Goal: Task Accomplishment & Management: Manage account settings

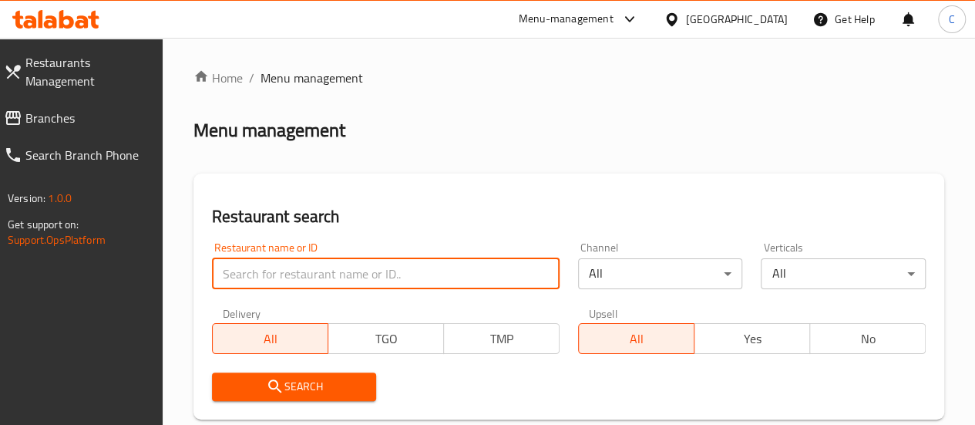
click at [302, 278] on input "search" at bounding box center [385, 273] width 347 height 31
type input "[PERSON_NAME]"
click button "Search" at bounding box center [294, 386] width 165 height 29
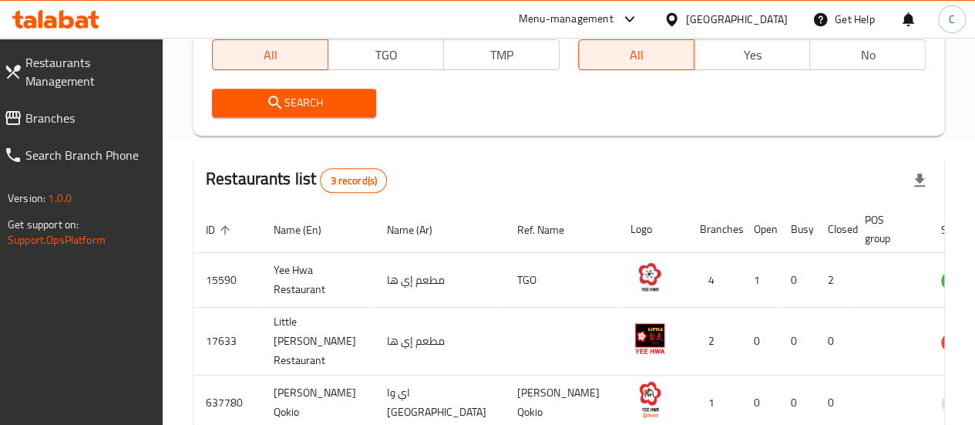
scroll to position [308, 0]
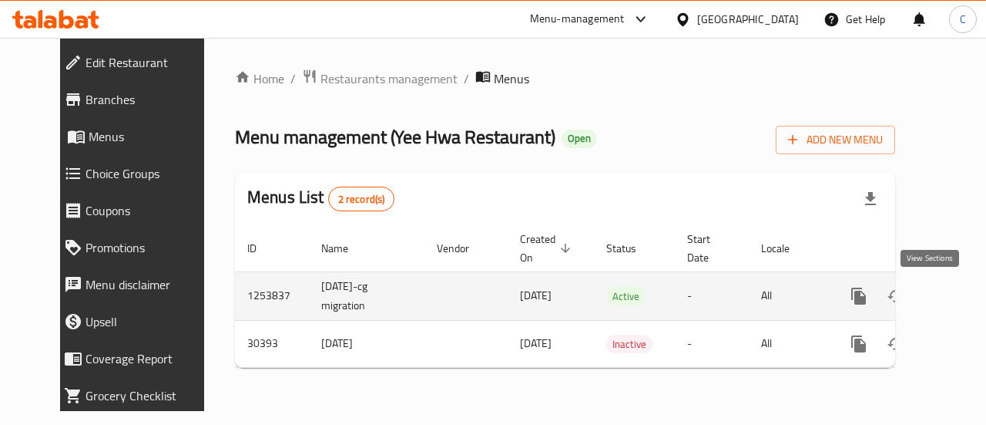
click at [963, 294] on icon "enhanced table" at bounding box center [970, 296] width 14 height 14
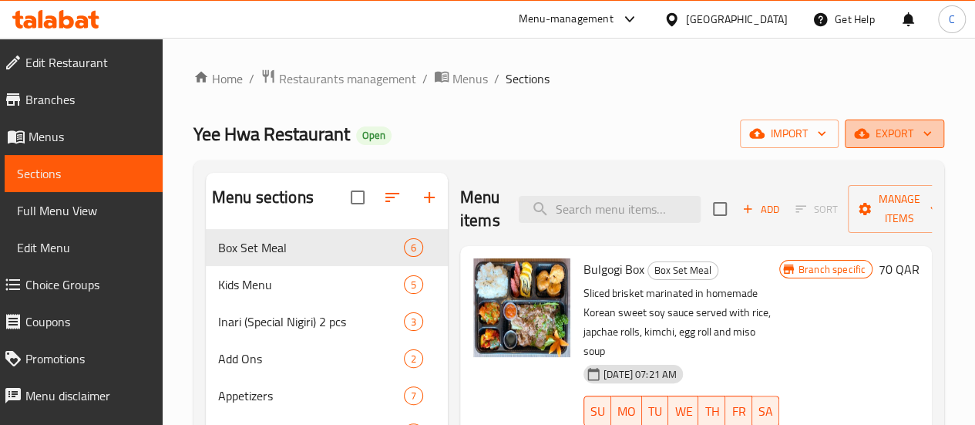
click at [932, 134] on icon "button" at bounding box center [926, 133] width 15 height 15
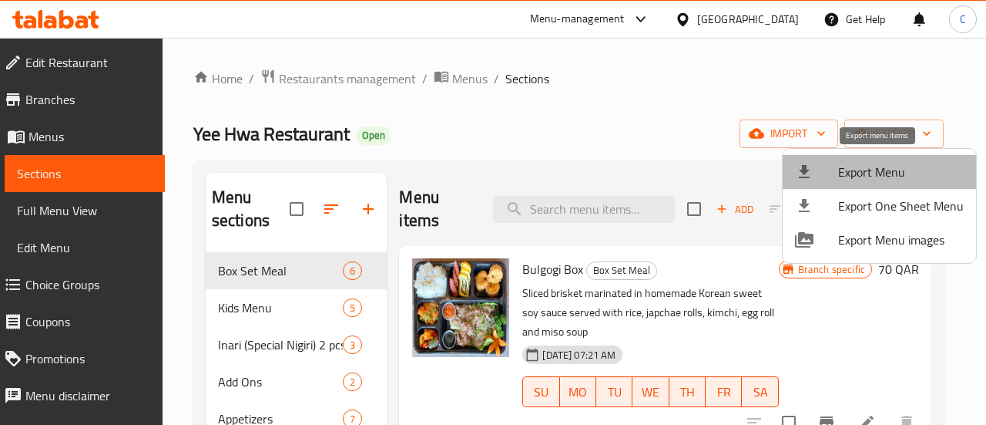
click at [888, 169] on span "Export Menu" at bounding box center [901, 172] width 126 height 18
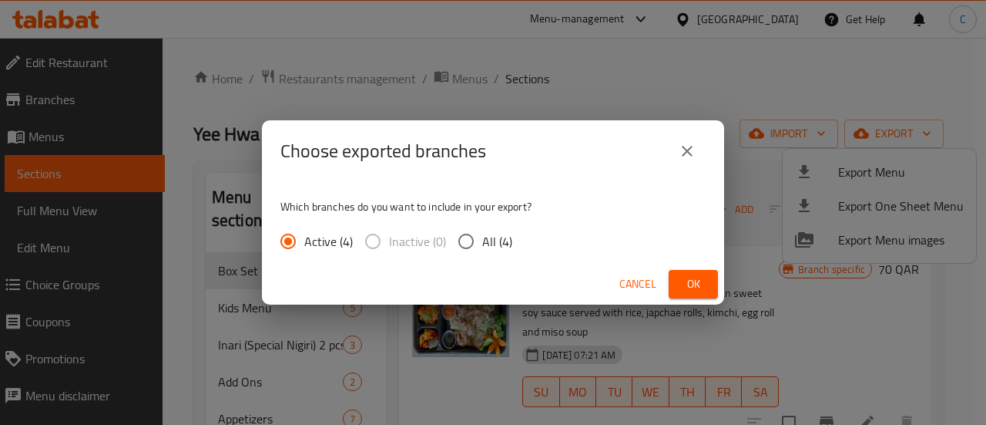
click at [700, 284] on span "Ok" at bounding box center [693, 283] width 25 height 19
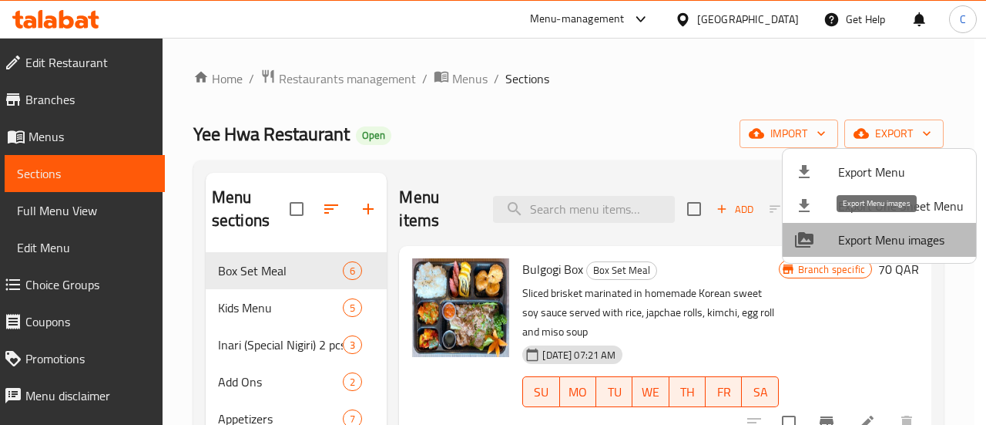
click at [903, 243] on span "Export Menu images" at bounding box center [901, 239] width 126 height 18
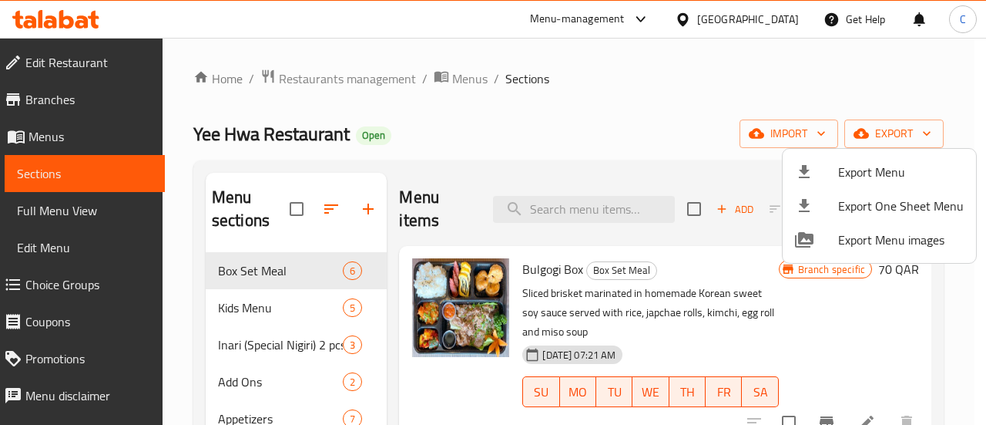
click at [680, 129] on div at bounding box center [493, 212] width 986 height 425
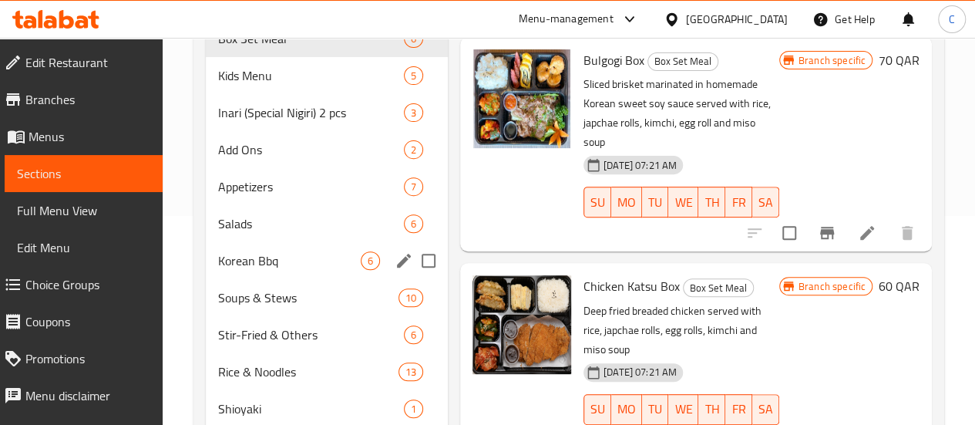
scroll to position [231, 0]
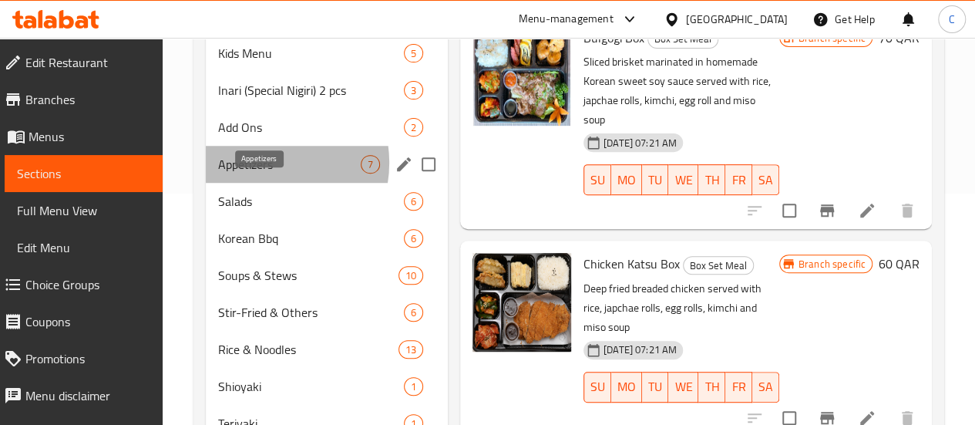
click at [260, 173] on span "Appetizers" at bounding box center [289, 164] width 143 height 18
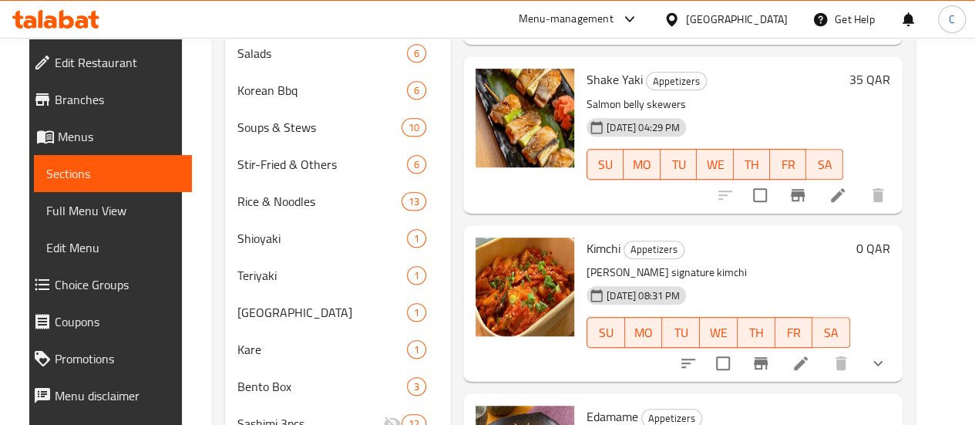
scroll to position [375, 0]
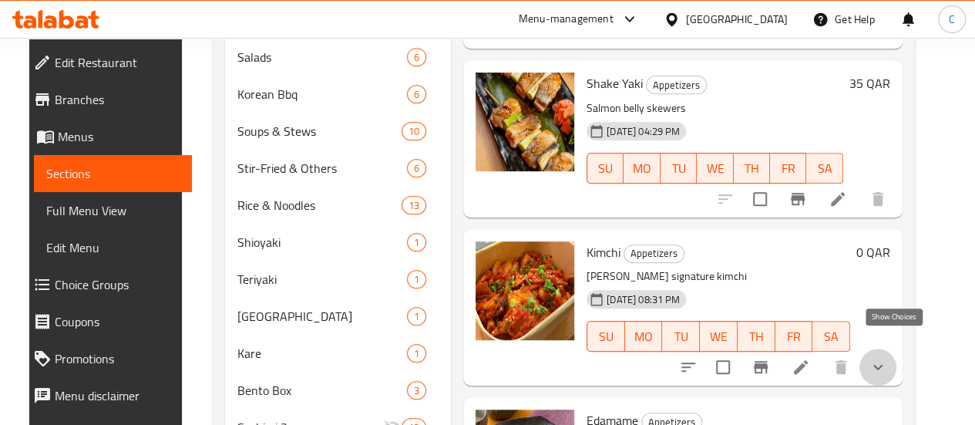
click at [887, 358] on icon "show more" at bounding box center [877, 367] width 18 height 18
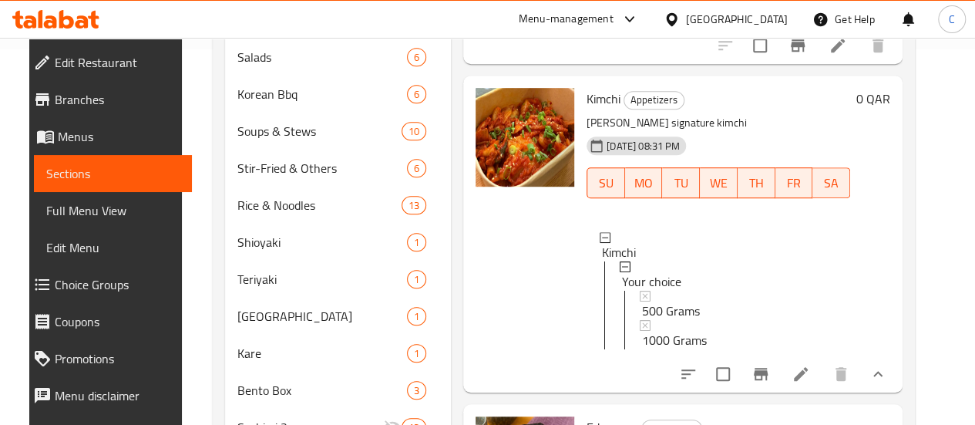
scroll to position [154, 0]
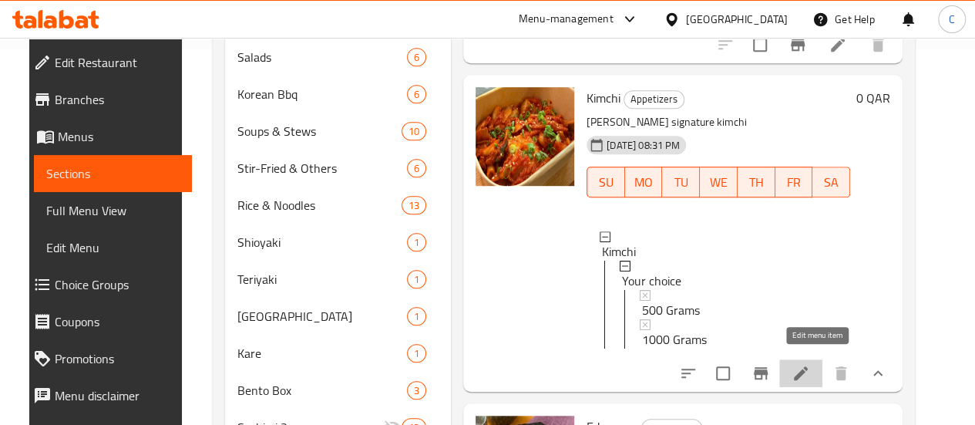
click at [810, 366] on icon at bounding box center [800, 373] width 18 height 18
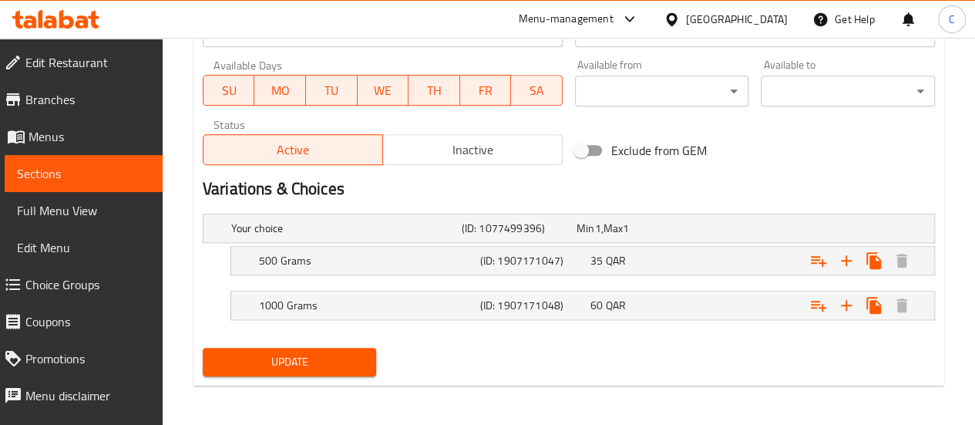
scroll to position [719, 0]
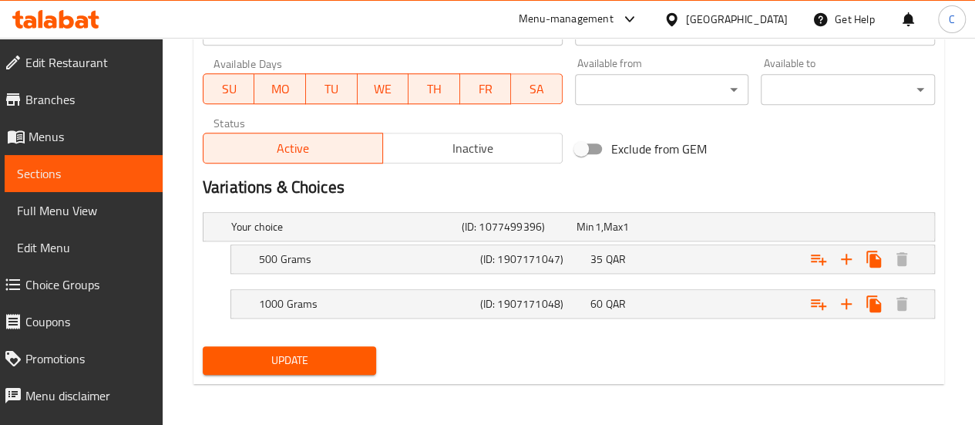
click at [49, 170] on span "Sections" at bounding box center [83, 173] width 133 height 18
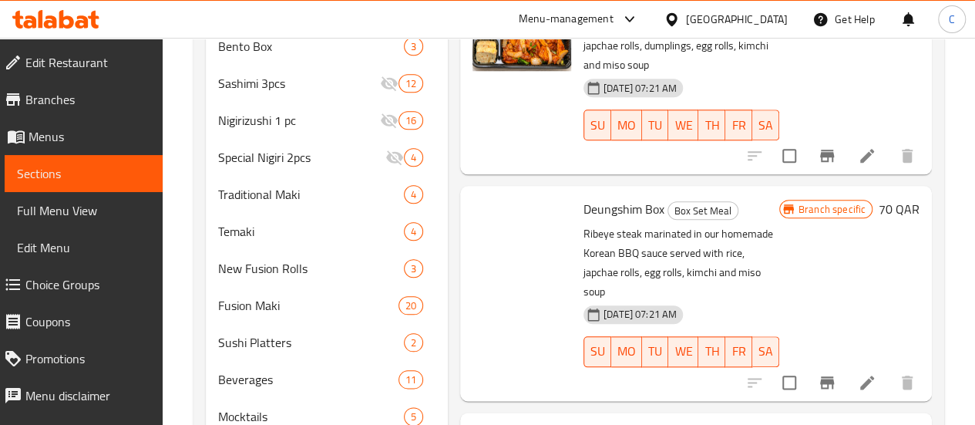
scroll to position [283, 0]
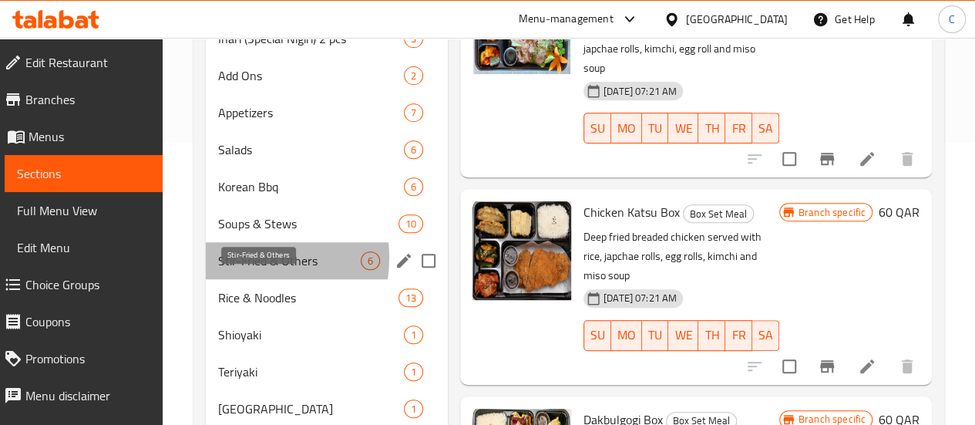
click at [240, 270] on span "Stir-Fried & Others" at bounding box center [289, 260] width 143 height 18
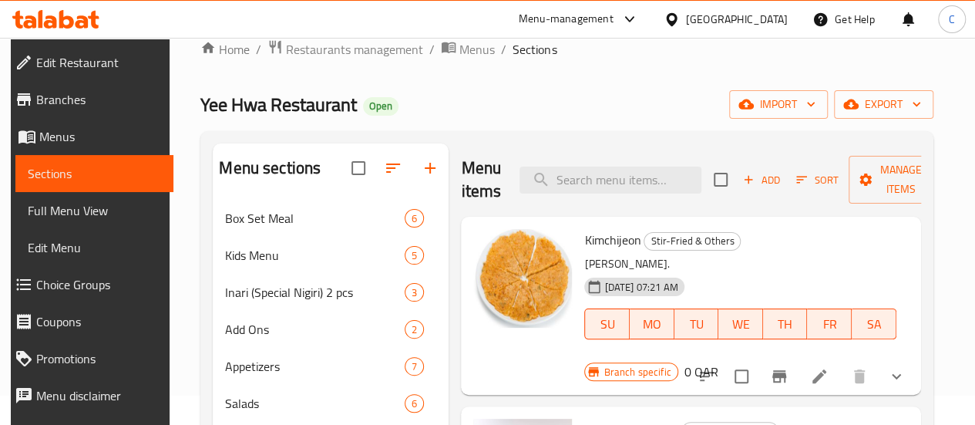
scroll to position [77, 0]
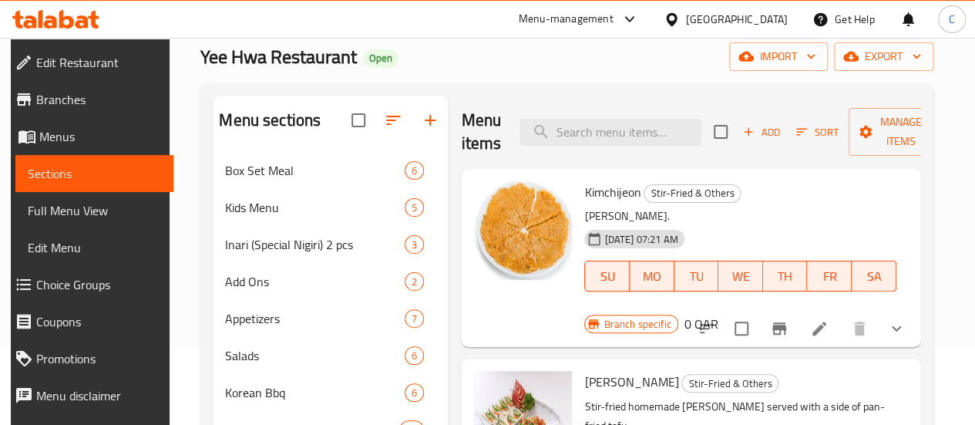
click at [818, 319] on icon at bounding box center [819, 328] width 18 height 18
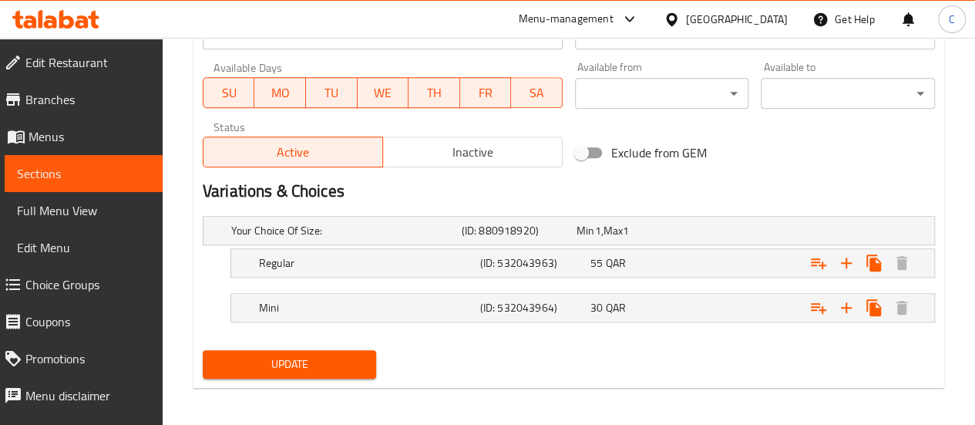
scroll to position [719, 0]
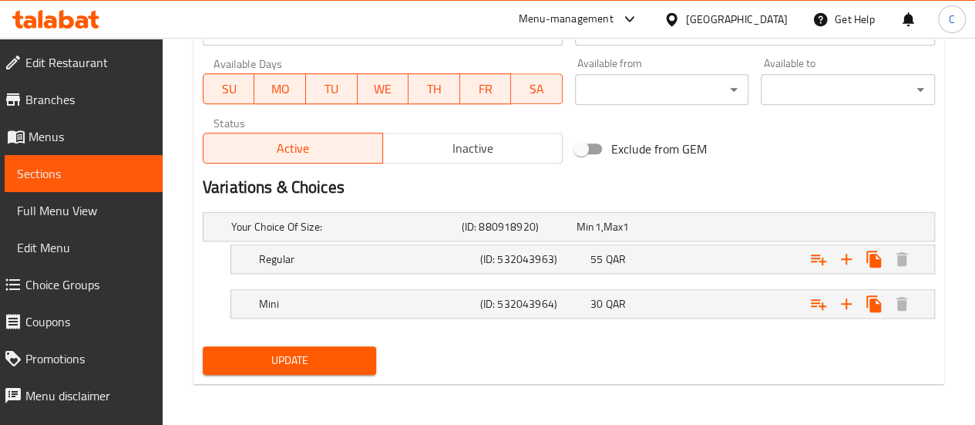
click at [55, 171] on span "Sections" at bounding box center [83, 173] width 133 height 18
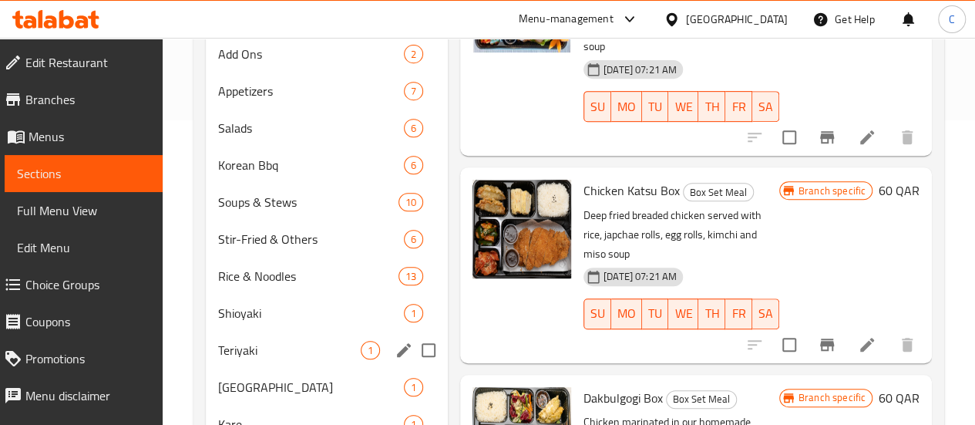
scroll to position [298, 0]
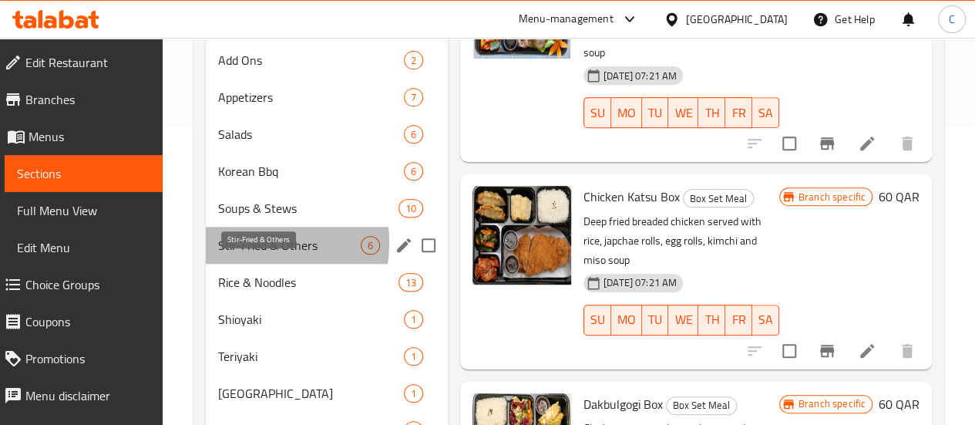
click at [247, 254] on span "Stir-Fried & Others" at bounding box center [289, 245] width 143 height 18
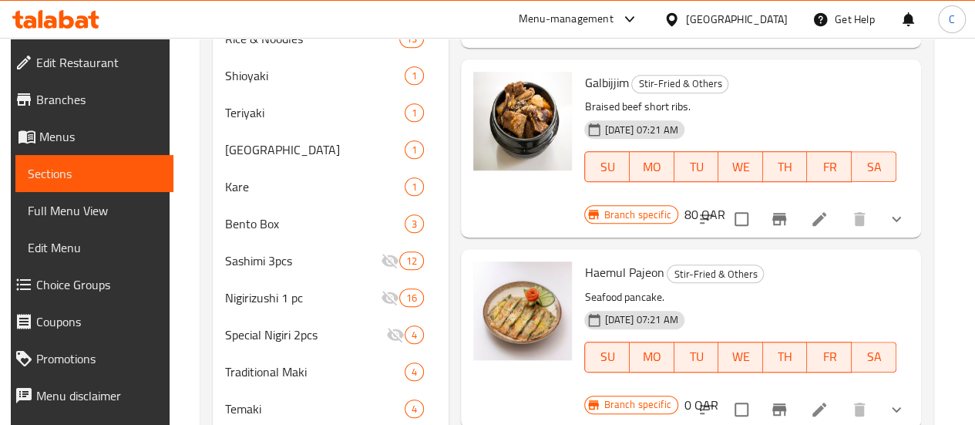
scroll to position [606, 0]
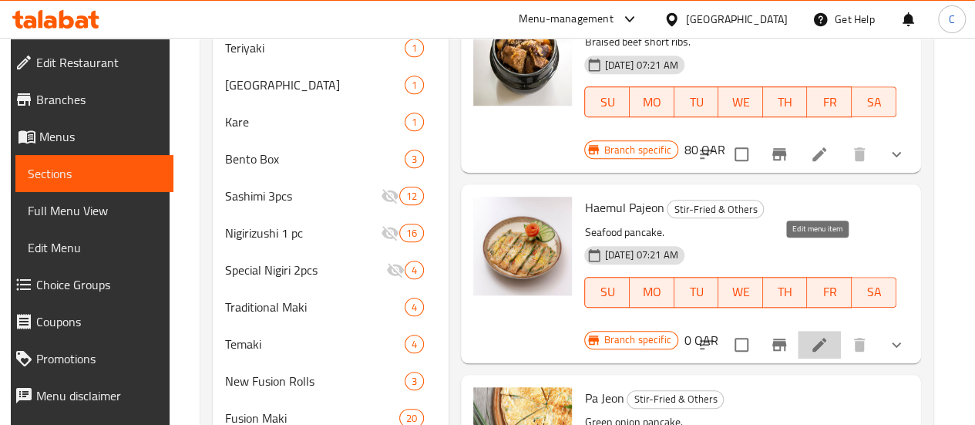
click at [820, 337] on icon at bounding box center [819, 344] width 14 height 14
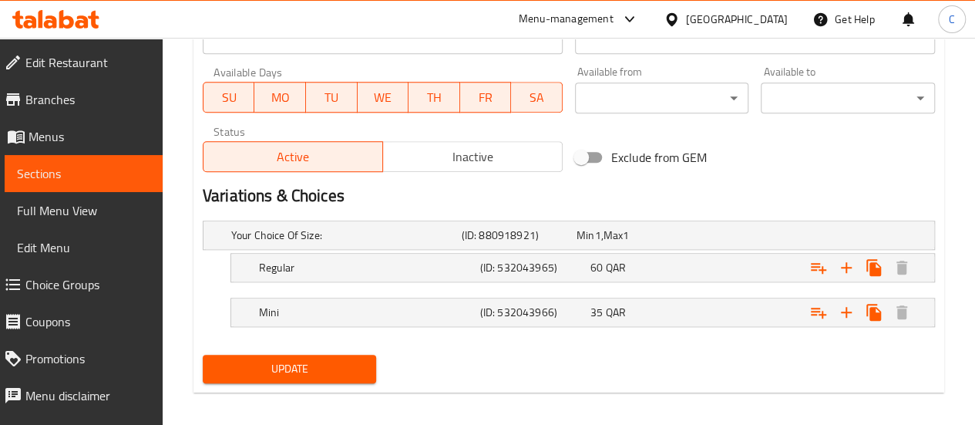
scroll to position [719, 0]
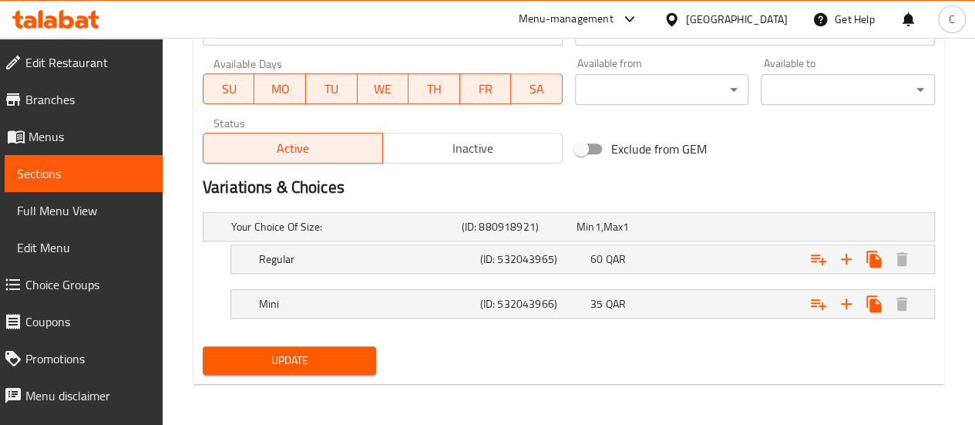
click at [49, 164] on span "Sections" at bounding box center [83, 173] width 133 height 18
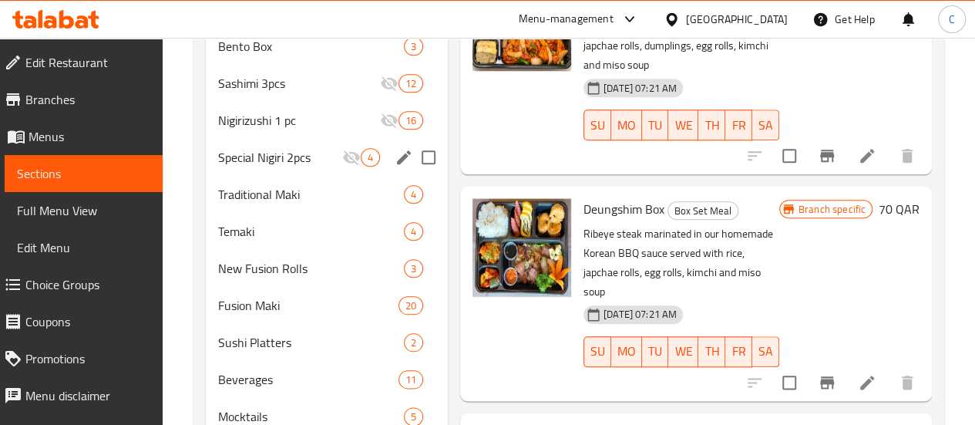
scroll to position [411, 0]
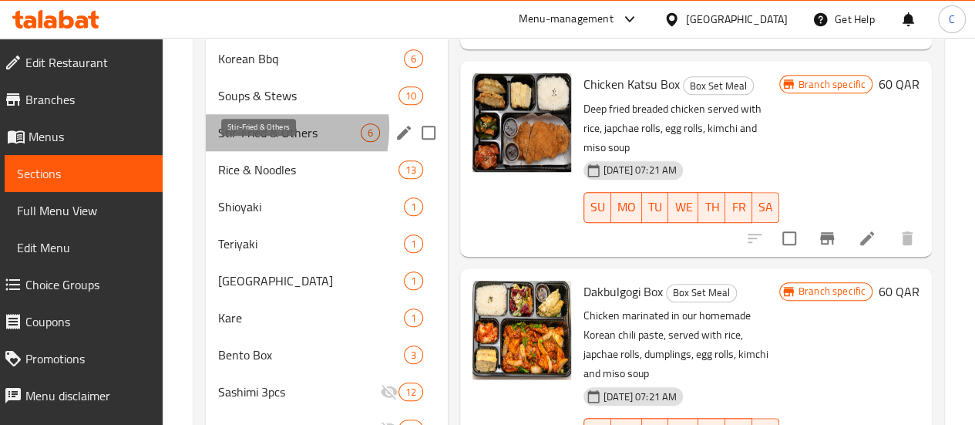
click at [247, 142] on span "Stir-Fried & Others" at bounding box center [289, 132] width 143 height 18
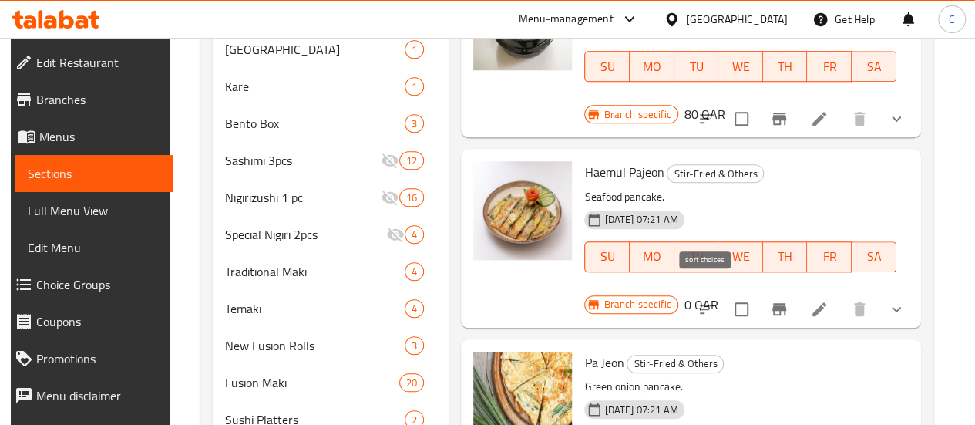
scroll to position [719, 0]
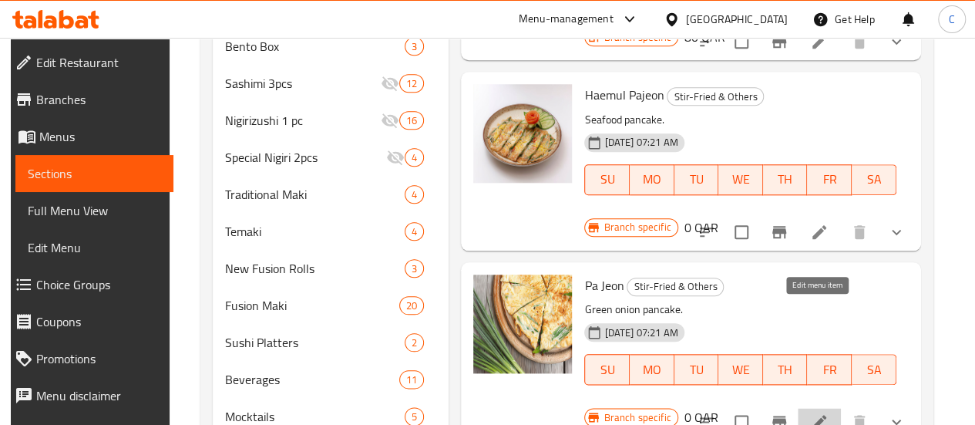
click at [815, 415] on icon at bounding box center [819, 422] width 14 height 14
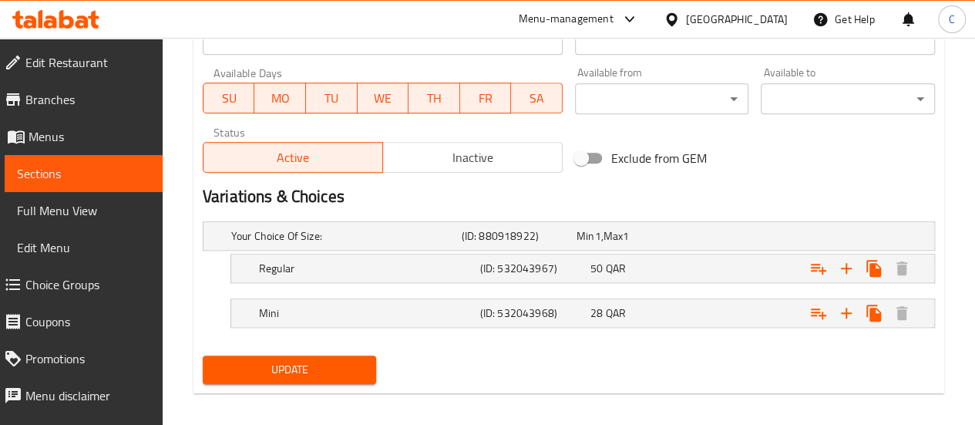
scroll to position [719, 0]
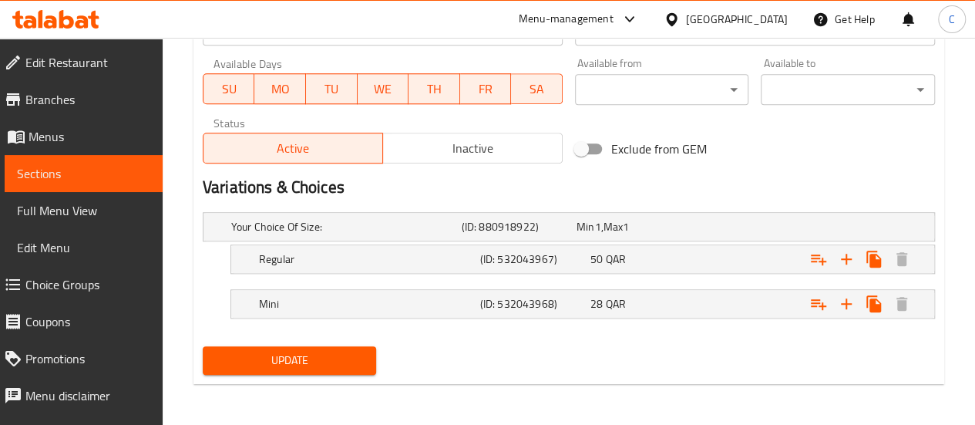
click at [42, 177] on span "Sections" at bounding box center [83, 173] width 133 height 18
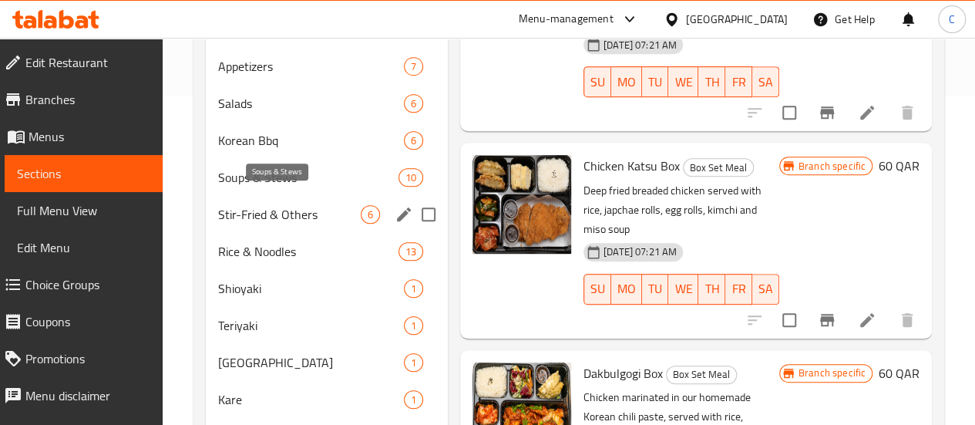
scroll to position [334, 0]
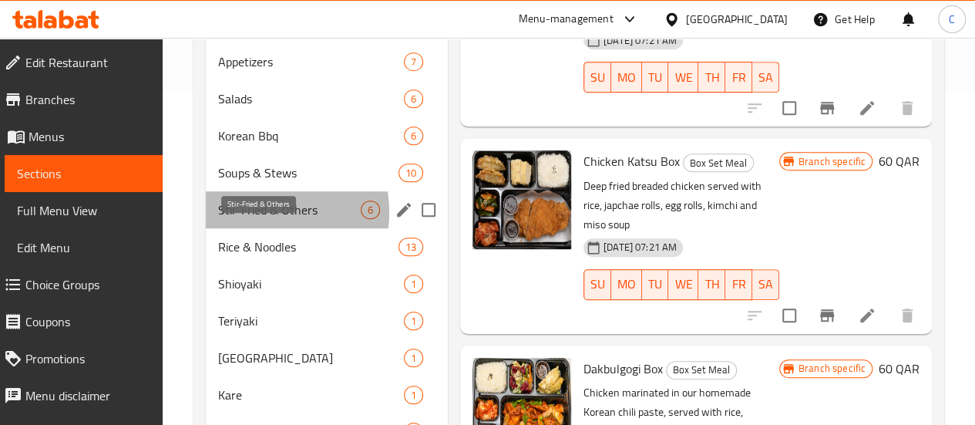
click at [253, 219] on span "Stir-Fried & Others" at bounding box center [289, 209] width 143 height 18
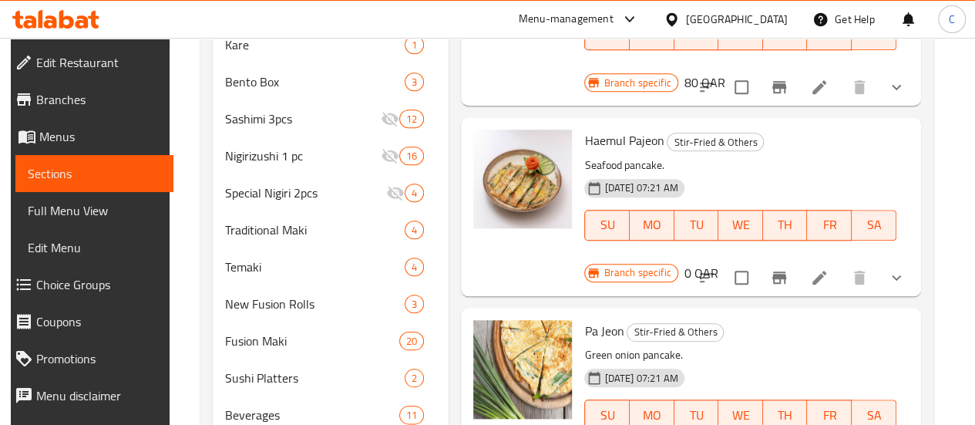
scroll to position [44, 0]
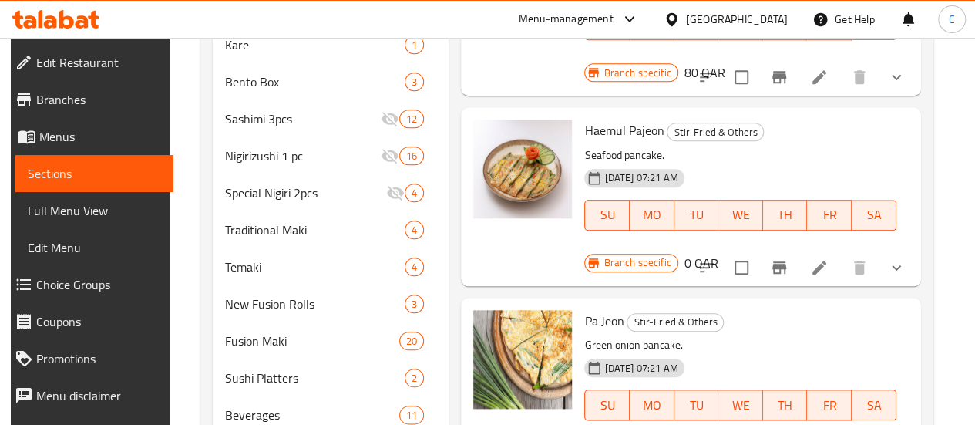
click at [45, 164] on span "Sections" at bounding box center [94, 173] width 133 height 18
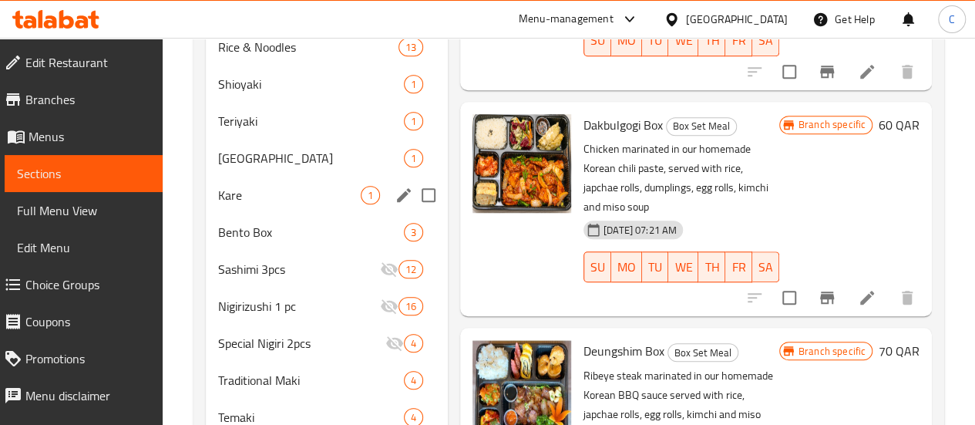
scroll to position [529, 0]
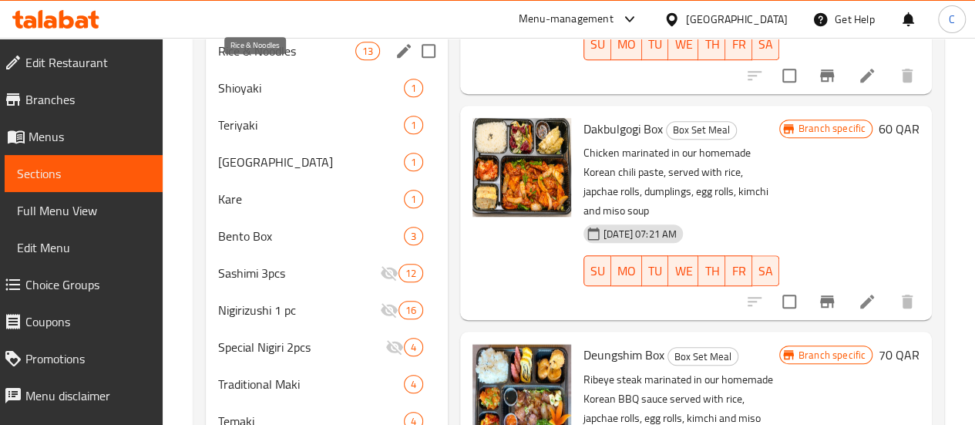
click at [258, 60] on span "Rice & Noodles" at bounding box center [286, 51] width 137 height 18
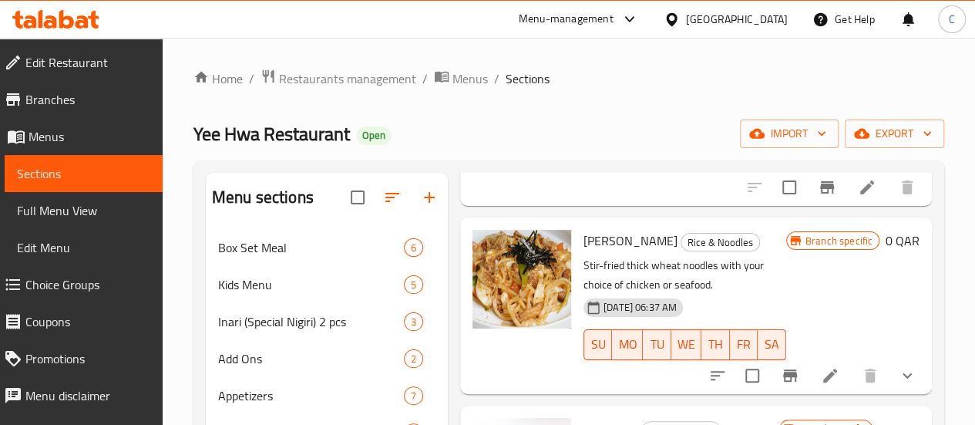
scroll to position [616, 0]
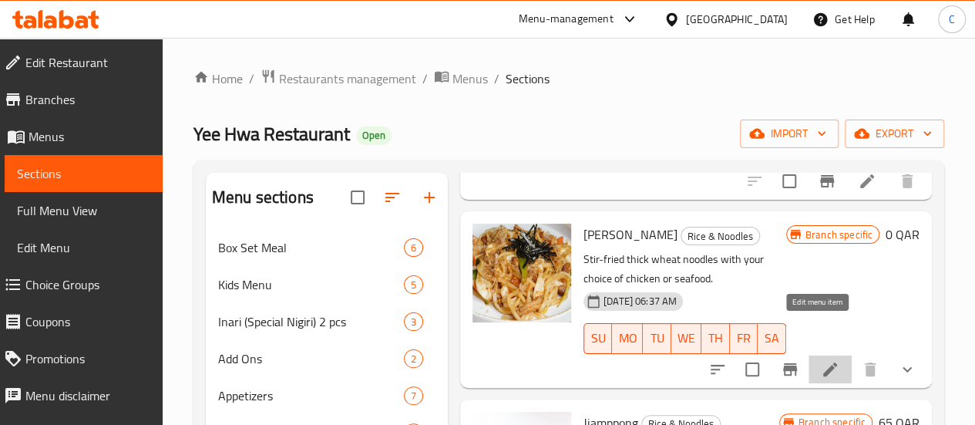
click at [821, 360] on icon at bounding box center [830, 369] width 18 height 18
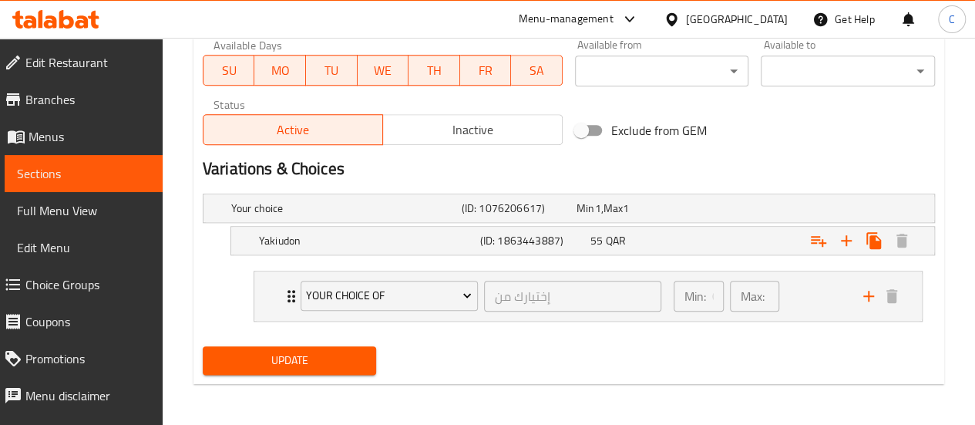
scroll to position [660, 0]
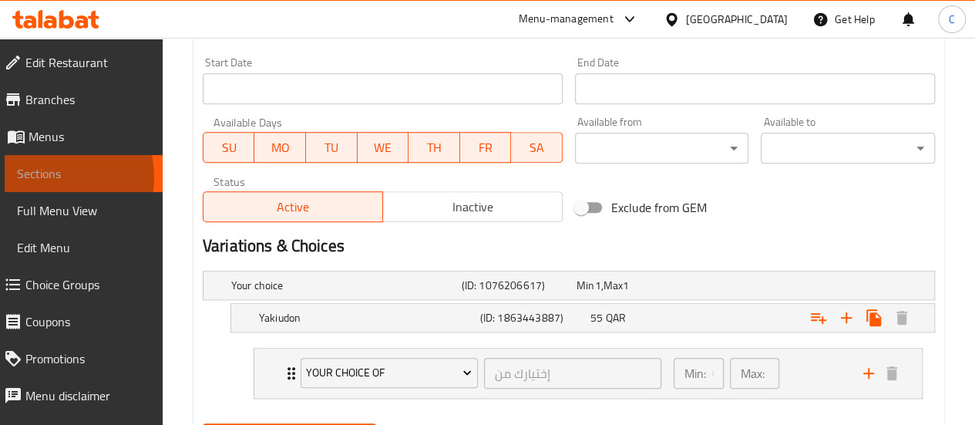
click at [46, 177] on span "Sections" at bounding box center [83, 173] width 133 height 18
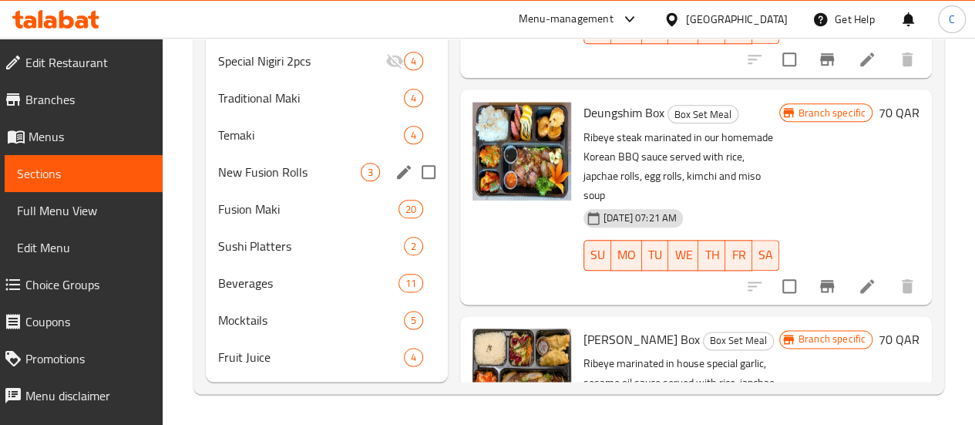
scroll to position [838, 0]
click at [253, 179] on span "New Fusion Rolls" at bounding box center [289, 172] width 143 height 18
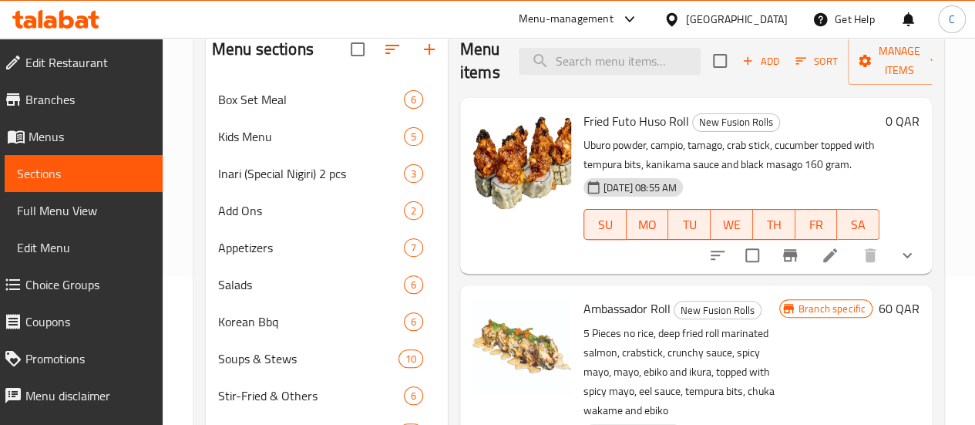
scroll to position [154, 0]
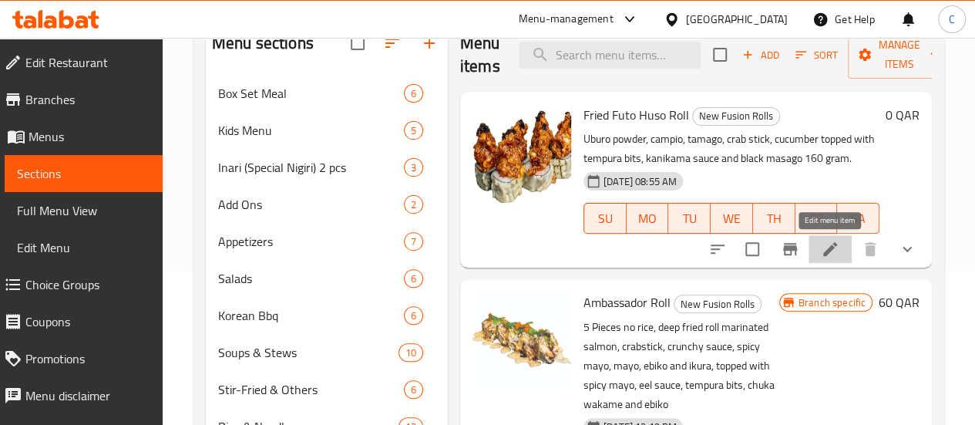
click at [827, 251] on icon at bounding box center [830, 249] width 14 height 14
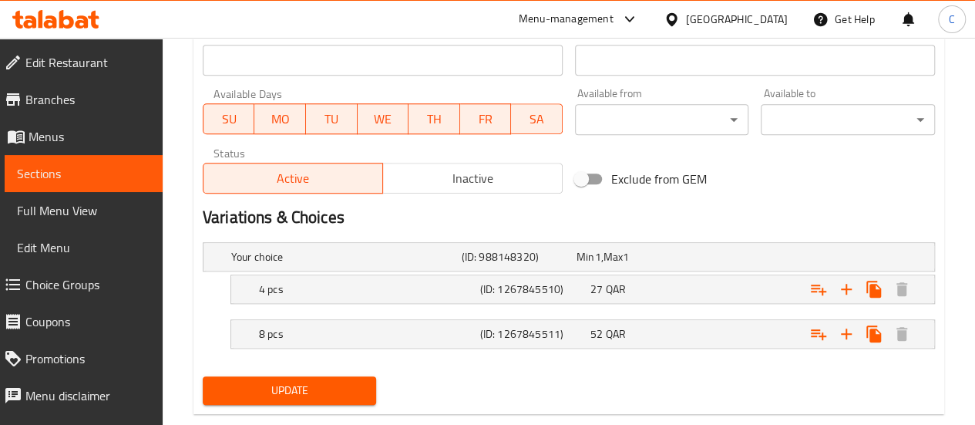
scroll to position [693, 0]
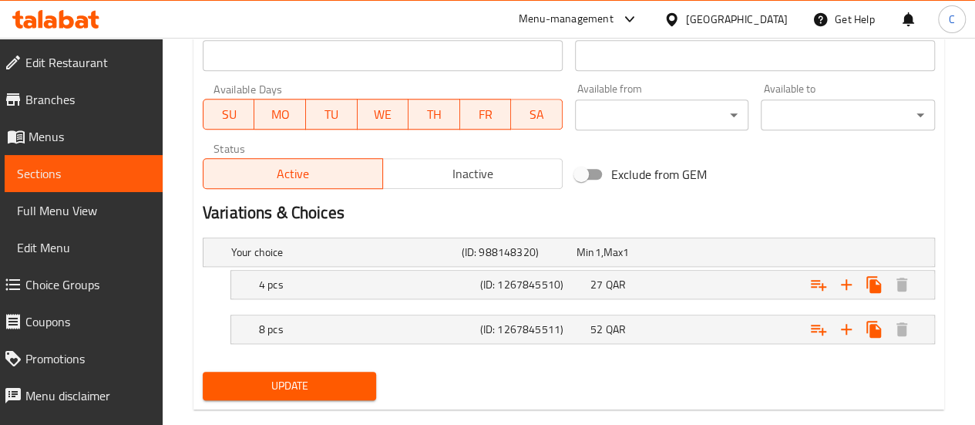
click at [52, 167] on span "Sections" at bounding box center [83, 173] width 133 height 18
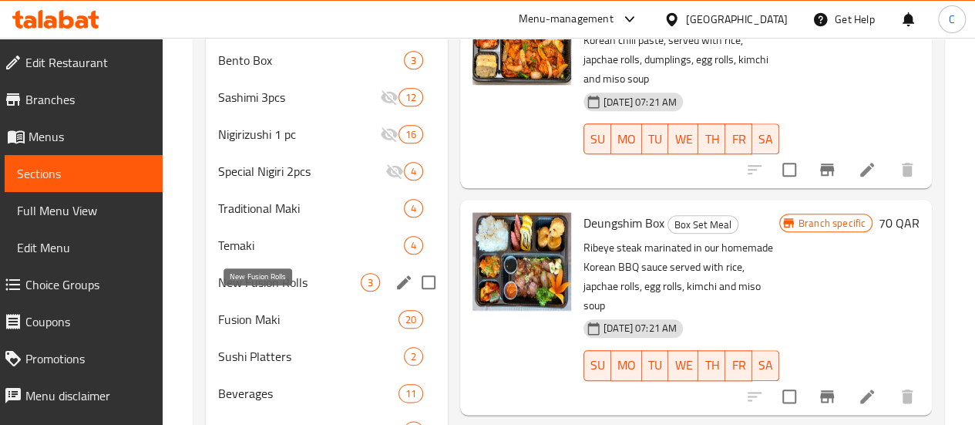
scroll to position [771, 0]
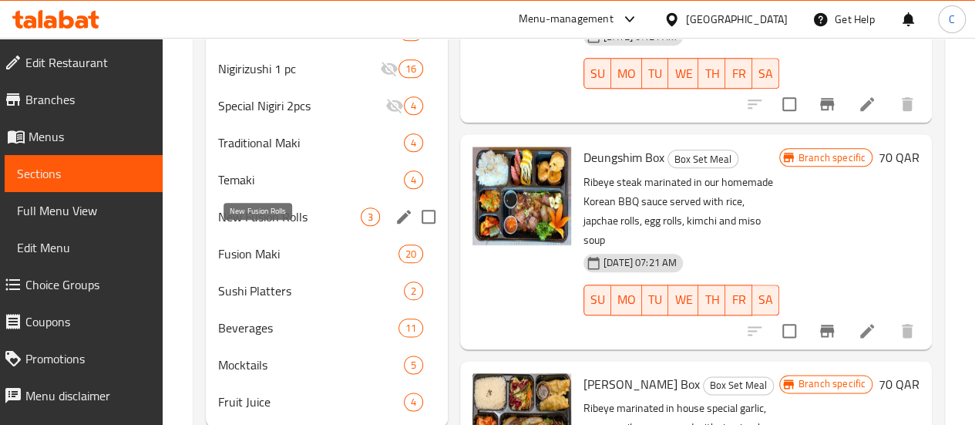
click at [256, 226] on span "New Fusion Rolls" at bounding box center [289, 216] width 143 height 18
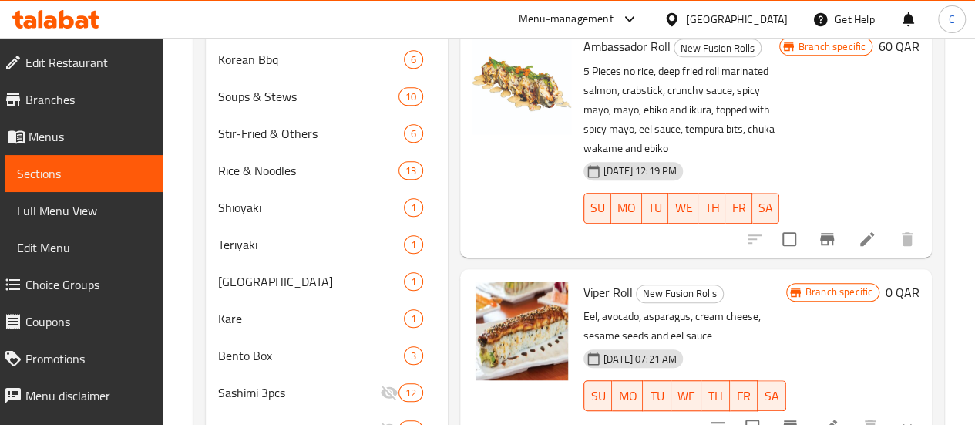
scroll to position [539, 0]
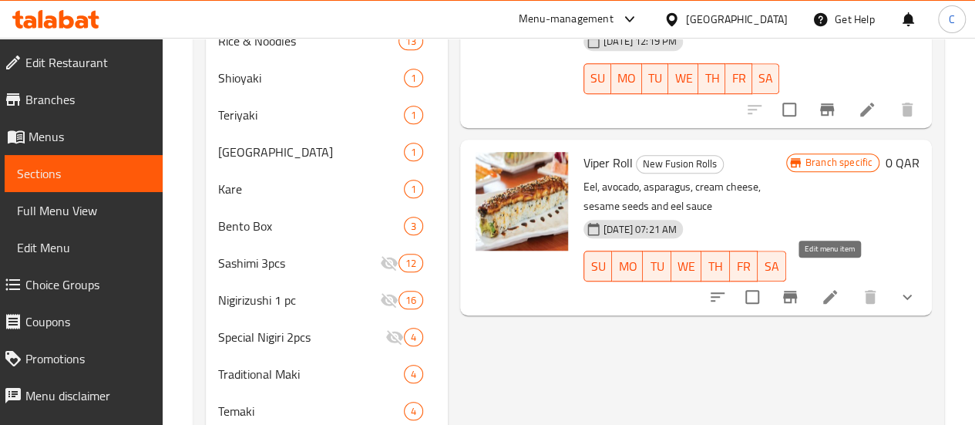
click at [821, 287] on icon at bounding box center [830, 296] width 18 height 18
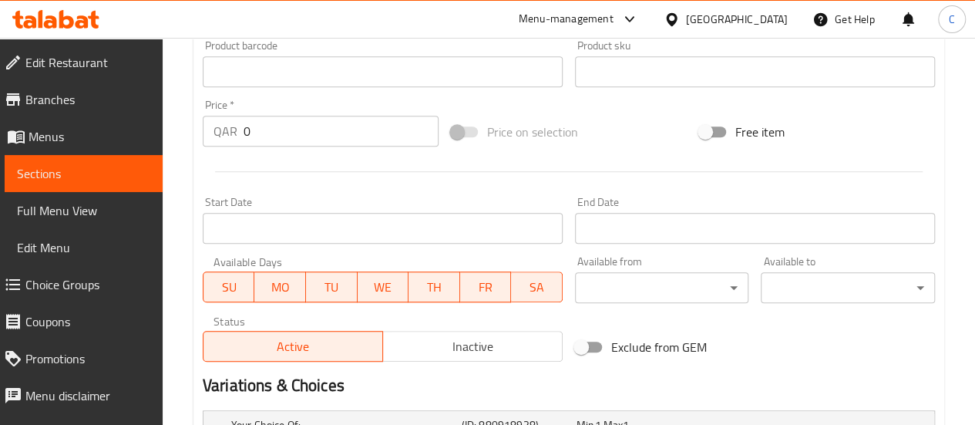
scroll to position [719, 0]
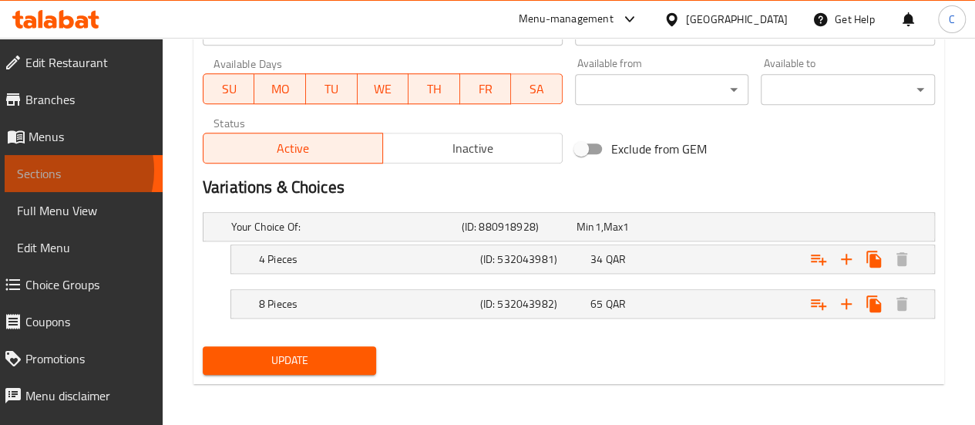
click at [60, 170] on span "Sections" at bounding box center [83, 173] width 133 height 18
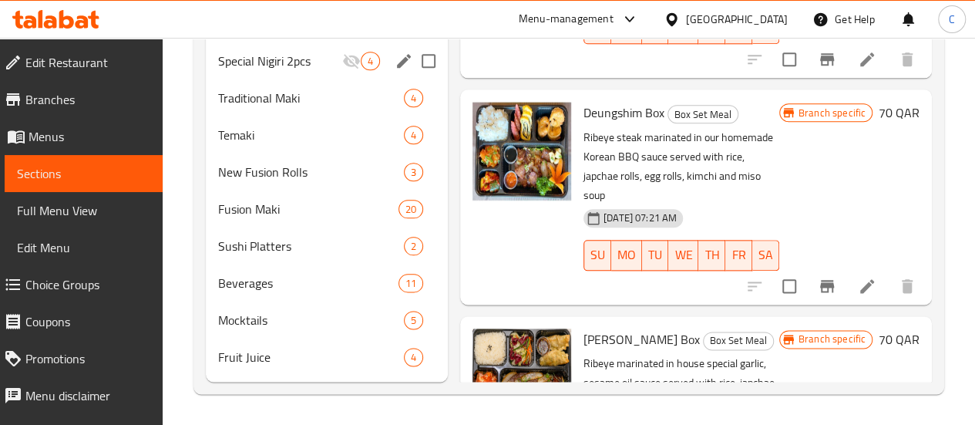
scroll to position [838, 0]
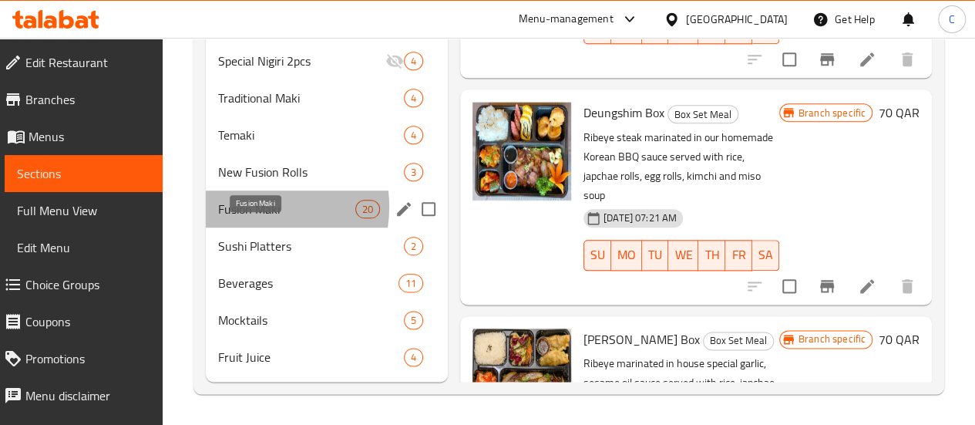
click at [248, 207] on span "Fusion Maki" at bounding box center [286, 209] width 137 height 18
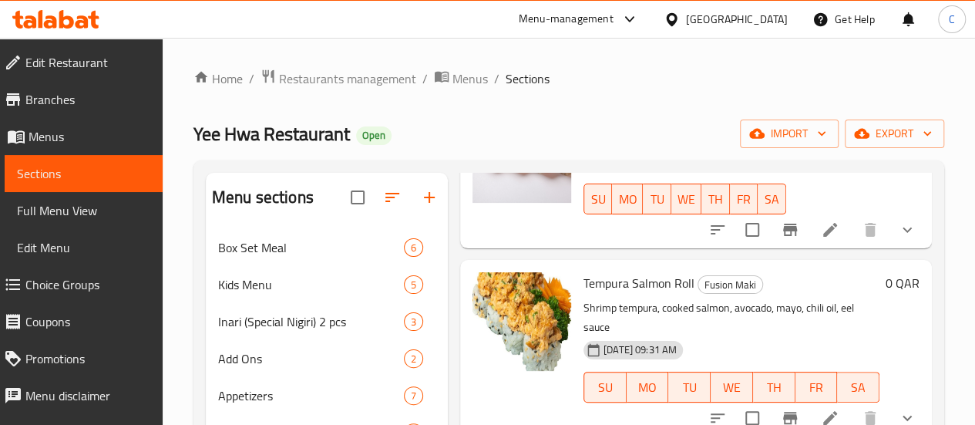
scroll to position [77, 0]
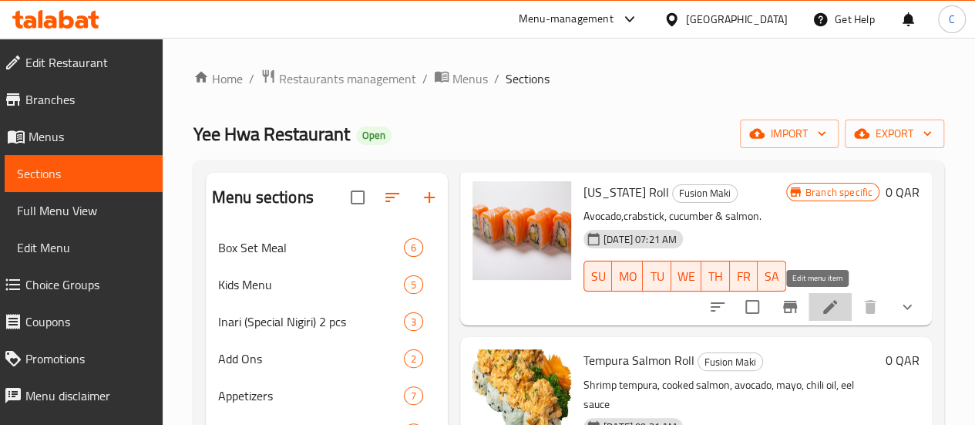
click at [823, 308] on icon at bounding box center [830, 306] width 18 height 18
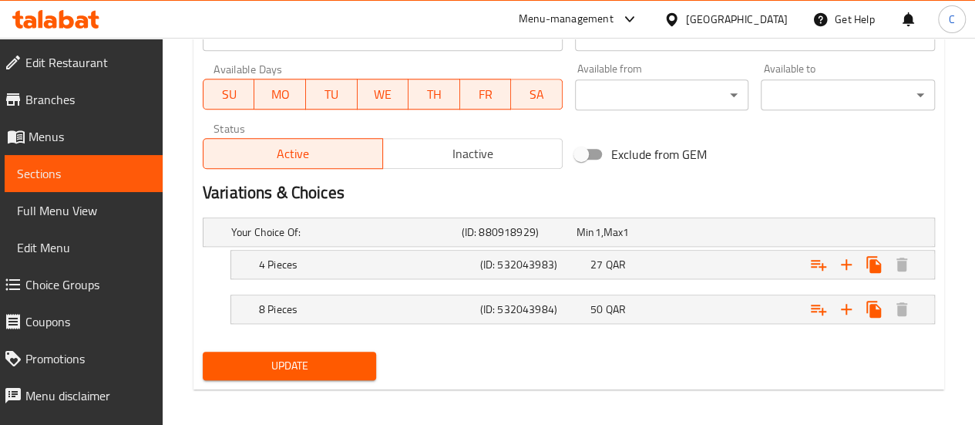
scroll to position [719, 0]
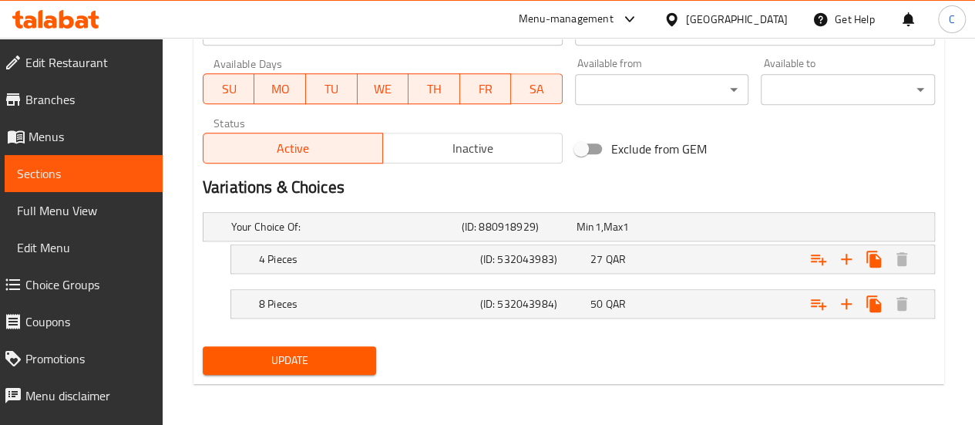
click at [60, 169] on span "Sections" at bounding box center [83, 173] width 133 height 18
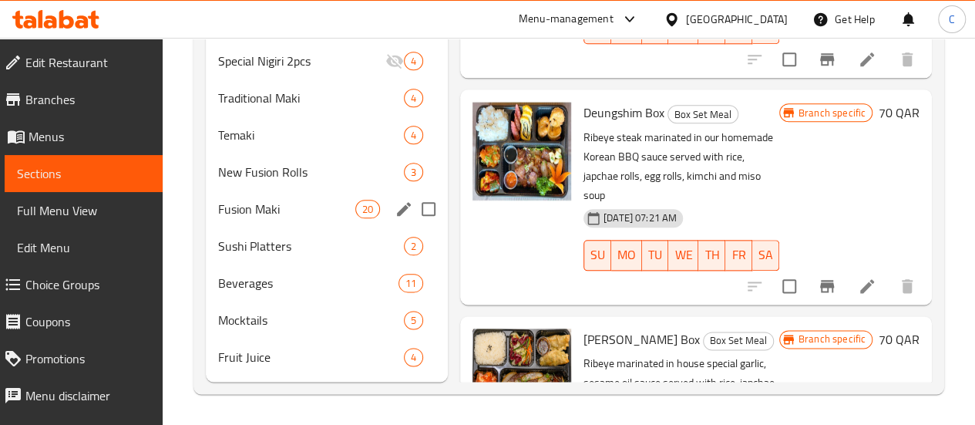
scroll to position [838, 0]
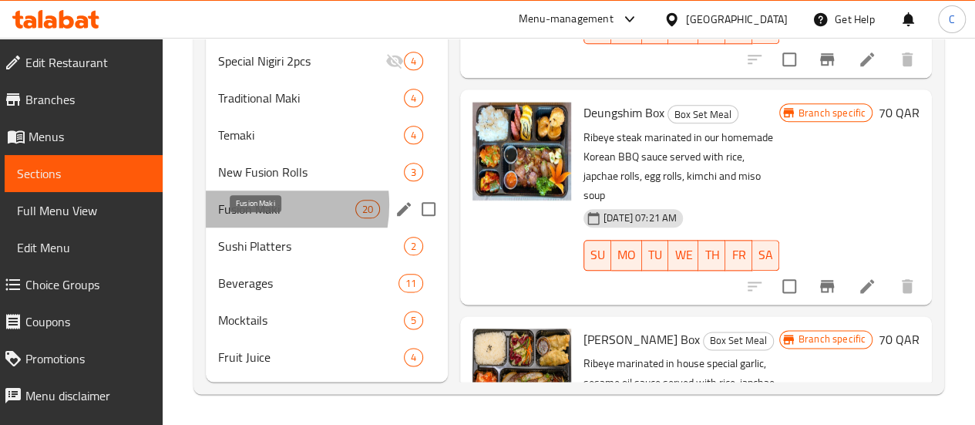
click at [248, 206] on span "Fusion Maki" at bounding box center [286, 209] width 137 height 18
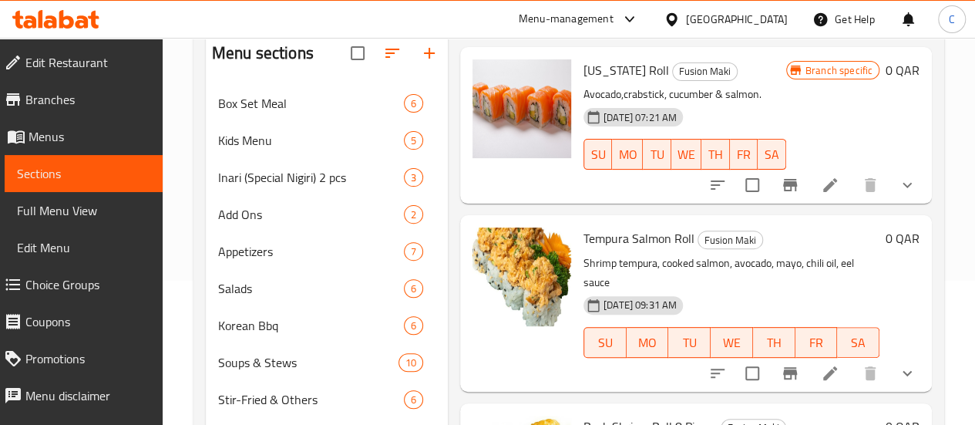
scroll to position [154, 0]
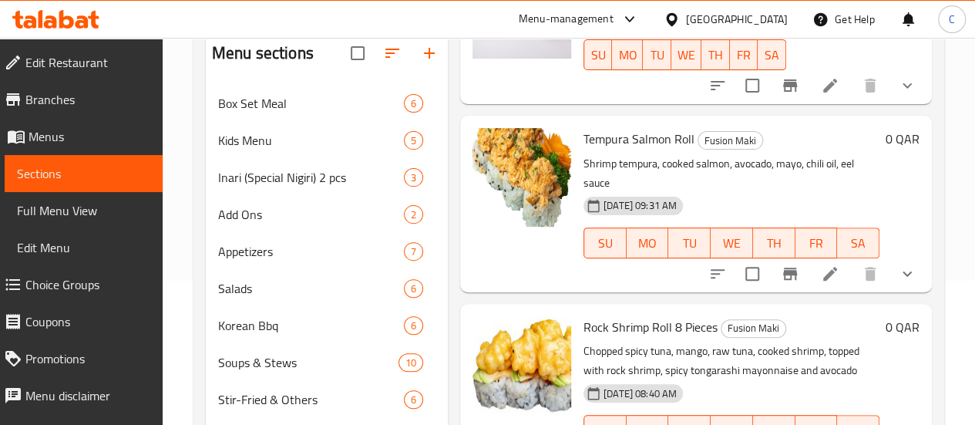
click at [821, 264] on icon at bounding box center [830, 273] width 18 height 18
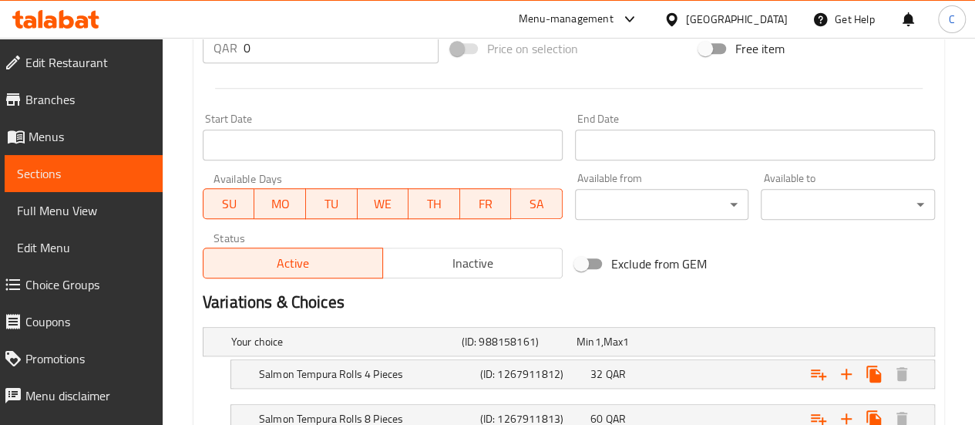
scroll to position [693, 0]
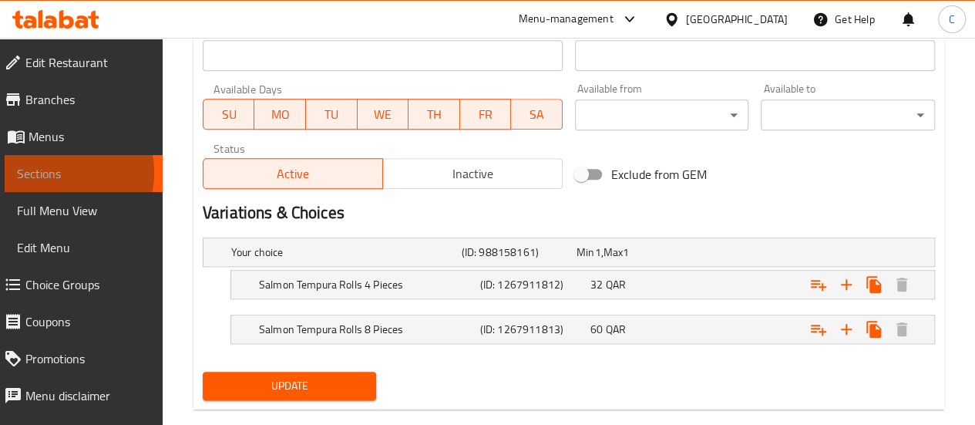
click at [54, 173] on span "Sections" at bounding box center [83, 173] width 133 height 18
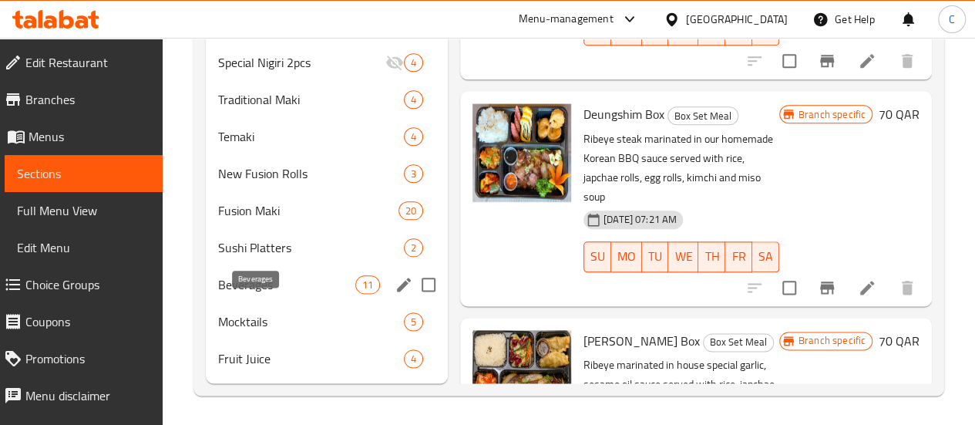
scroll to position [838, 0]
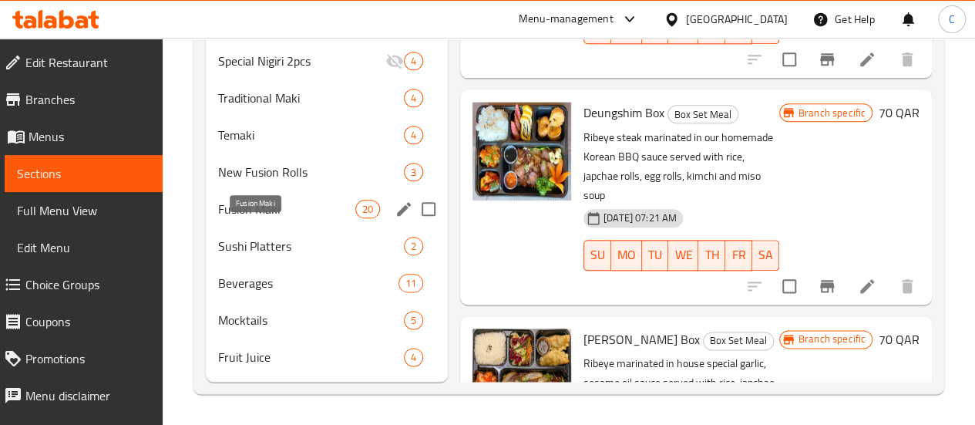
click at [251, 212] on span "Fusion Maki" at bounding box center [286, 209] width 137 height 18
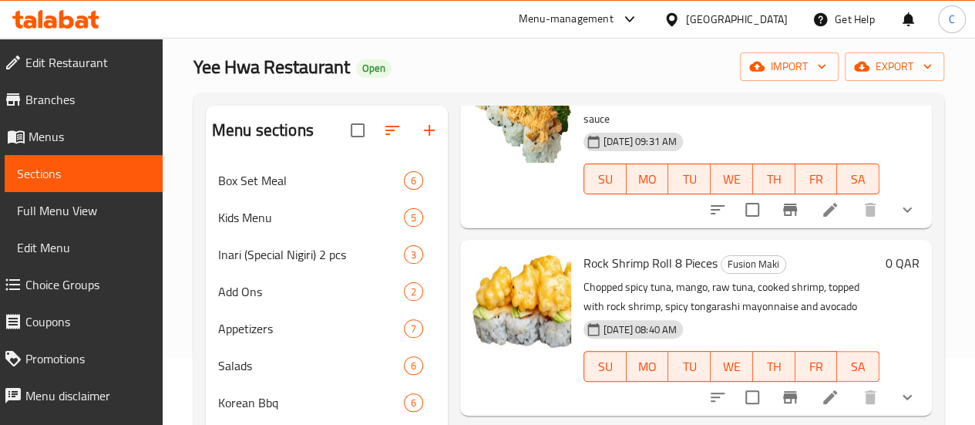
scroll to position [385, 0]
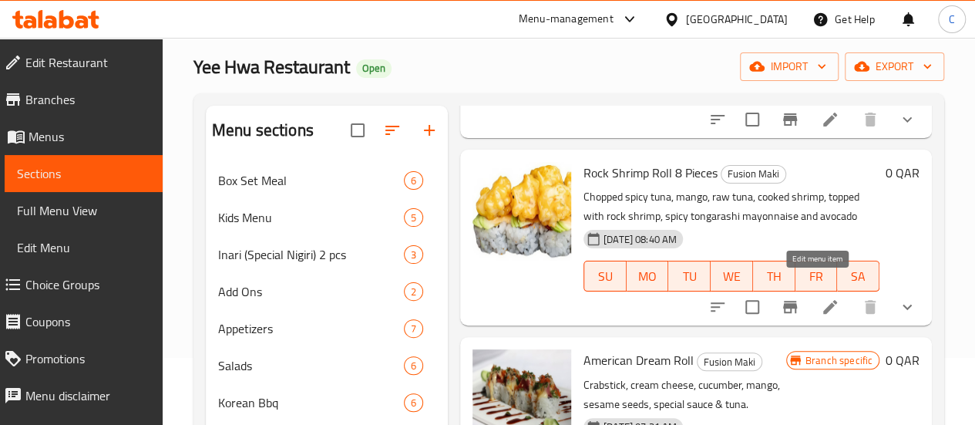
click at [823, 300] on icon at bounding box center [830, 307] width 14 height 14
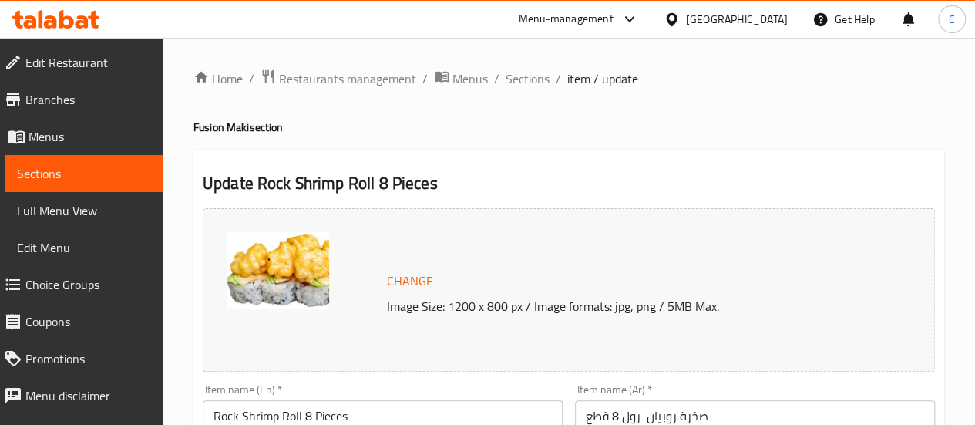
click at [59, 174] on span "Sections" at bounding box center [83, 173] width 133 height 18
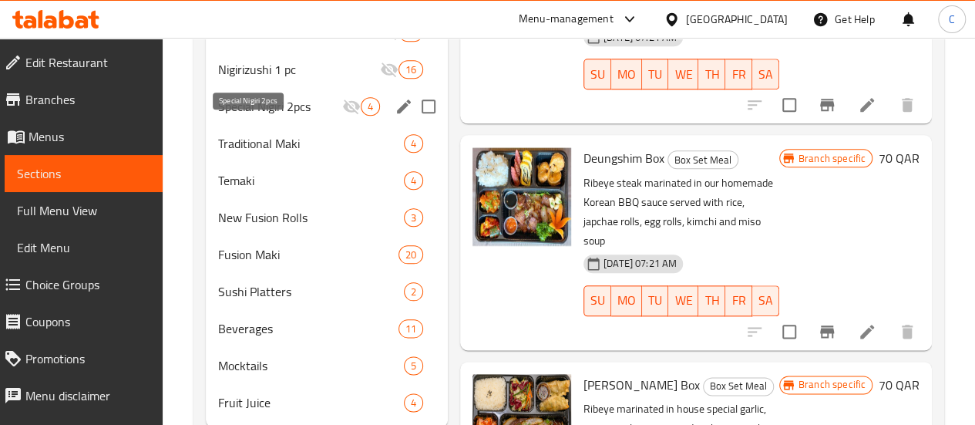
scroll to position [771, 0]
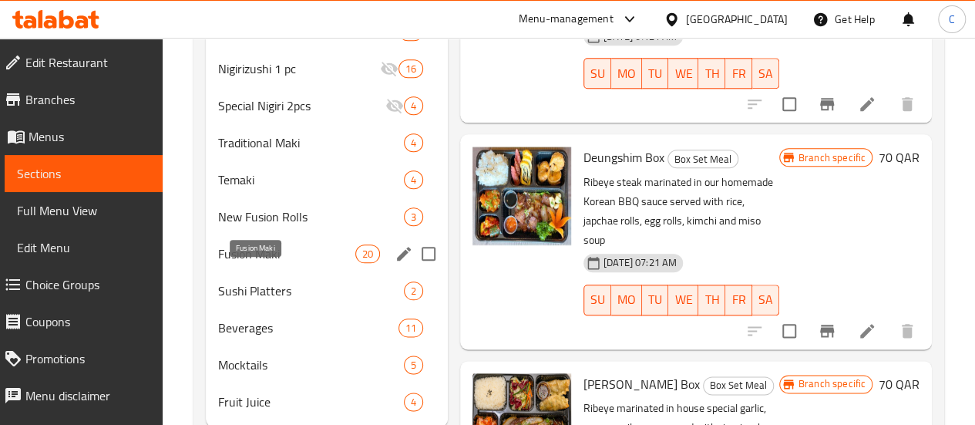
click at [245, 263] on span "Fusion Maki" at bounding box center [286, 253] width 137 height 18
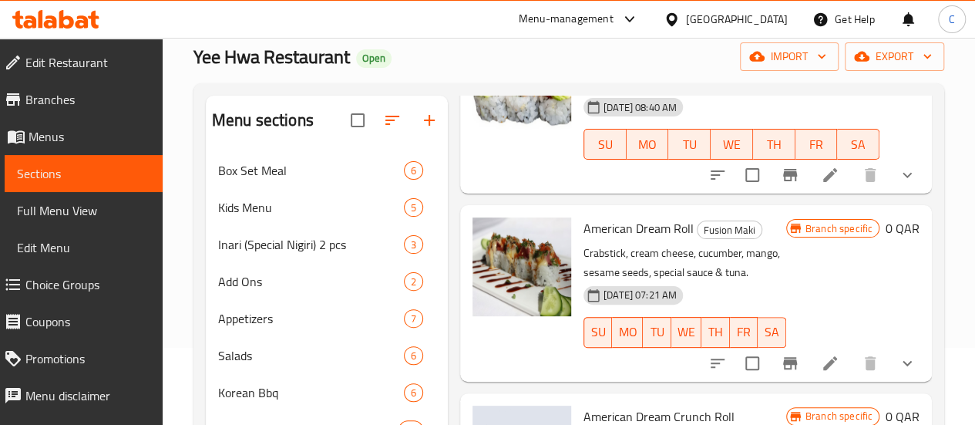
scroll to position [539, 0]
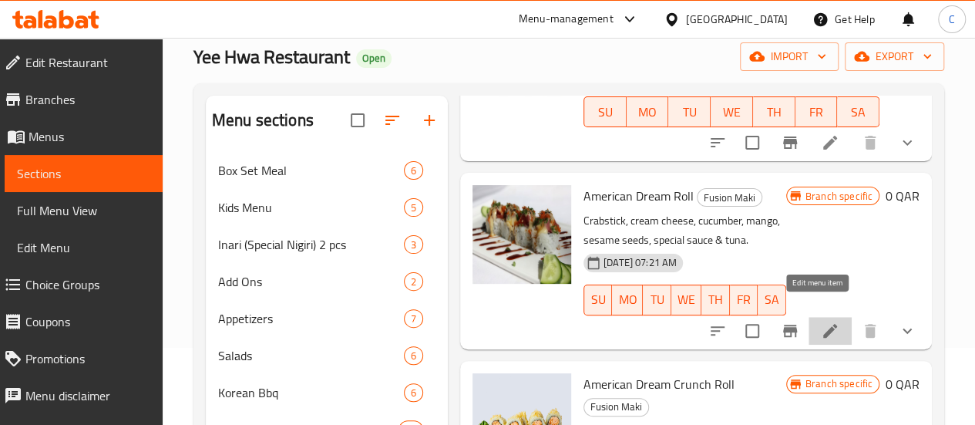
click at [823, 324] on icon at bounding box center [830, 331] width 14 height 14
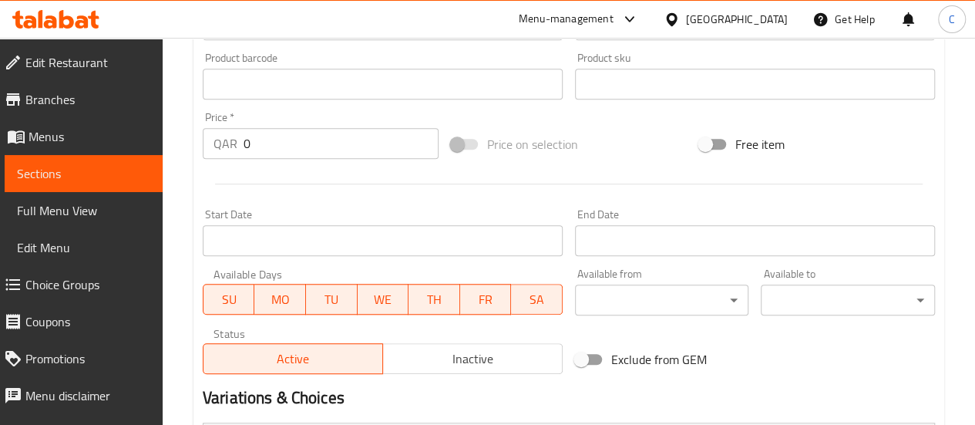
scroll to position [719, 0]
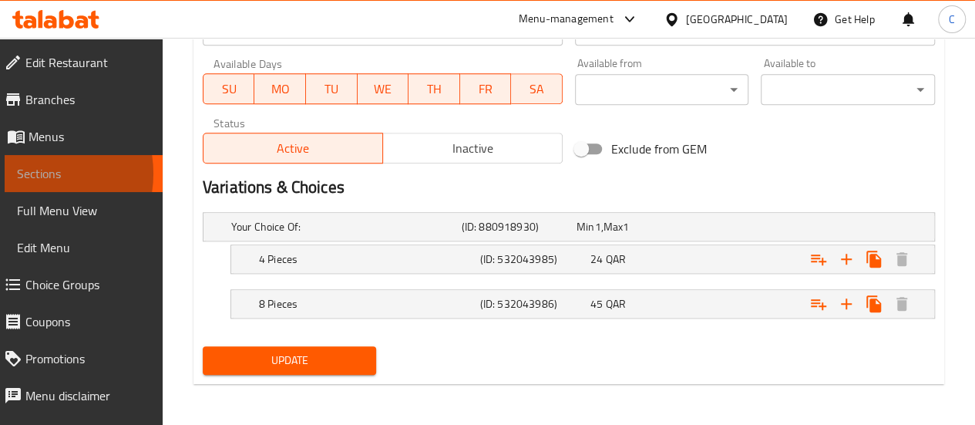
click at [28, 173] on span "Sections" at bounding box center [83, 173] width 133 height 18
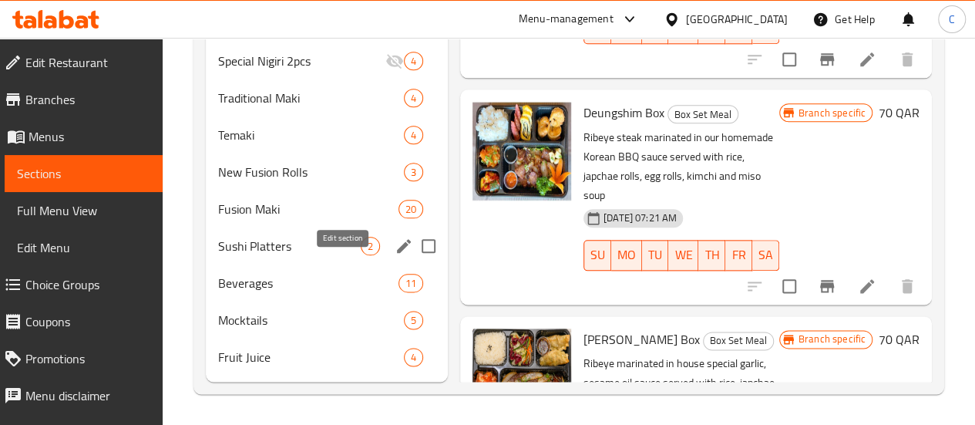
scroll to position [838, 0]
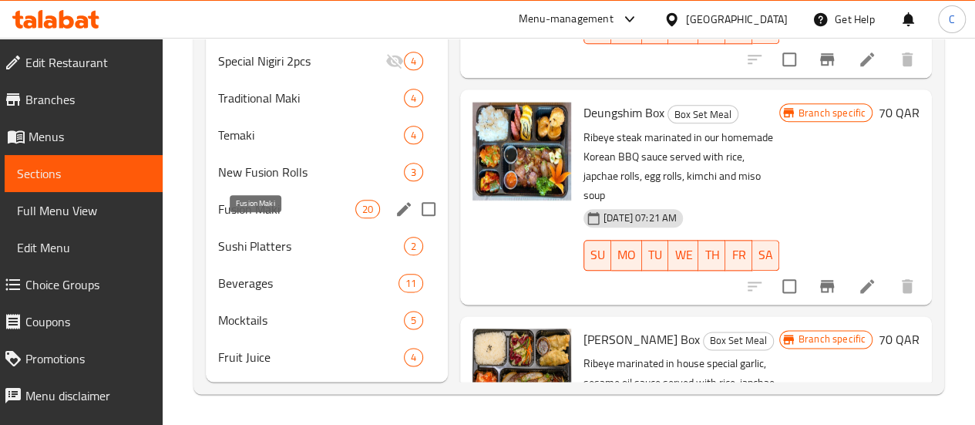
click at [250, 218] on div "Fusion [PERSON_NAME] 20" at bounding box center [327, 208] width 242 height 37
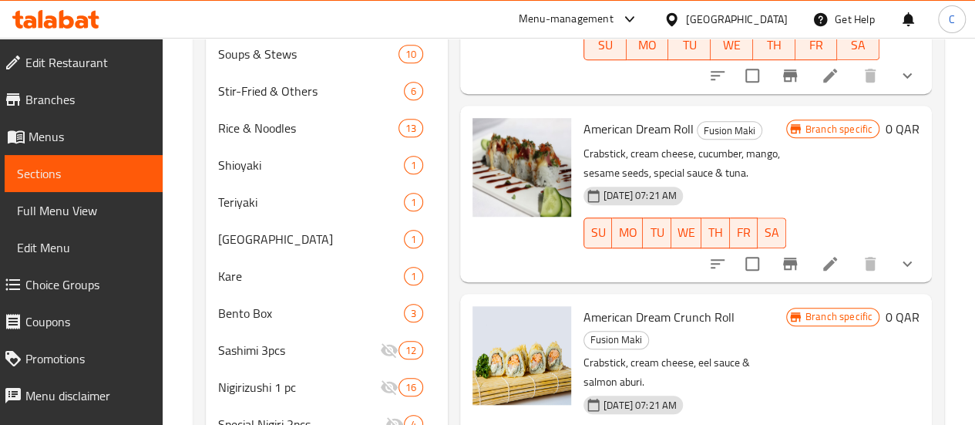
scroll to position [308, 0]
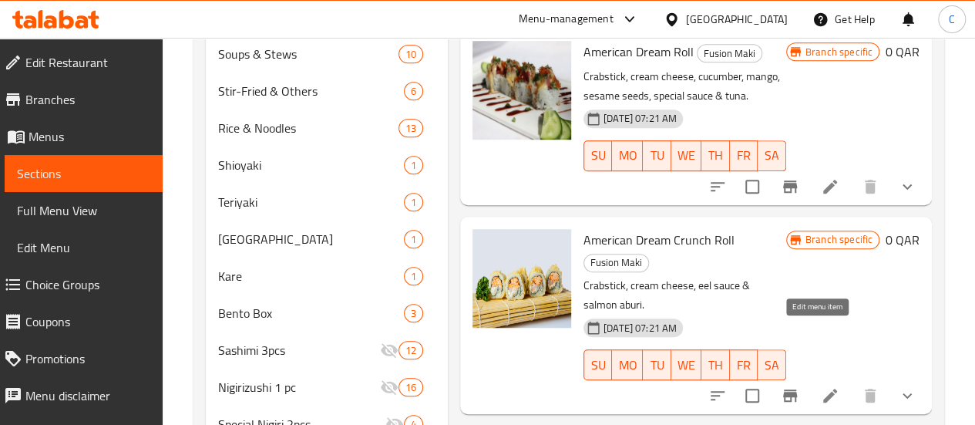
click at [823, 388] on icon at bounding box center [830, 395] width 14 height 14
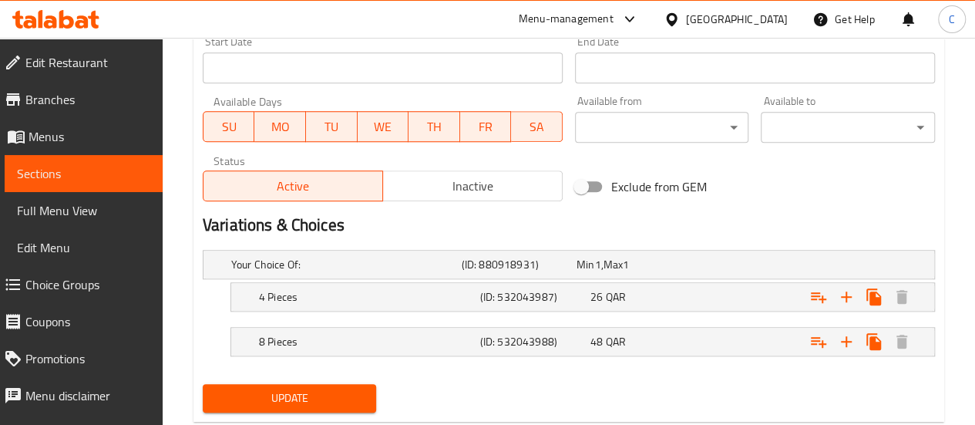
scroll to position [693, 0]
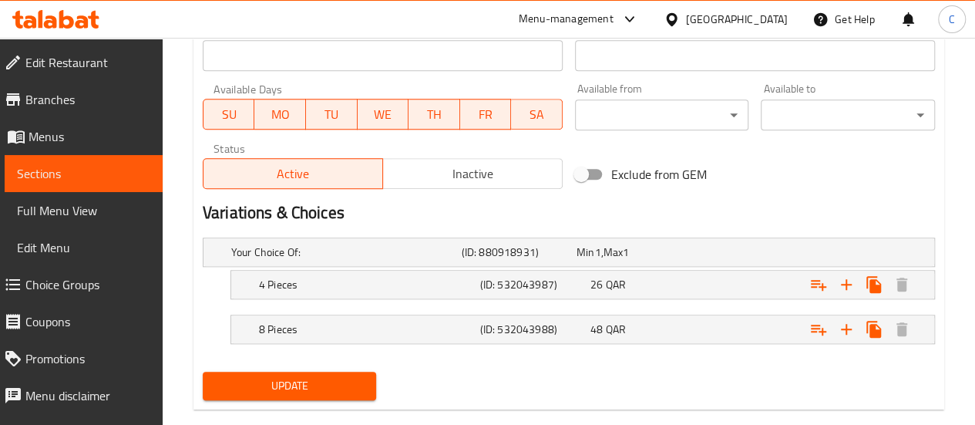
click at [62, 169] on span "Sections" at bounding box center [83, 173] width 133 height 18
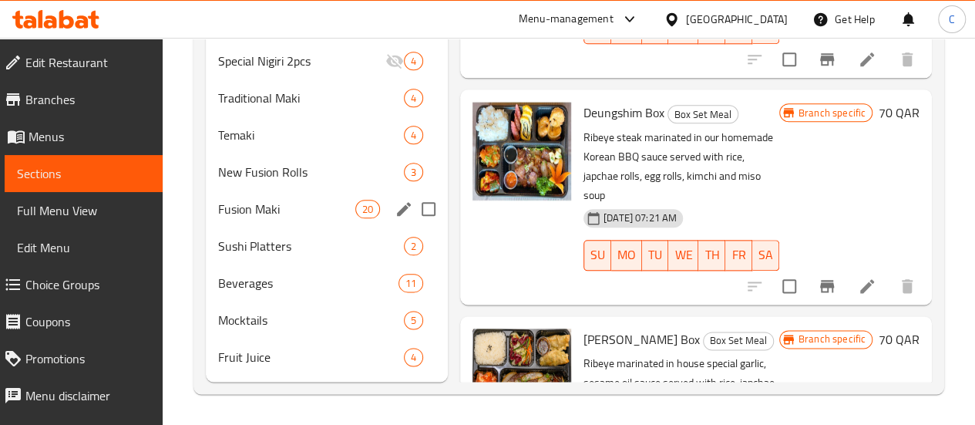
scroll to position [838, 0]
click at [253, 213] on span "Fusion Maki" at bounding box center [286, 209] width 137 height 18
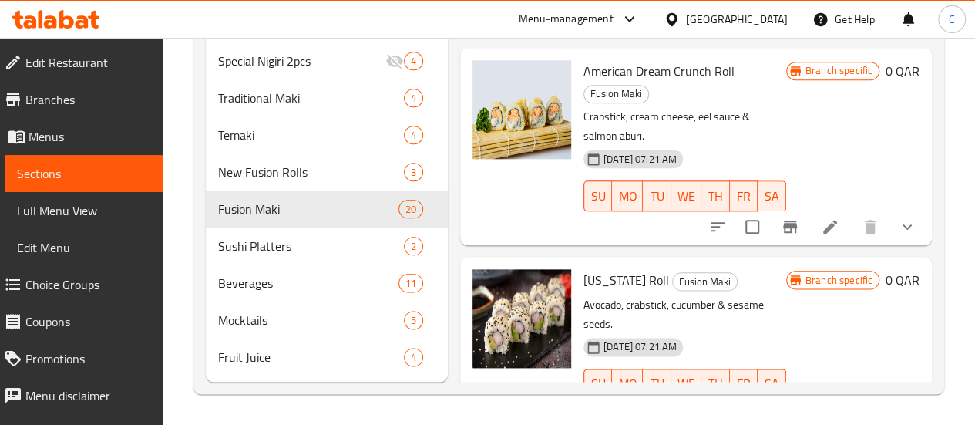
scroll to position [154, 0]
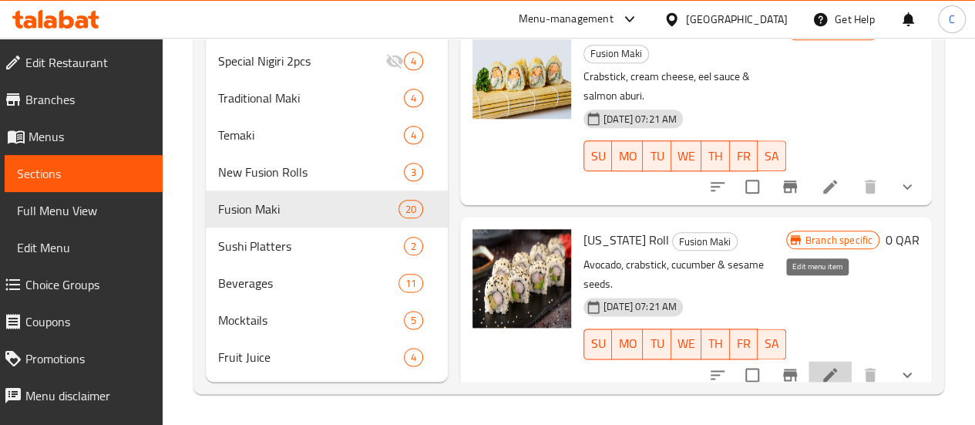
click at [823, 368] on icon at bounding box center [830, 375] width 14 height 14
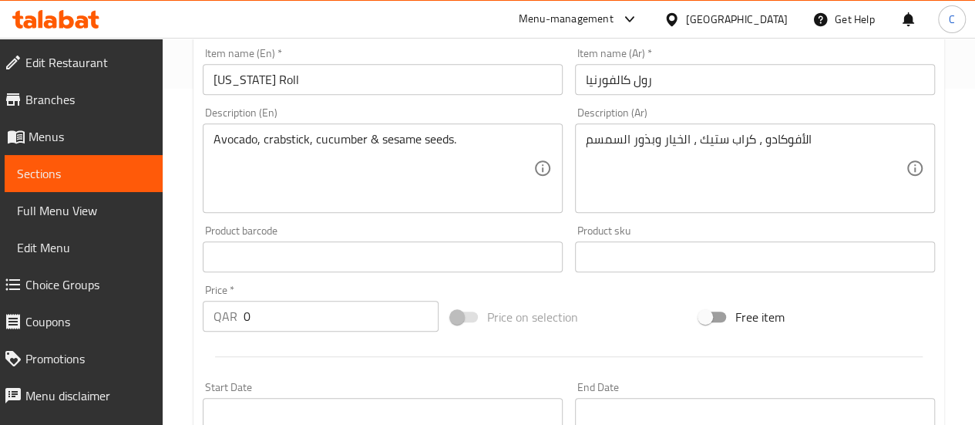
scroll to position [693, 0]
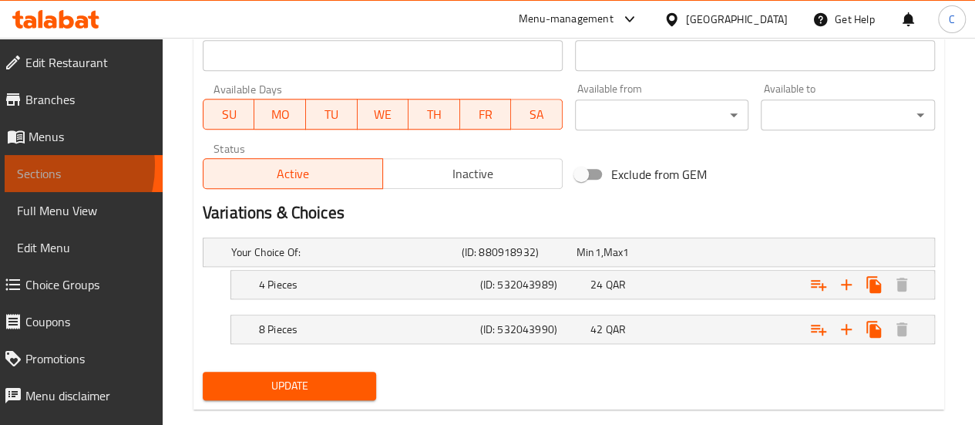
click at [41, 166] on span "Sections" at bounding box center [83, 173] width 133 height 18
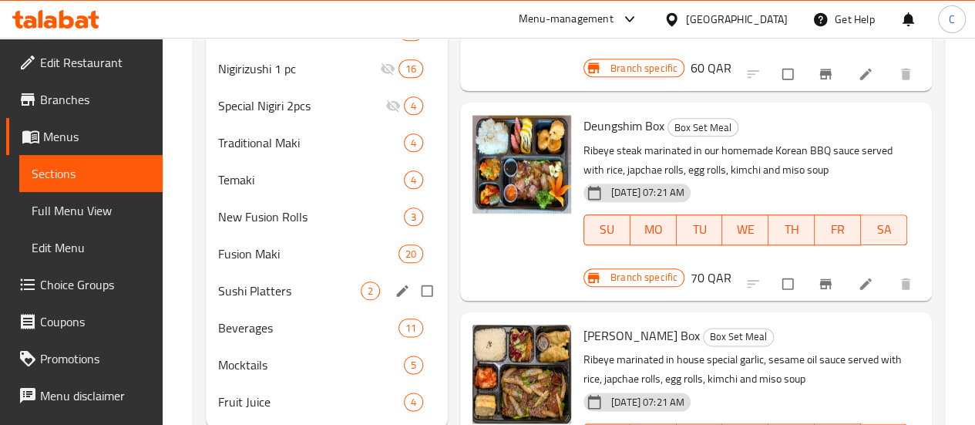
scroll to position [838, 0]
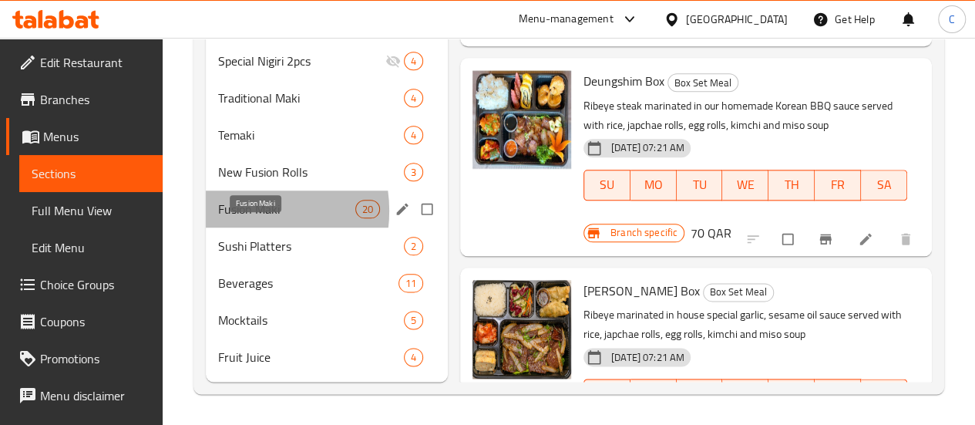
click at [243, 211] on span "Fusion Maki" at bounding box center [286, 209] width 137 height 18
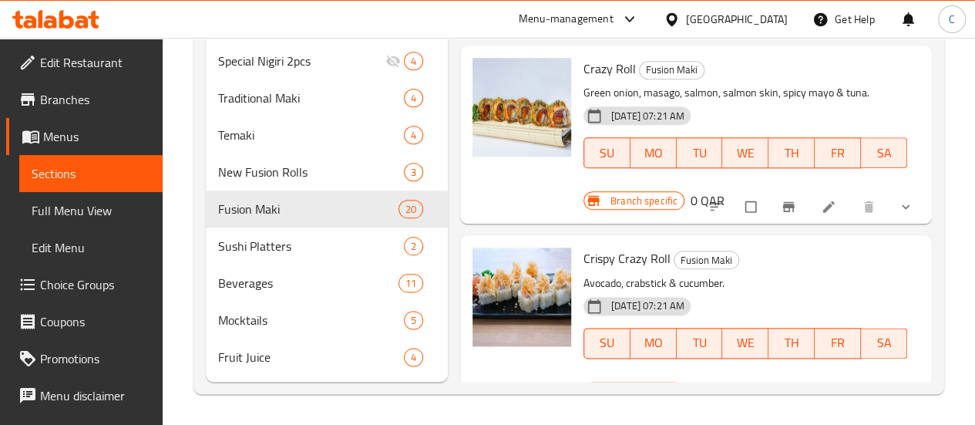
scroll to position [385, 0]
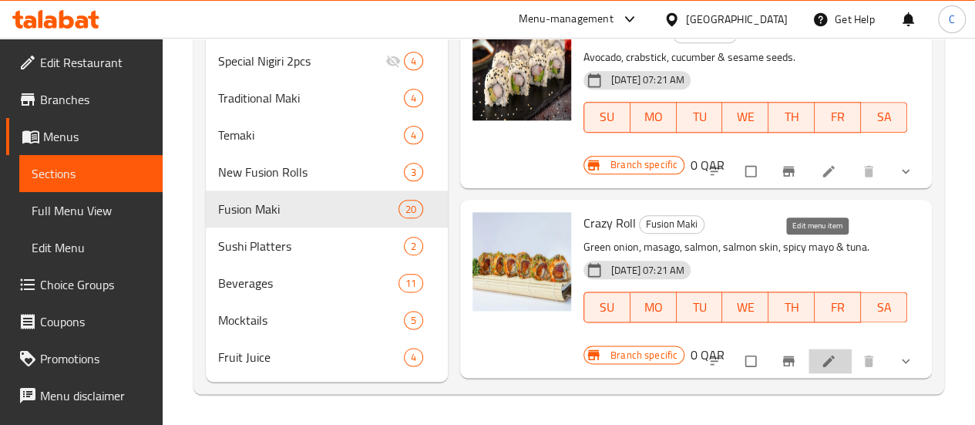
click at [821, 353] on icon at bounding box center [828, 360] width 15 height 15
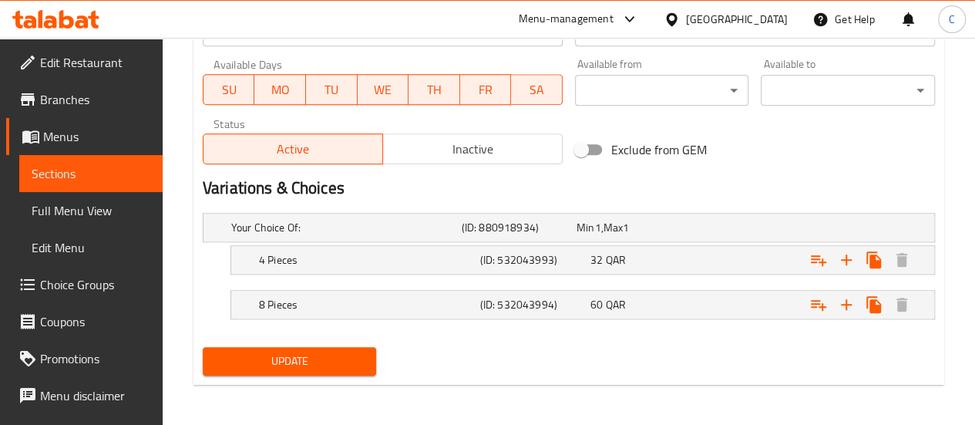
scroll to position [719, 0]
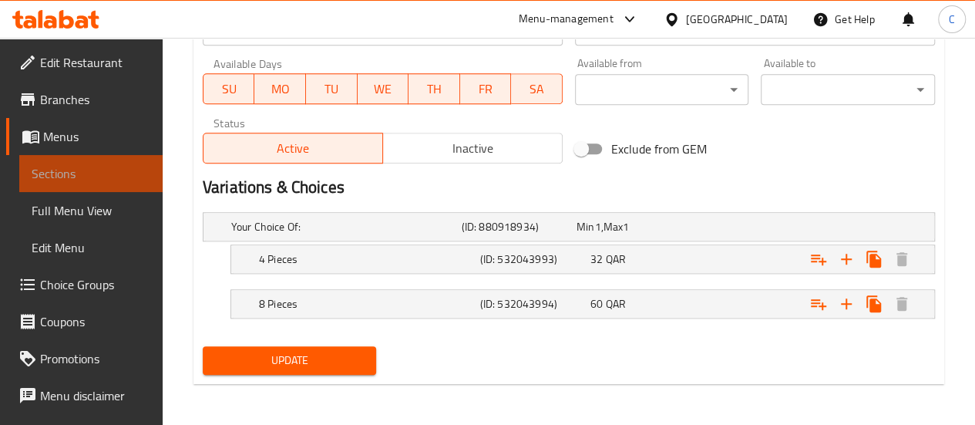
click at [92, 167] on span "Sections" at bounding box center [91, 173] width 119 height 18
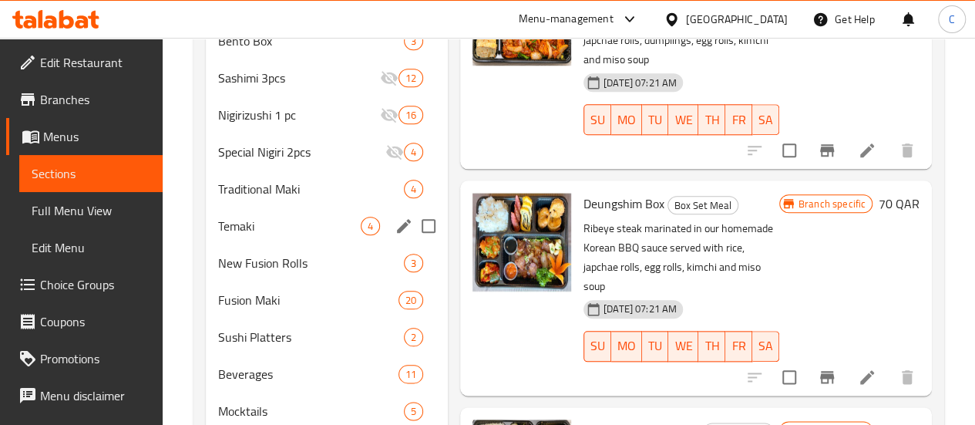
scroll to position [745, 0]
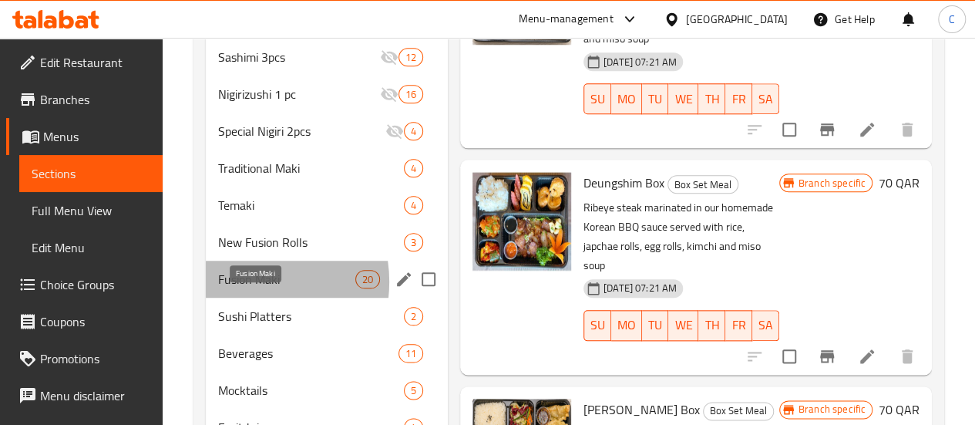
click at [241, 288] on span "Fusion Maki" at bounding box center [286, 279] width 137 height 18
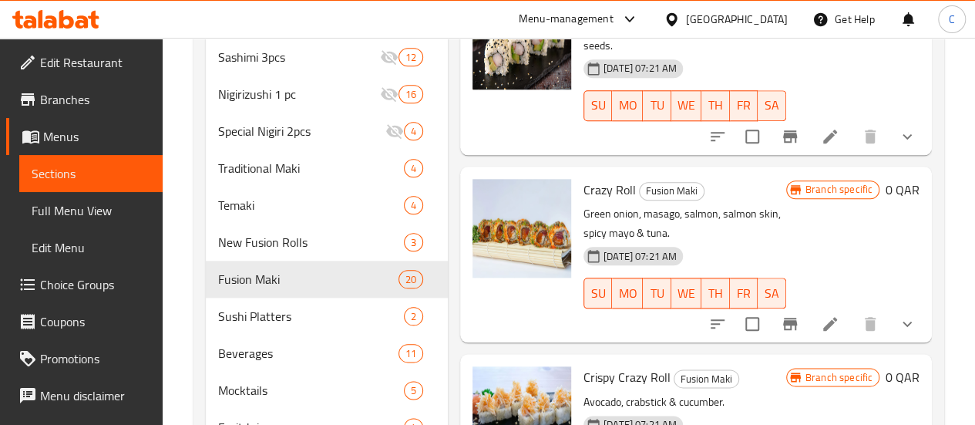
scroll to position [539, 0]
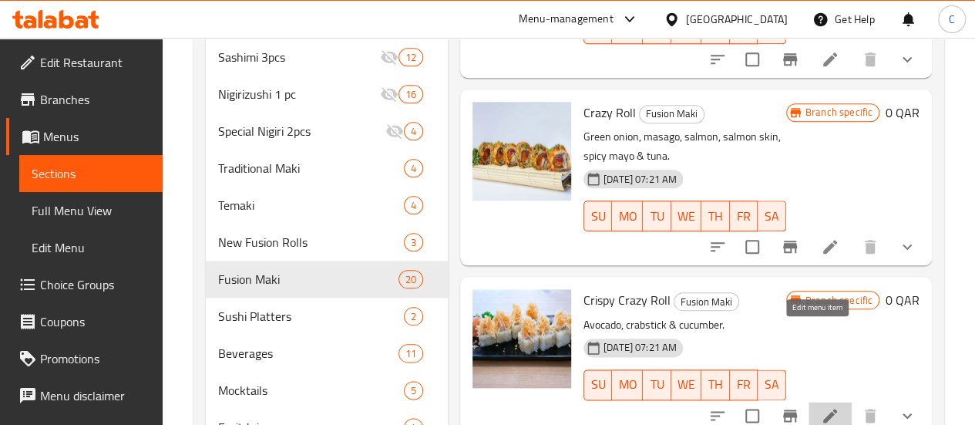
click at [823, 408] on icon at bounding box center [830, 415] width 14 height 14
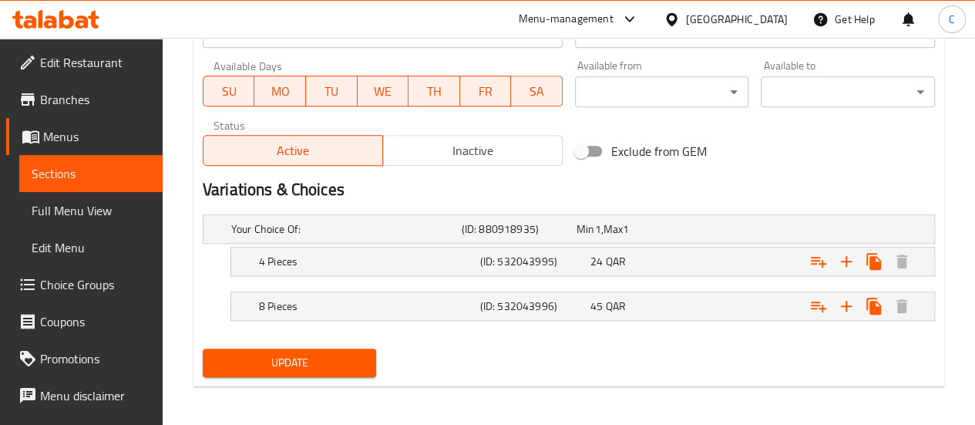
scroll to position [719, 0]
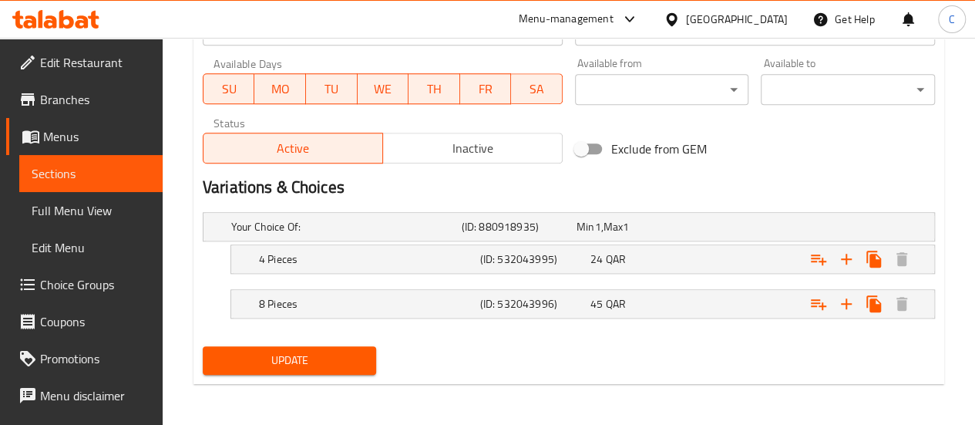
click at [65, 169] on span "Sections" at bounding box center [91, 173] width 119 height 18
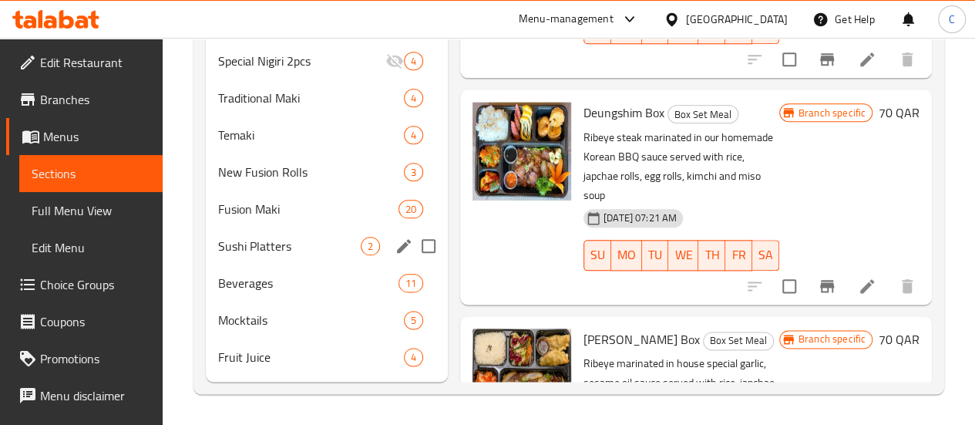
scroll to position [838, 0]
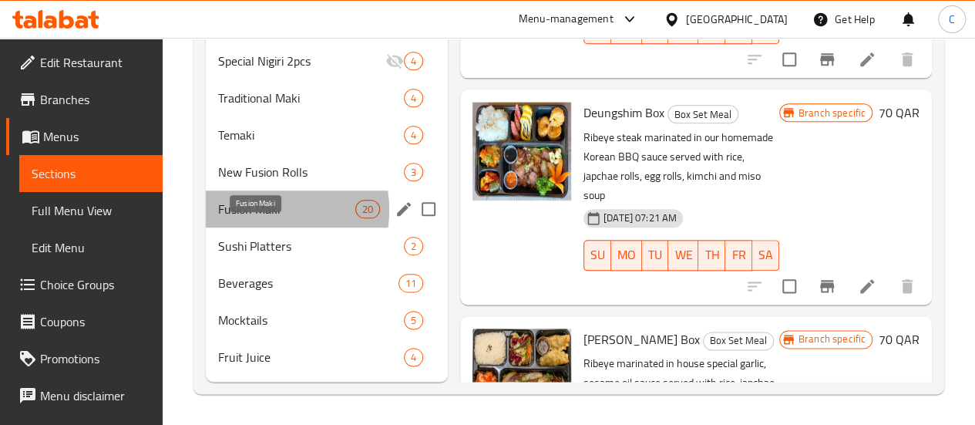
click at [255, 210] on span "Fusion Maki" at bounding box center [286, 209] width 137 height 18
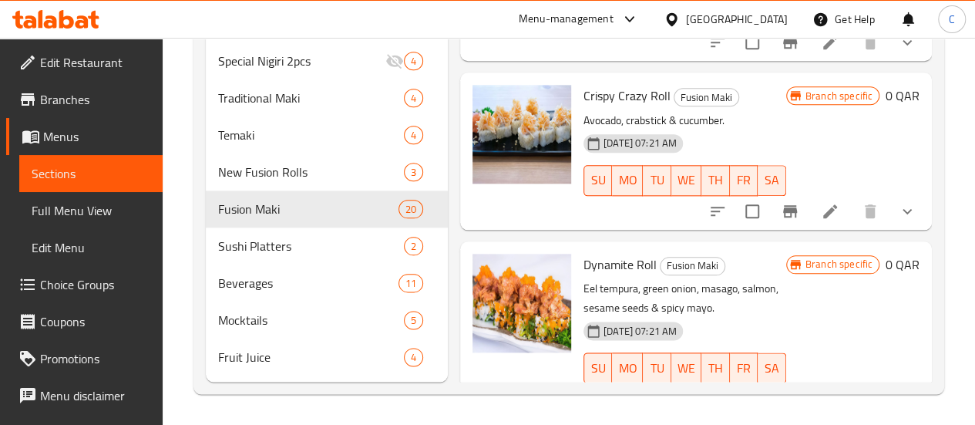
scroll to position [693, 0]
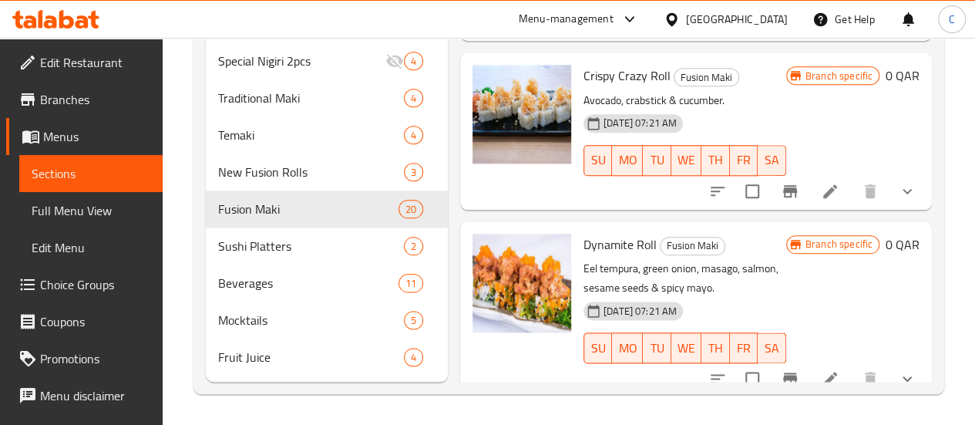
click at [821, 369] on icon at bounding box center [830, 378] width 18 height 18
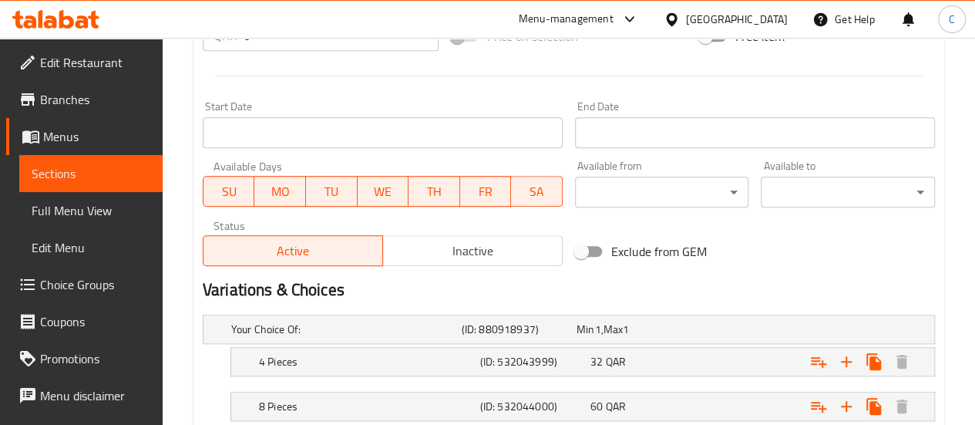
scroll to position [719, 0]
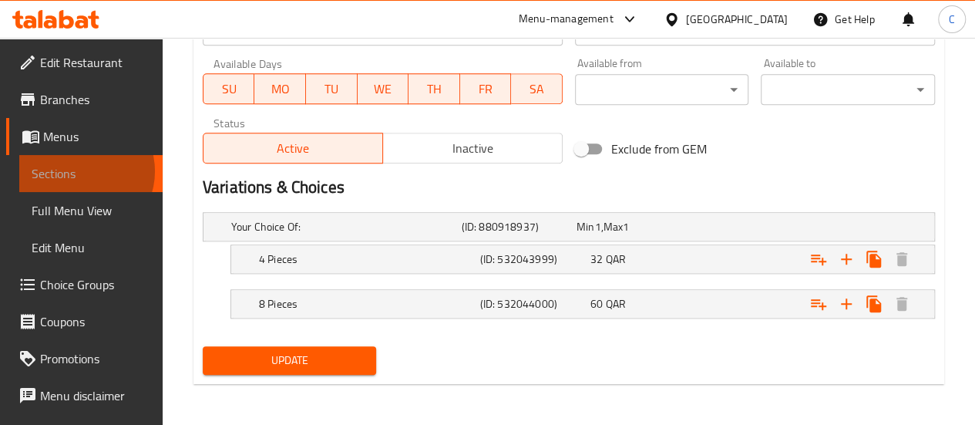
click at [79, 171] on span "Sections" at bounding box center [91, 173] width 119 height 18
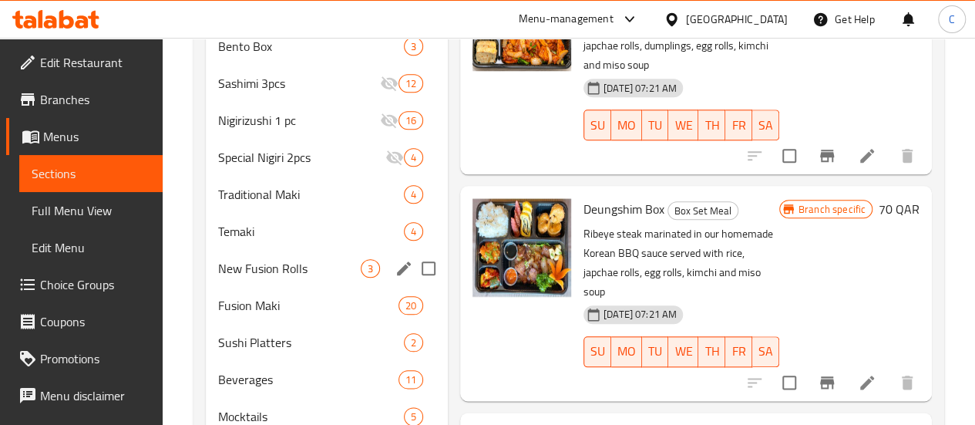
scroll to position [838, 0]
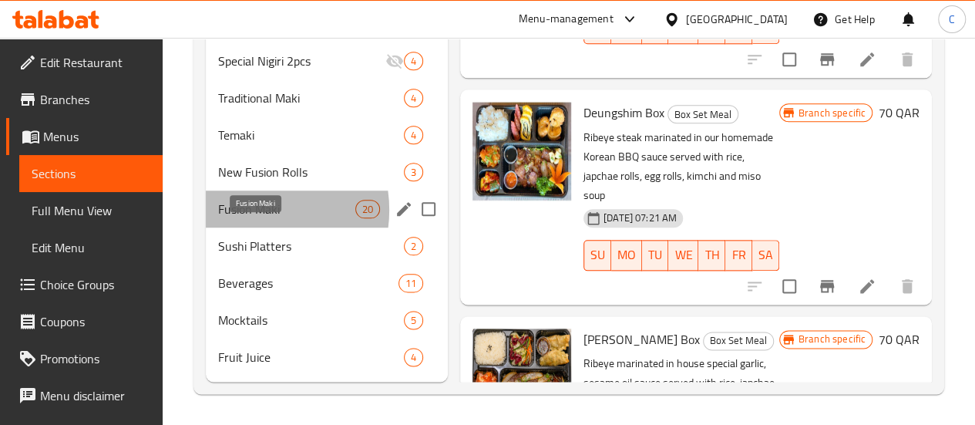
click at [249, 210] on span "Fusion Maki" at bounding box center [286, 209] width 137 height 18
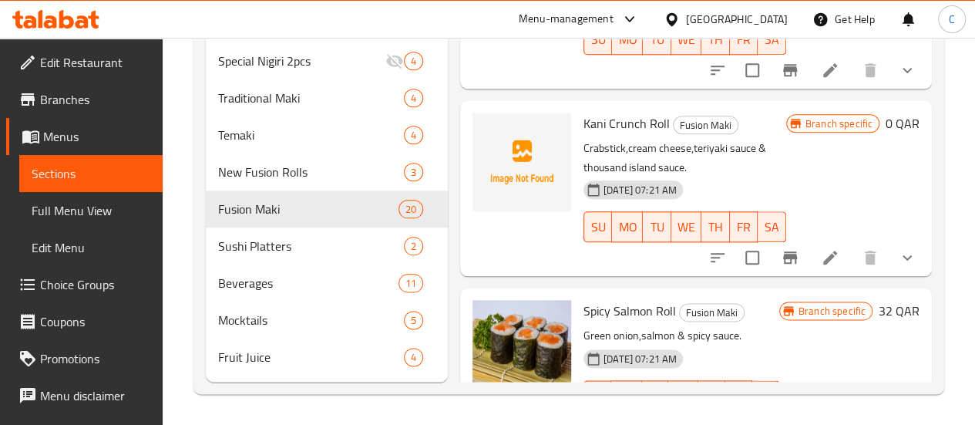
scroll to position [925, 0]
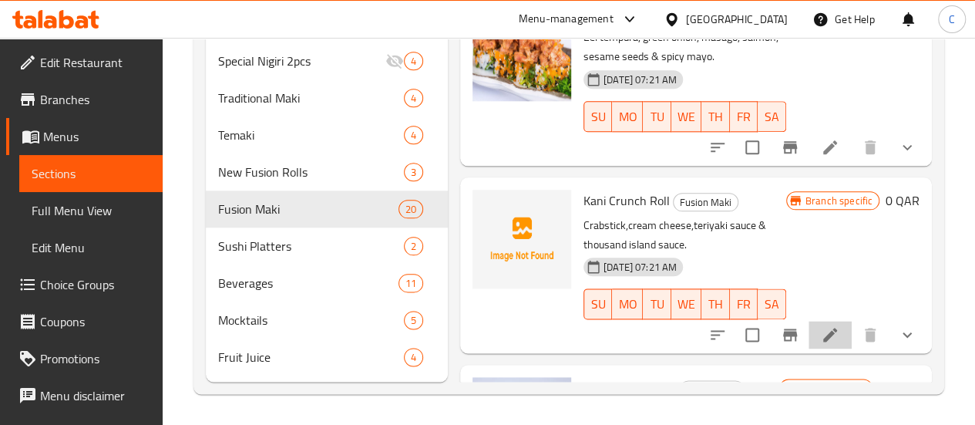
click at [818, 321] on li at bounding box center [829, 335] width 43 height 28
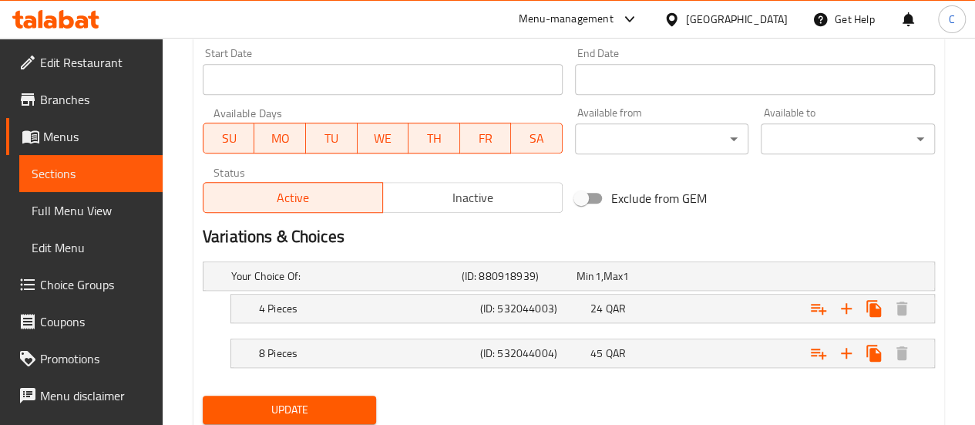
scroll to position [693, 0]
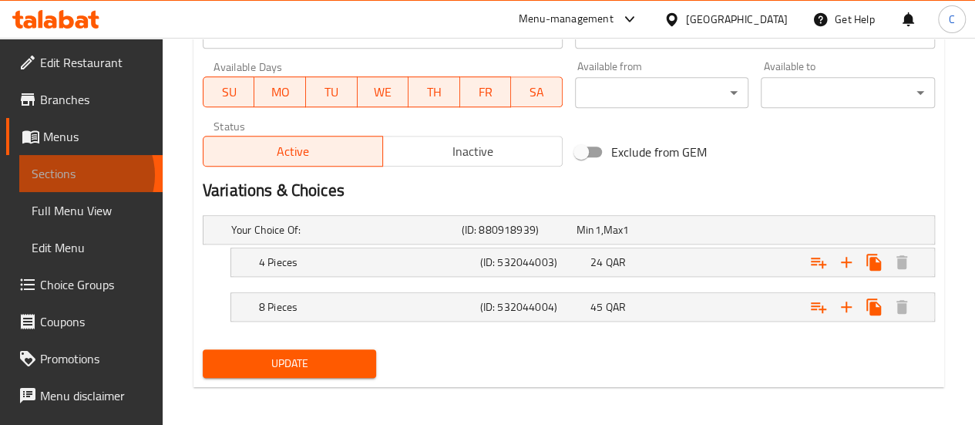
click at [84, 175] on span "Sections" at bounding box center [91, 173] width 119 height 18
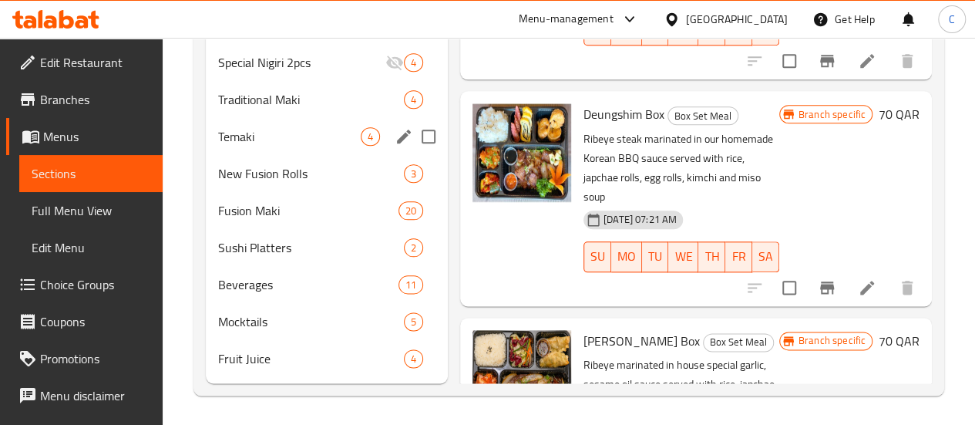
scroll to position [838, 0]
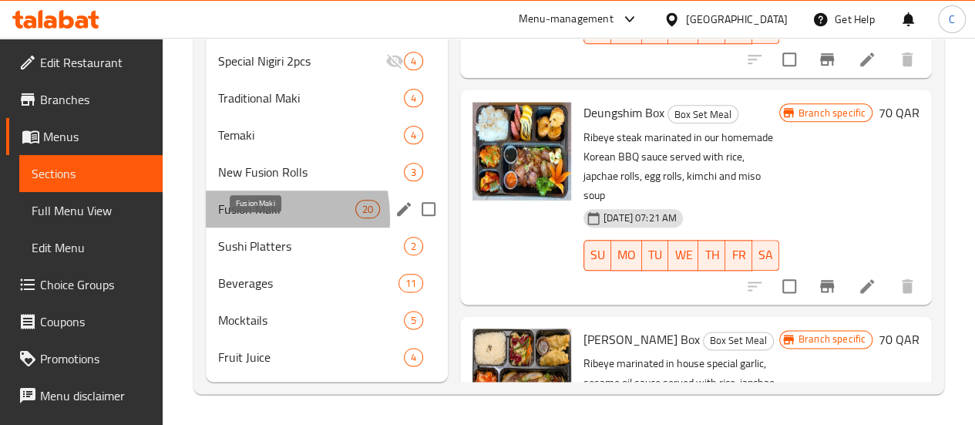
click at [247, 218] on span "Fusion Maki" at bounding box center [286, 209] width 137 height 18
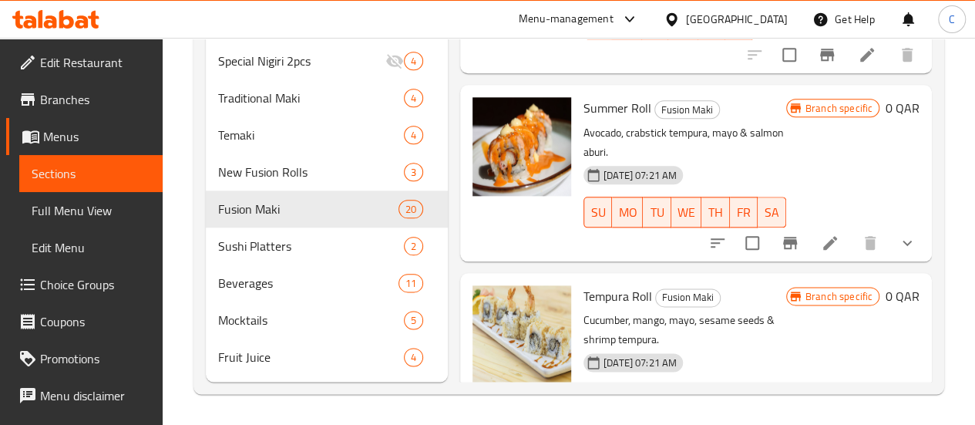
scroll to position [1387, 0]
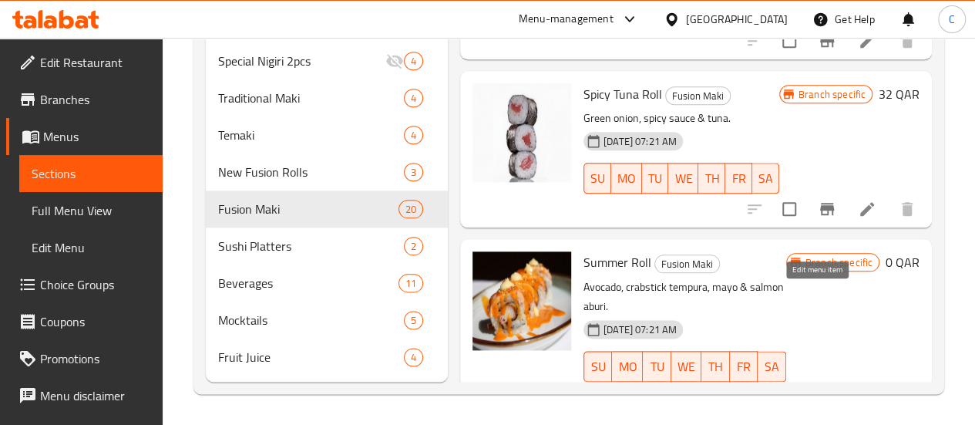
click at [821, 388] on icon at bounding box center [830, 397] width 18 height 18
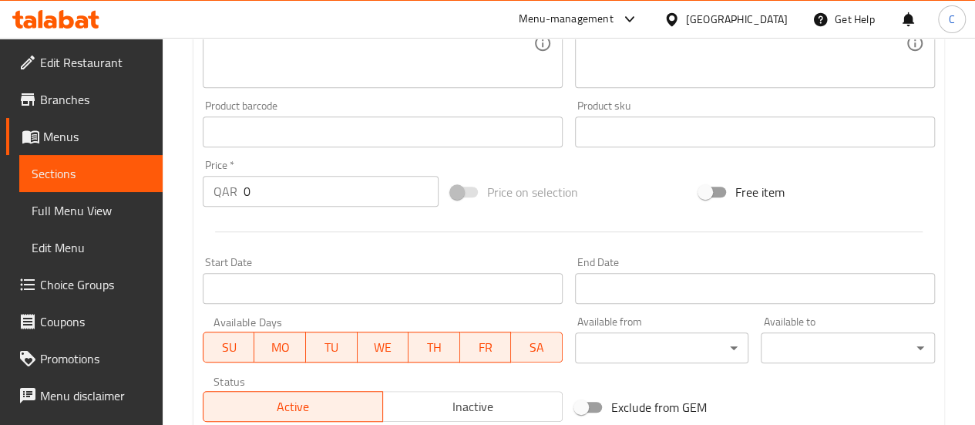
scroll to position [693, 0]
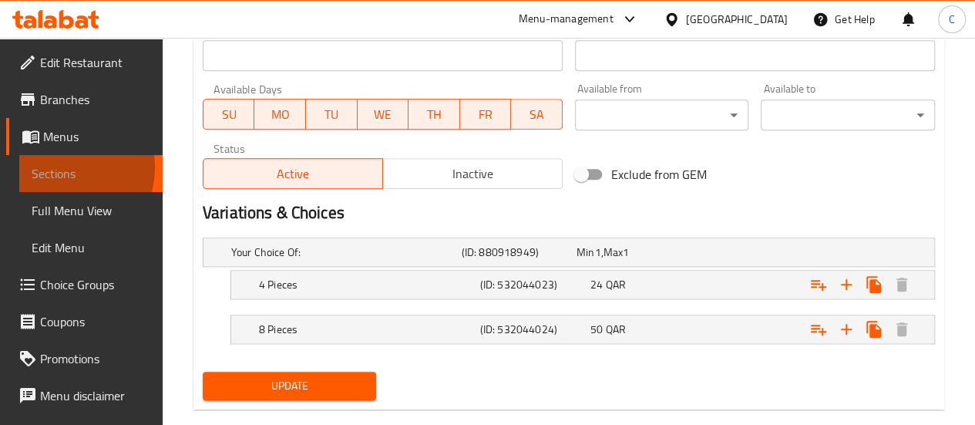
click at [59, 167] on span "Sections" at bounding box center [91, 173] width 119 height 18
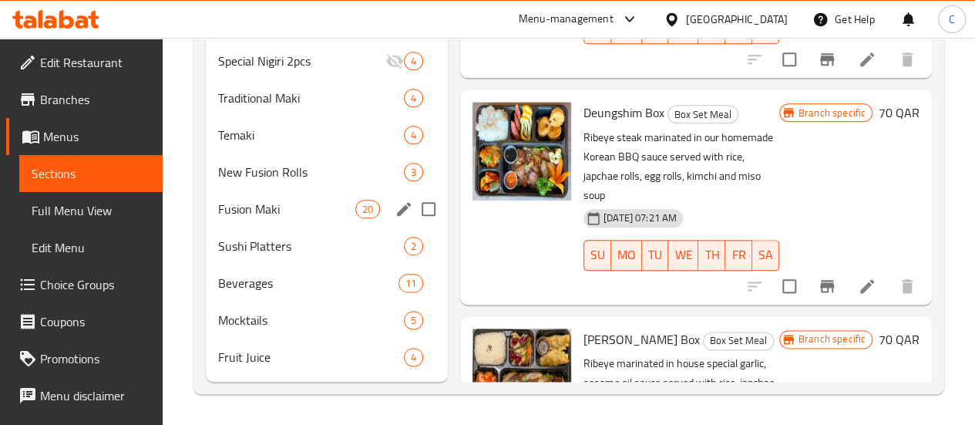
scroll to position [838, 0]
click at [261, 206] on span "Fusion Maki" at bounding box center [286, 209] width 137 height 18
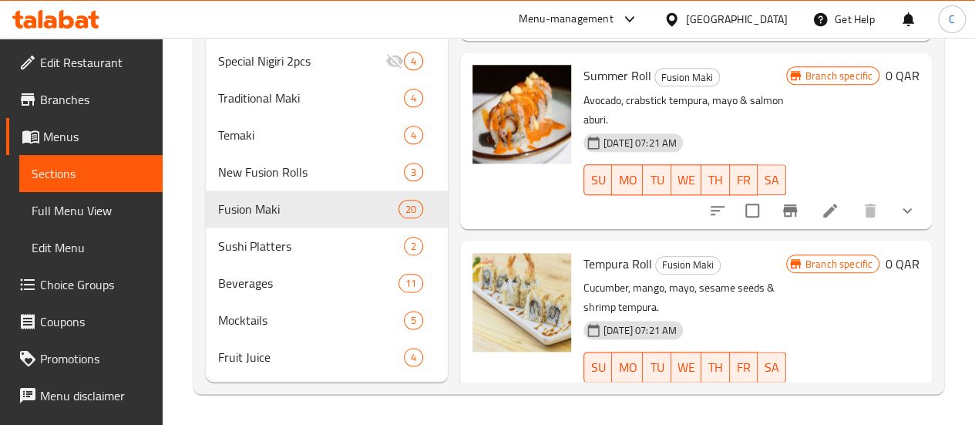
scroll to position [1541, 0]
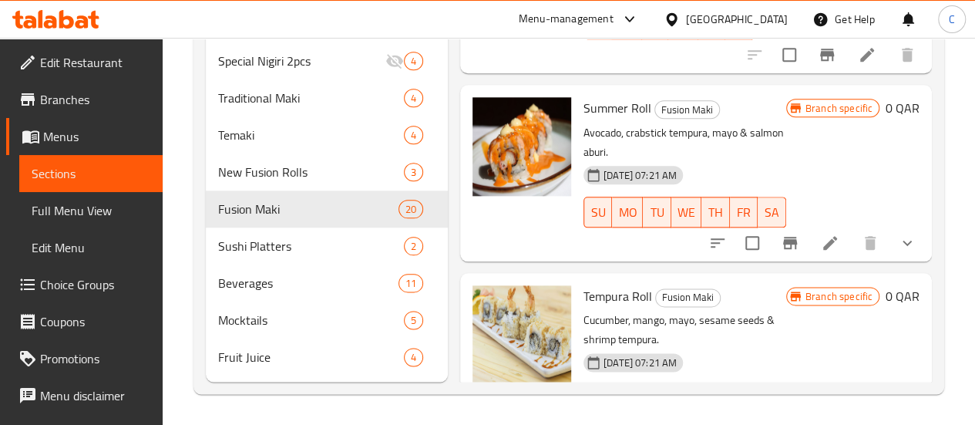
click at [823, 416] on li at bounding box center [829, 430] width 43 height 28
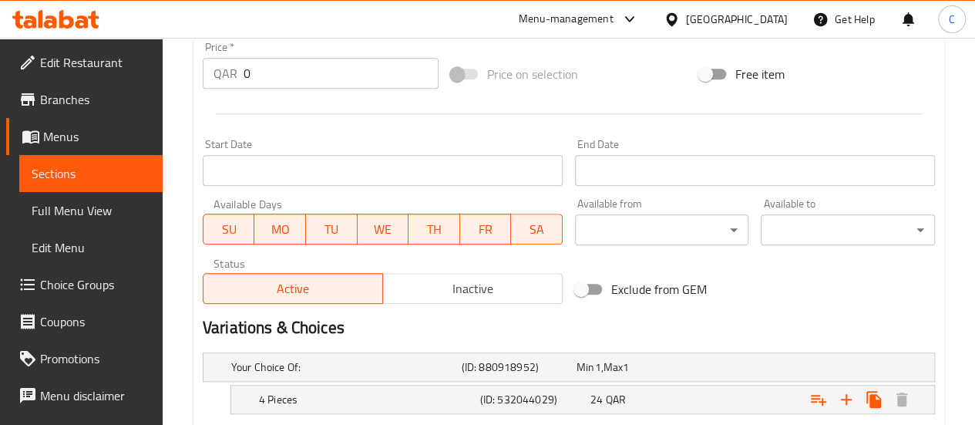
scroll to position [719, 0]
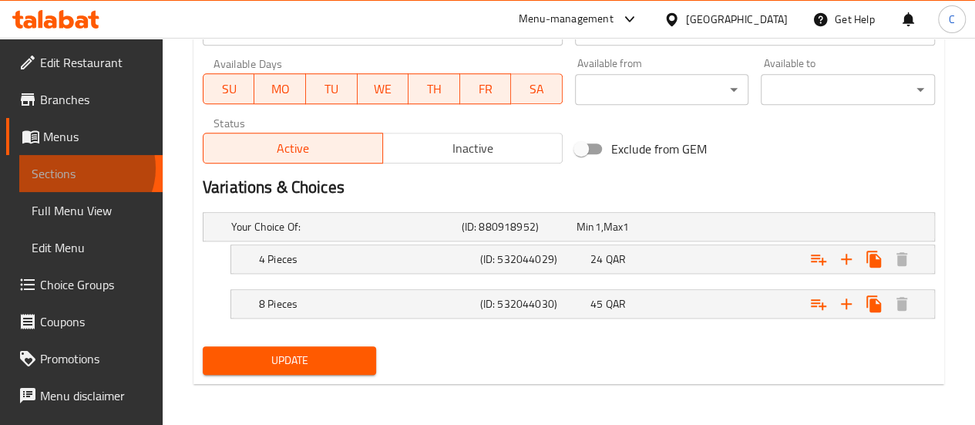
click at [81, 168] on span "Sections" at bounding box center [91, 173] width 119 height 18
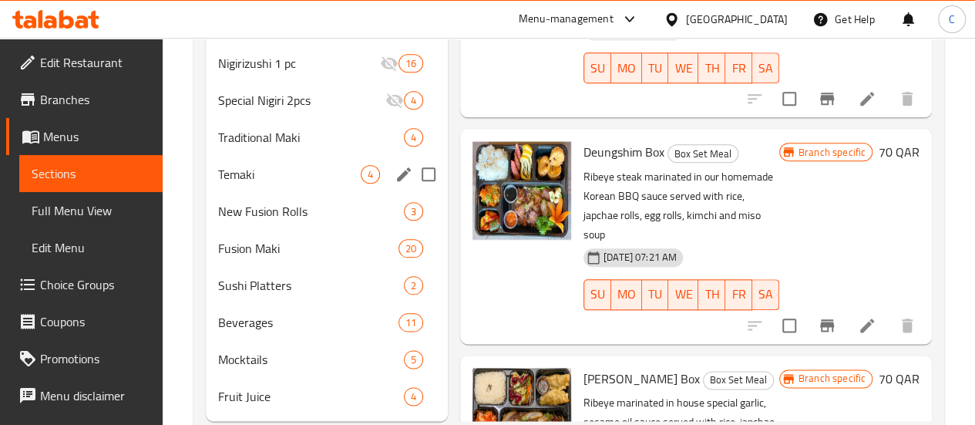
scroll to position [838, 0]
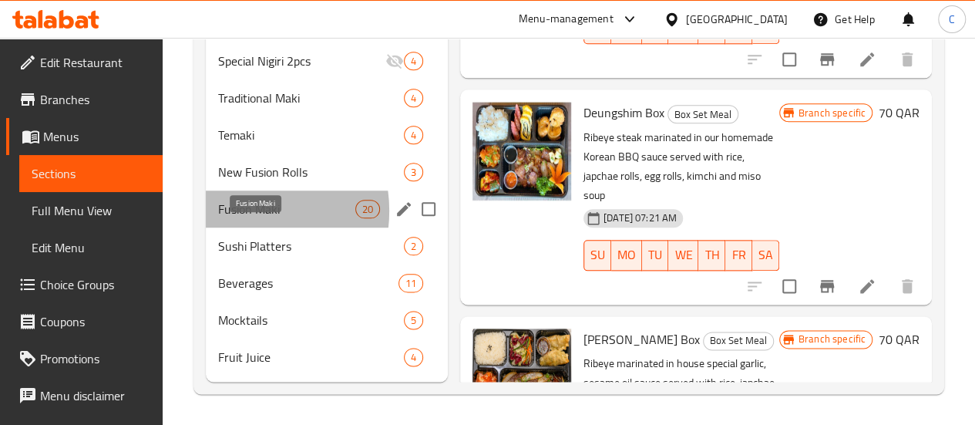
click at [239, 211] on span "Fusion Maki" at bounding box center [286, 209] width 137 height 18
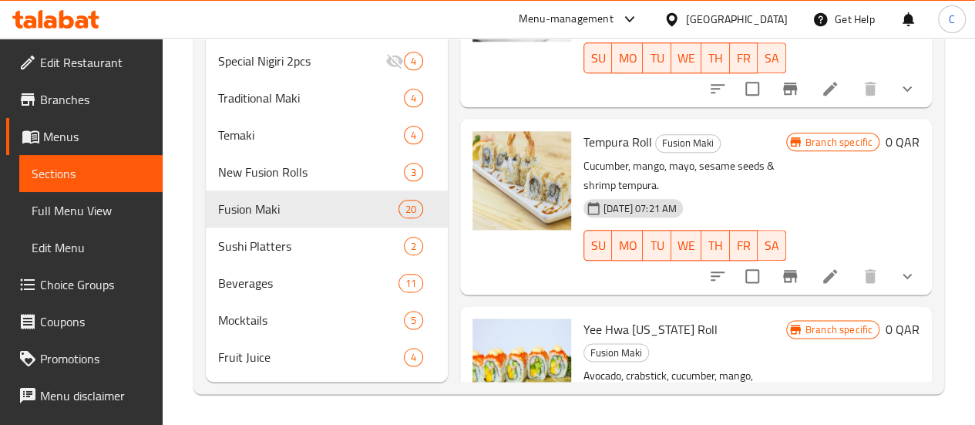
scroll to position [1772, 0]
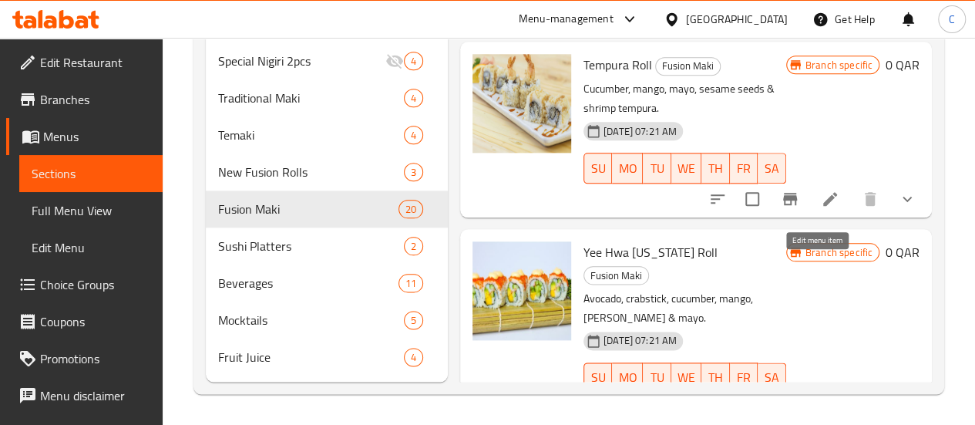
click at [823, 401] on icon at bounding box center [830, 408] width 14 height 14
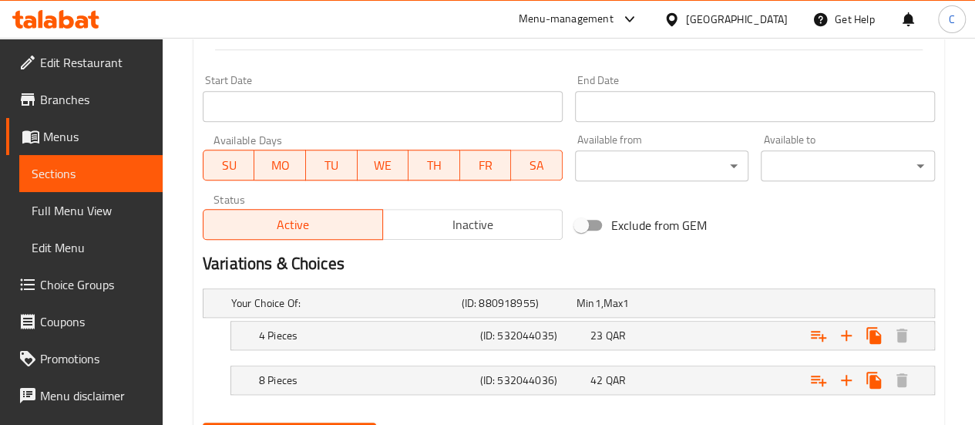
scroll to position [693, 0]
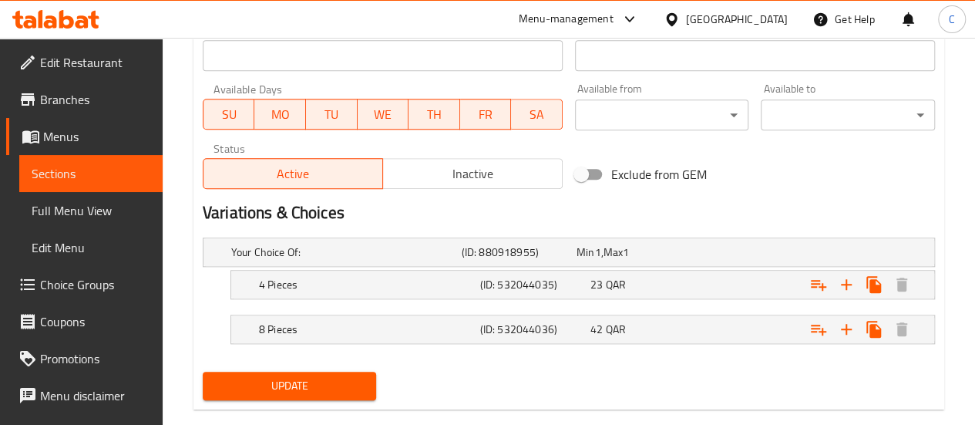
click at [60, 170] on span "Sections" at bounding box center [91, 173] width 119 height 18
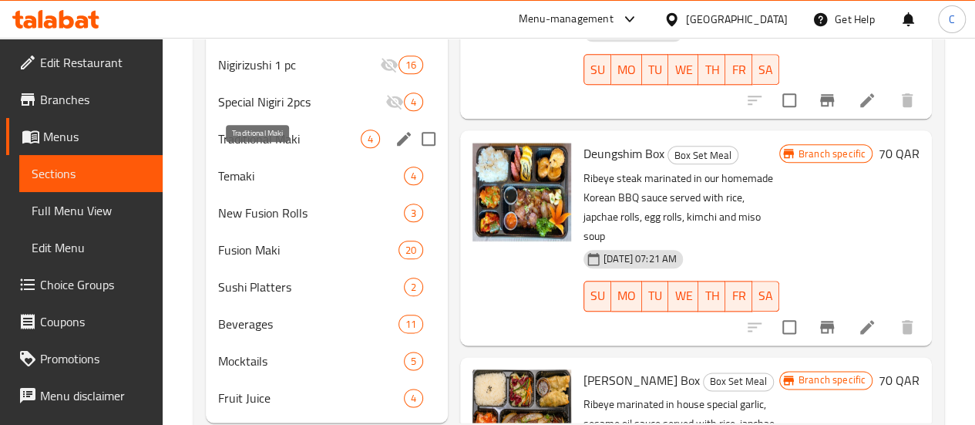
scroll to position [838, 0]
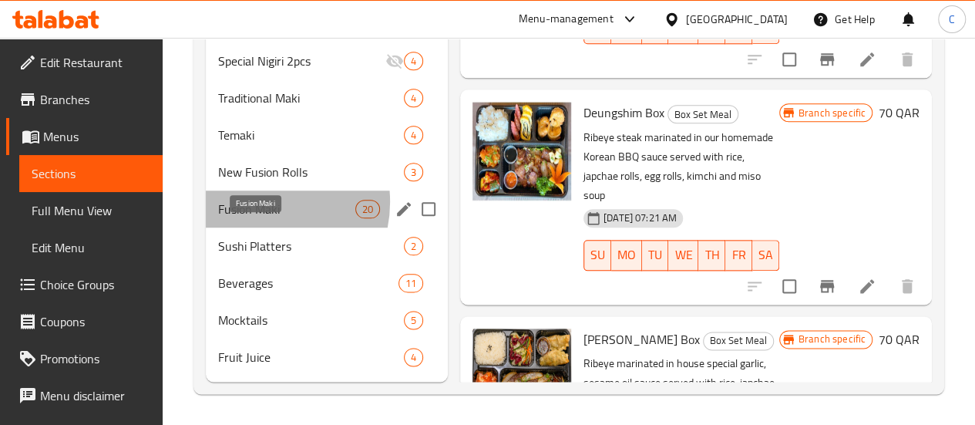
click at [257, 203] on span "Fusion Maki" at bounding box center [286, 209] width 137 height 18
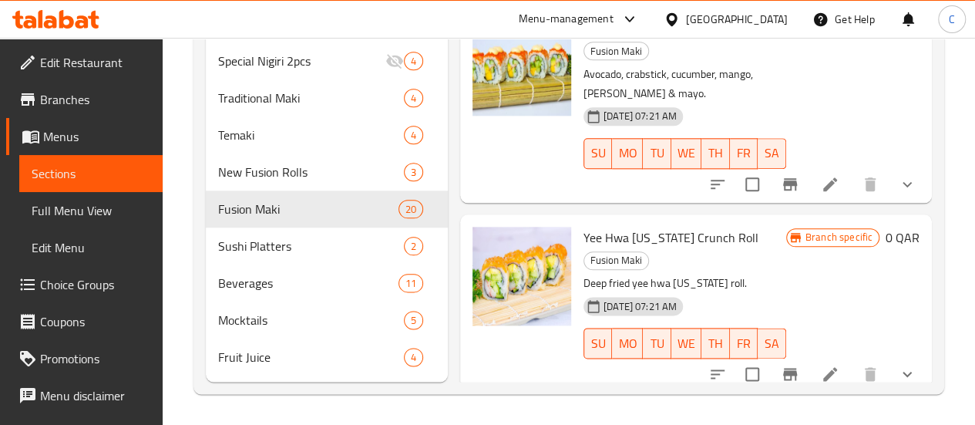
scroll to position [2003, 0]
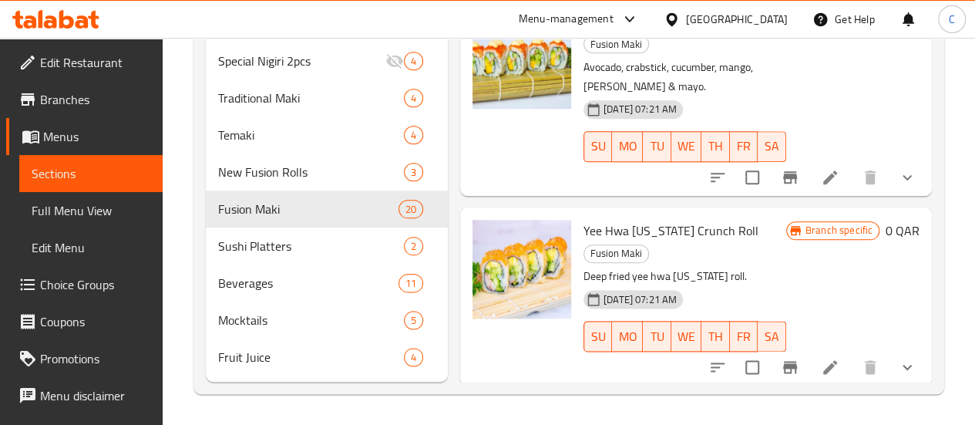
click at [821, 358] on icon at bounding box center [830, 367] width 18 height 18
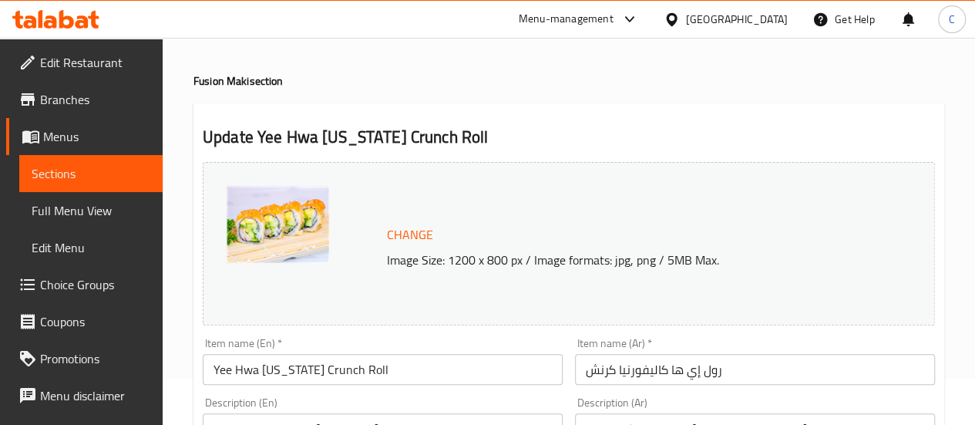
scroll to position [25, 0]
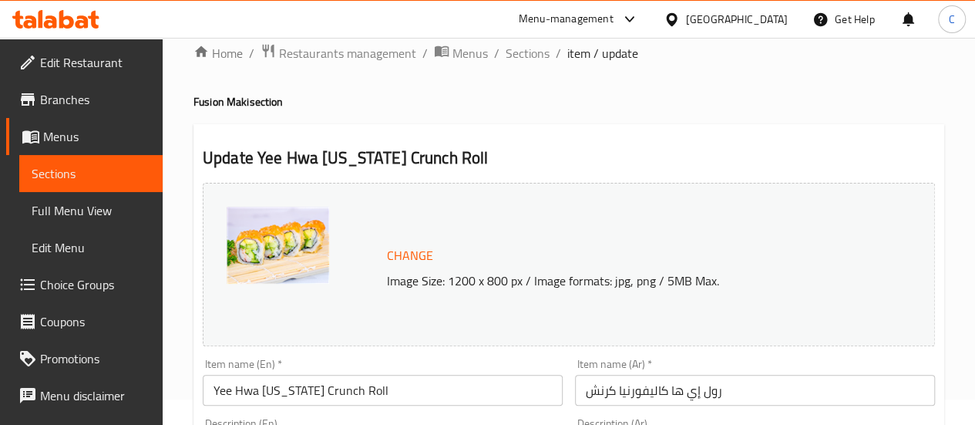
click at [83, 170] on span "Sections" at bounding box center [91, 173] width 119 height 18
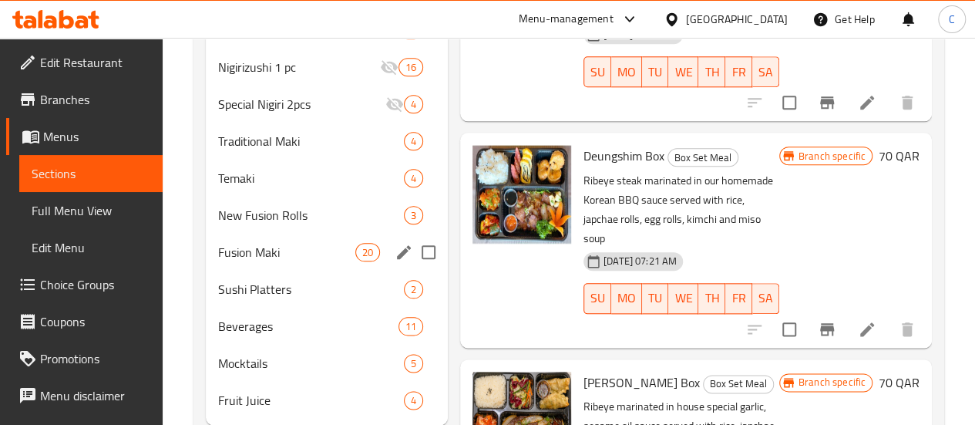
scroll to position [796, 0]
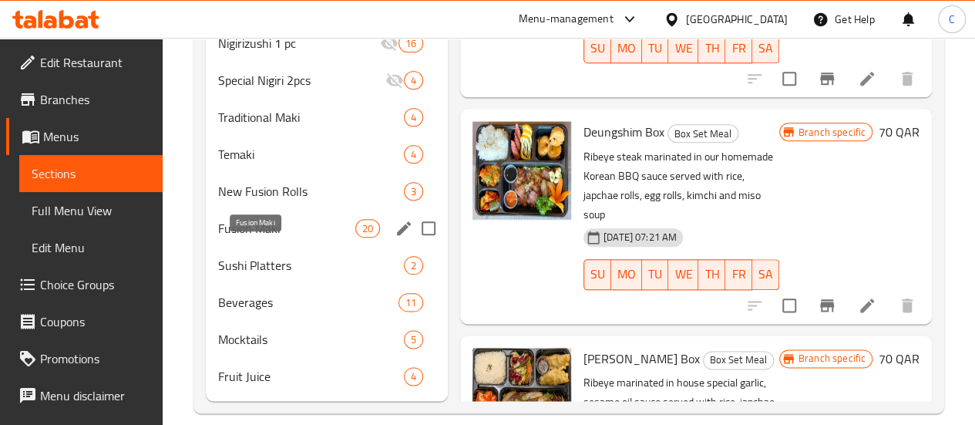
click at [245, 237] on span "Fusion Maki" at bounding box center [286, 228] width 137 height 18
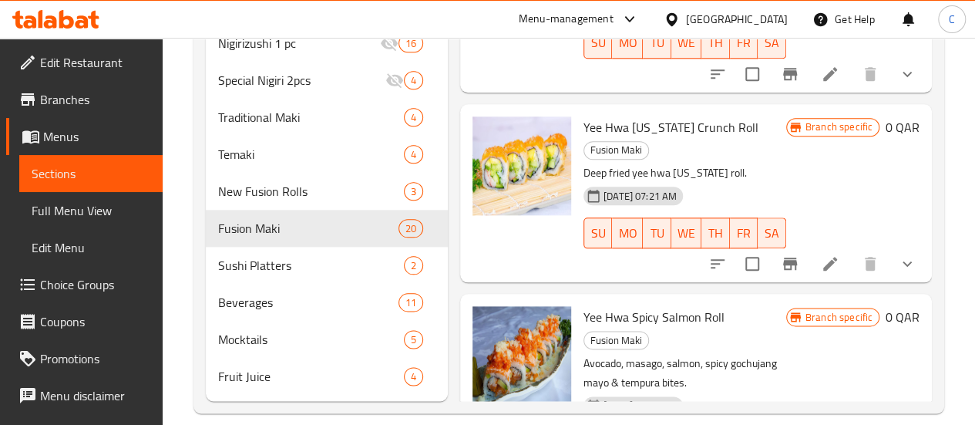
scroll to position [2157, 0]
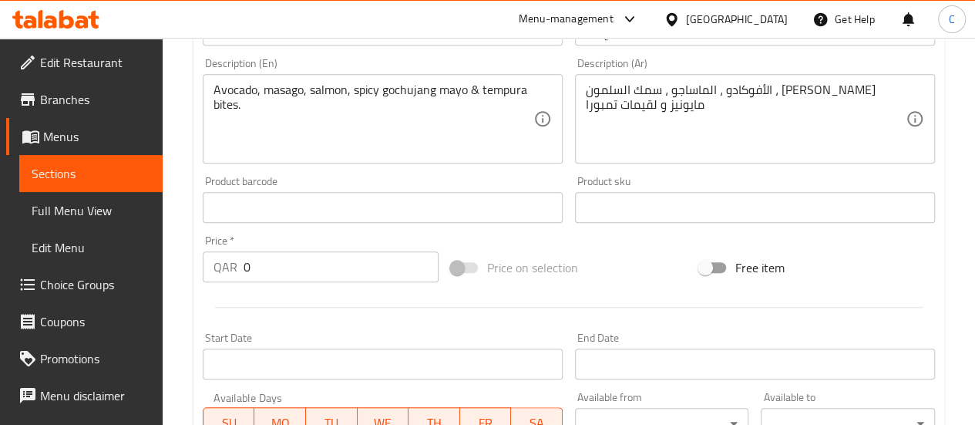
scroll to position [719, 0]
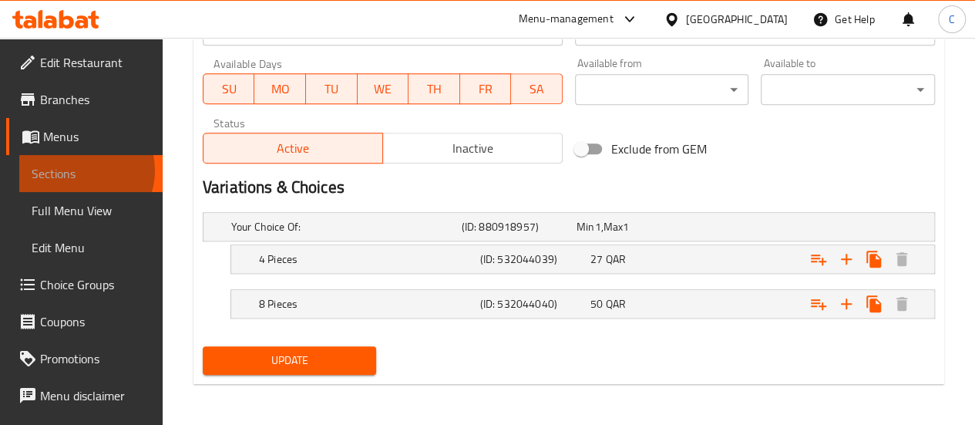
click at [78, 170] on span "Sections" at bounding box center [91, 173] width 119 height 18
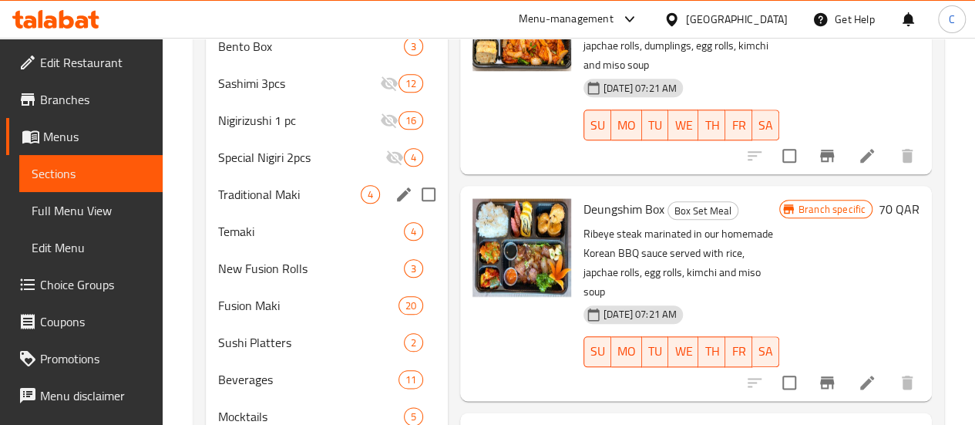
scroll to position [838, 0]
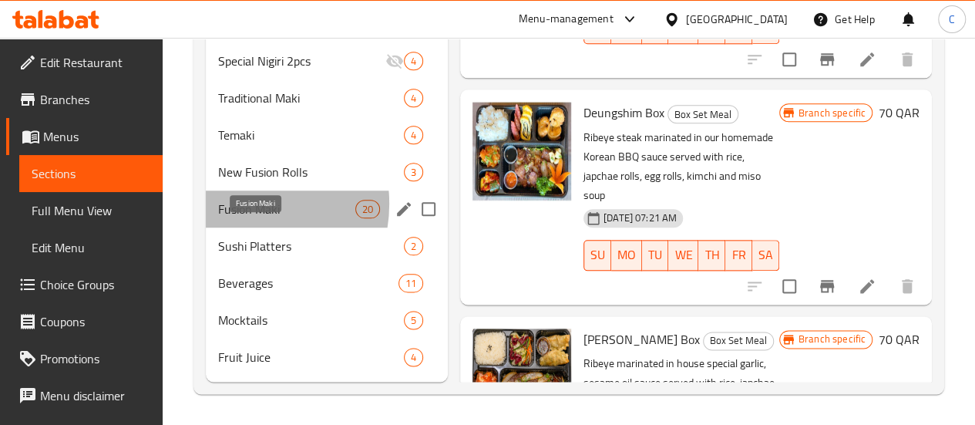
click at [240, 204] on span "Fusion Maki" at bounding box center [286, 209] width 137 height 18
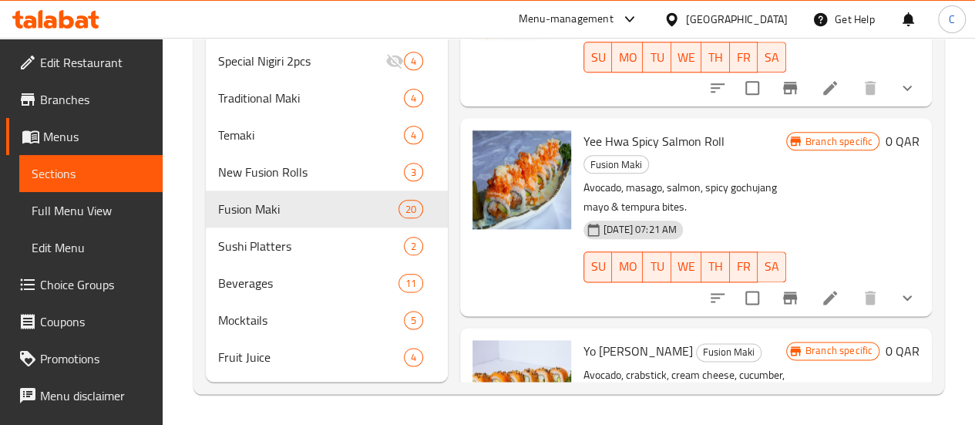
scroll to position [2304, 0]
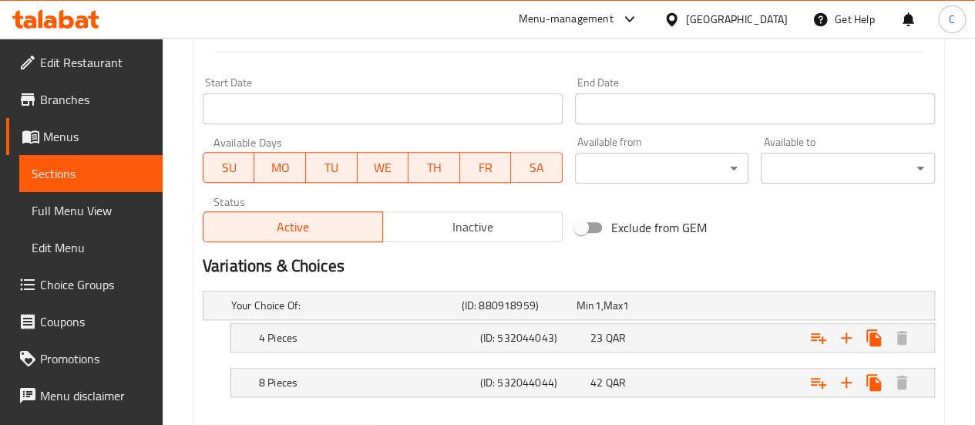
scroll to position [719, 0]
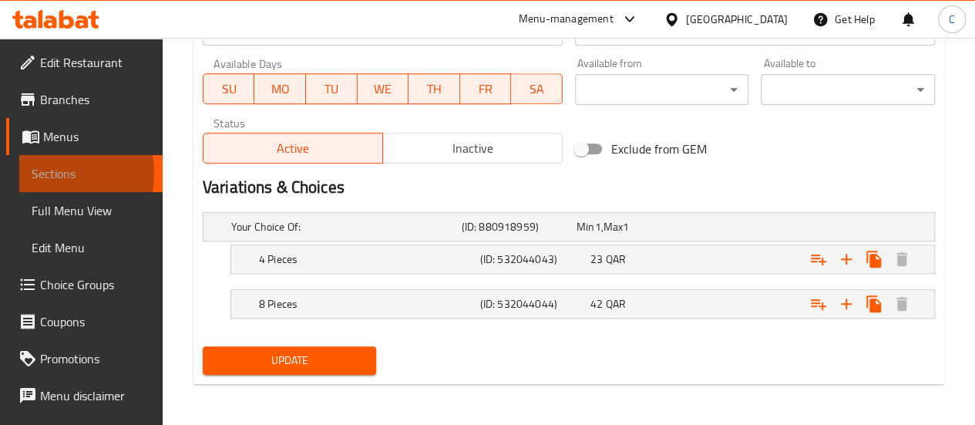
click at [58, 173] on span "Sections" at bounding box center [91, 173] width 119 height 18
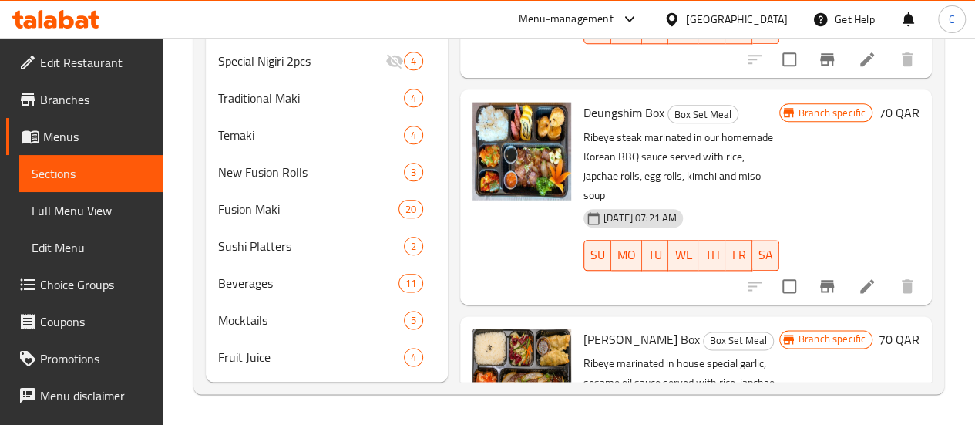
scroll to position [838, 0]
click at [243, 214] on span "Fusion Maki" at bounding box center [286, 209] width 137 height 18
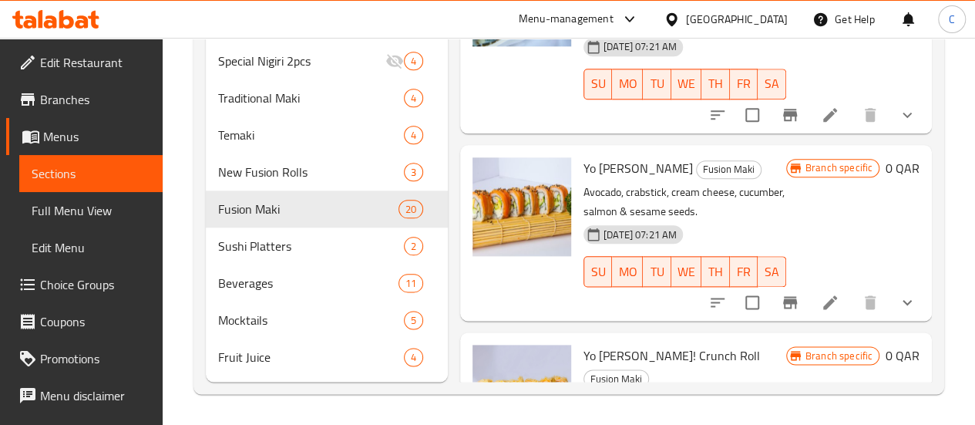
scroll to position [2466, 0]
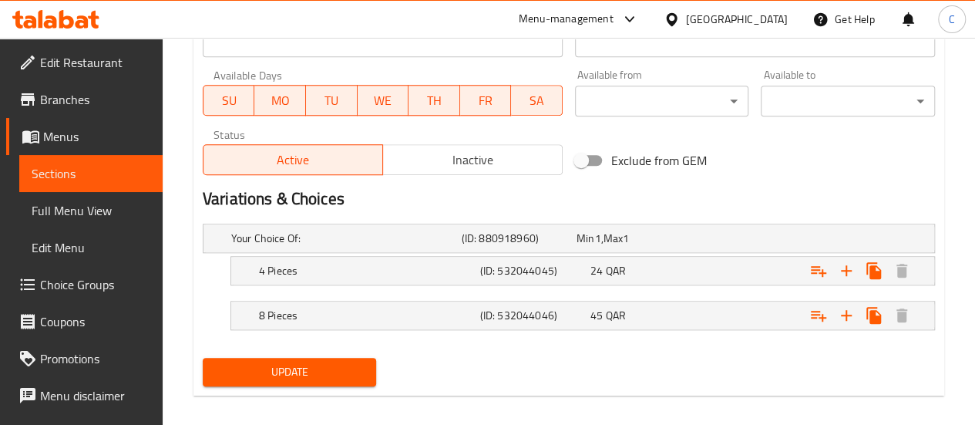
scroll to position [719, 0]
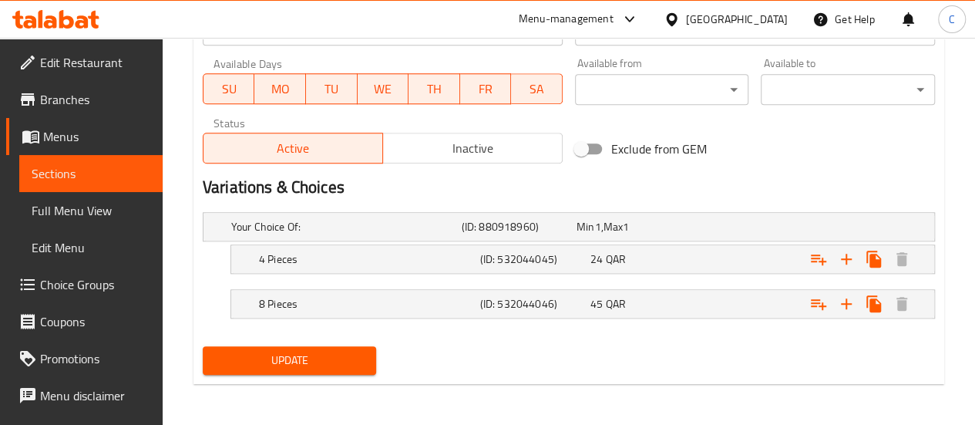
click at [49, 175] on span "Sections" at bounding box center [91, 173] width 119 height 18
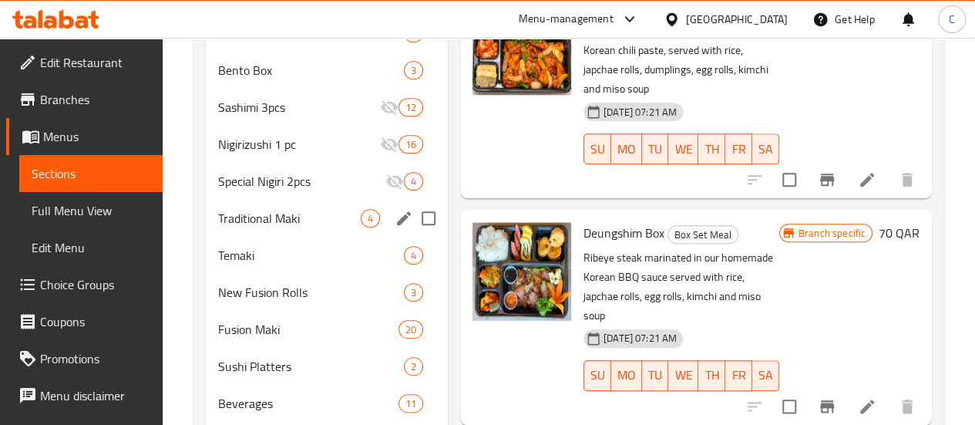
scroll to position [838, 0]
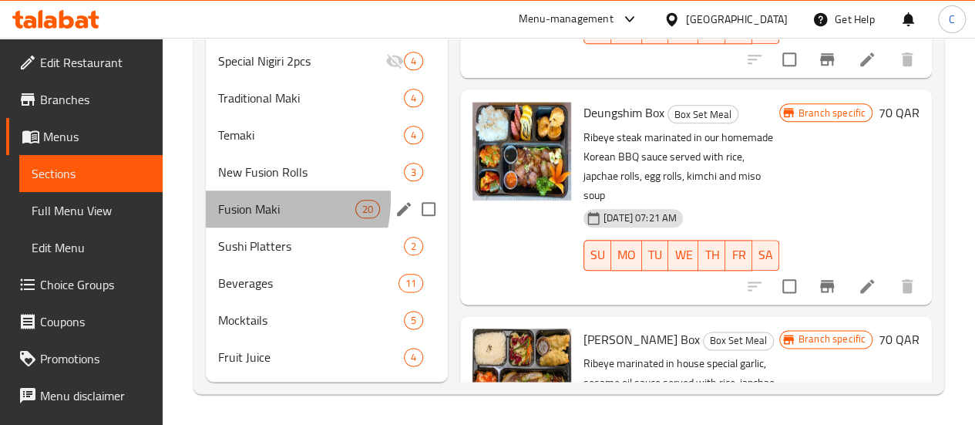
click at [243, 199] on div "Fusion [PERSON_NAME] 20" at bounding box center [327, 208] width 242 height 37
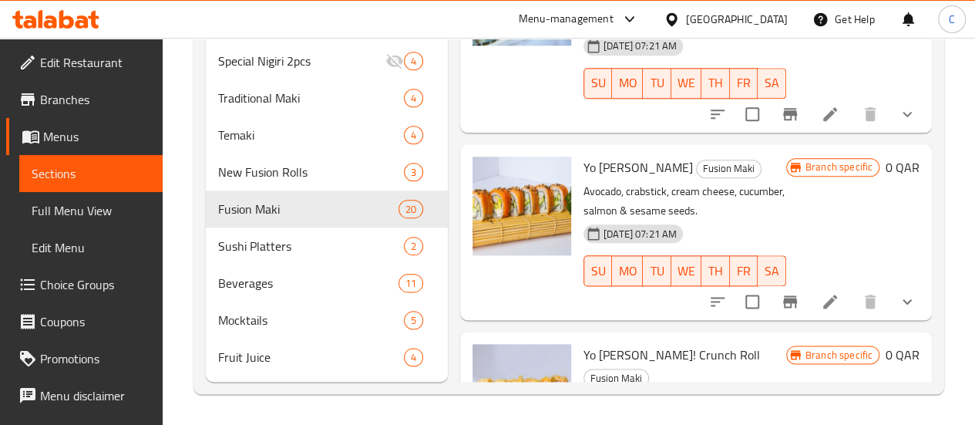
scroll to position [2535, 0]
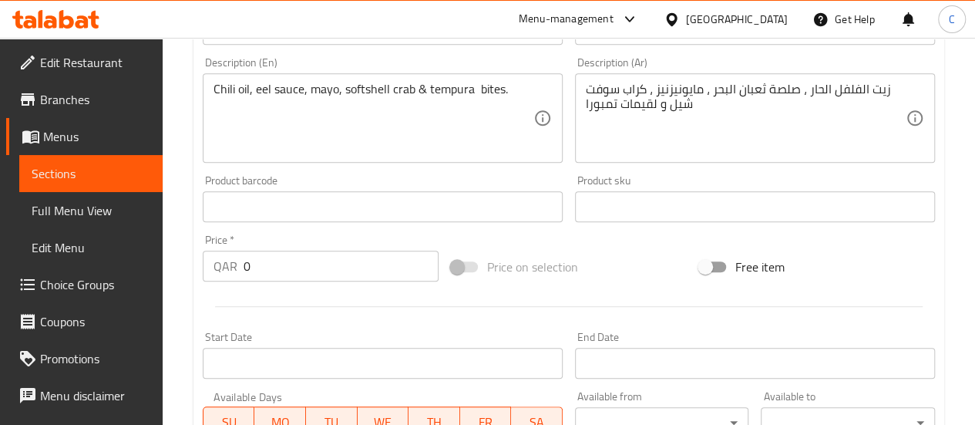
scroll to position [719, 0]
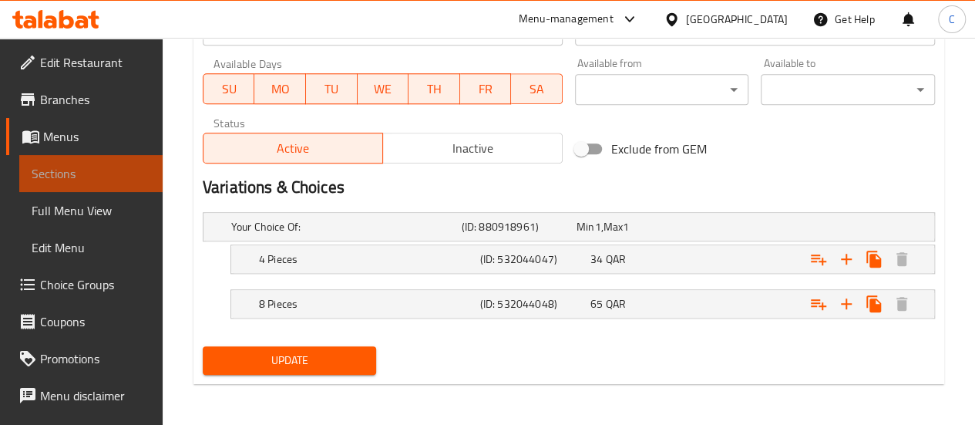
click at [96, 163] on link "Sections" at bounding box center [90, 173] width 143 height 37
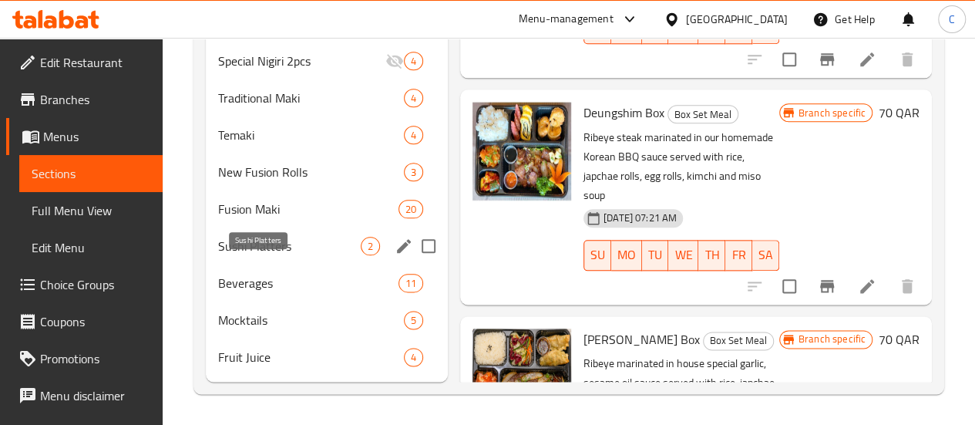
scroll to position [838, 0]
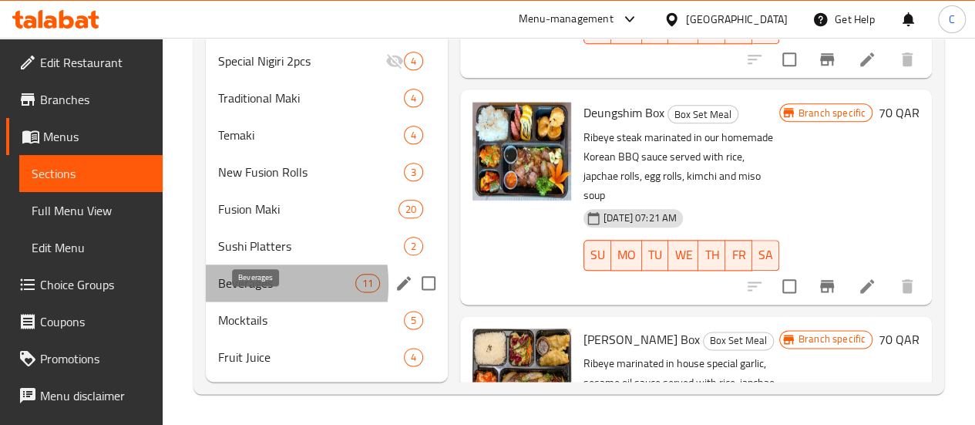
click at [230, 284] on span "Beverages" at bounding box center [286, 283] width 137 height 18
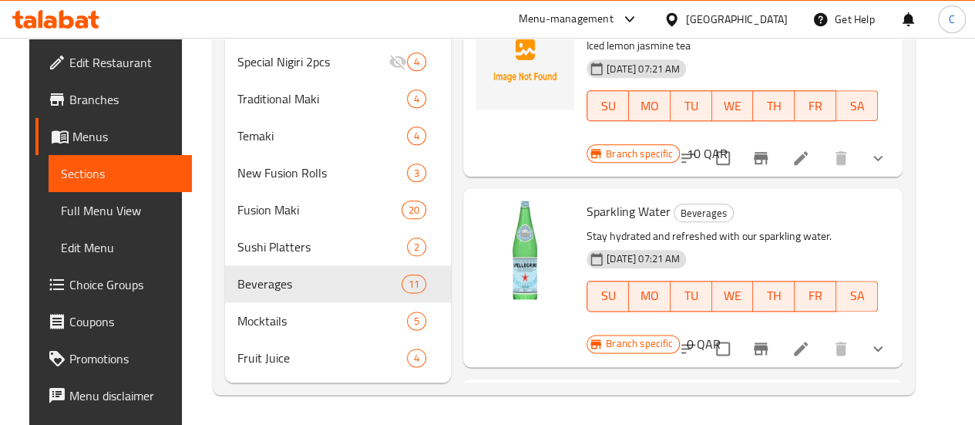
scroll to position [838, 0]
click at [810, 338] on icon at bounding box center [800, 347] width 18 height 18
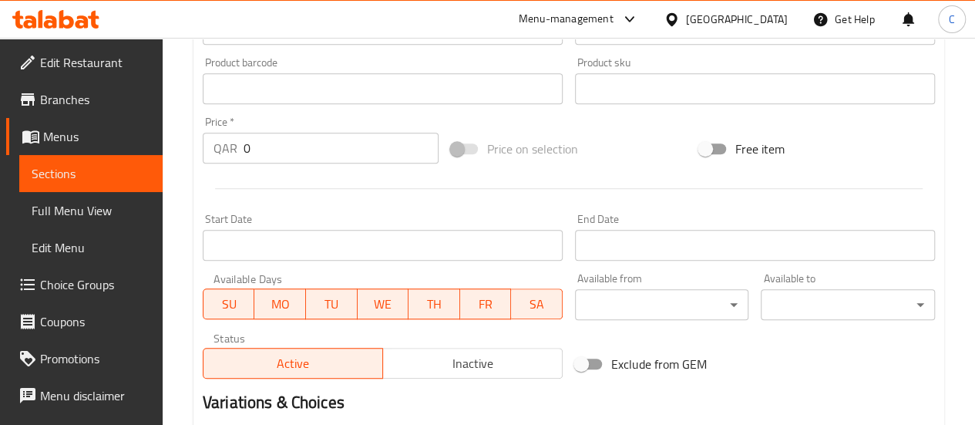
scroll to position [693, 0]
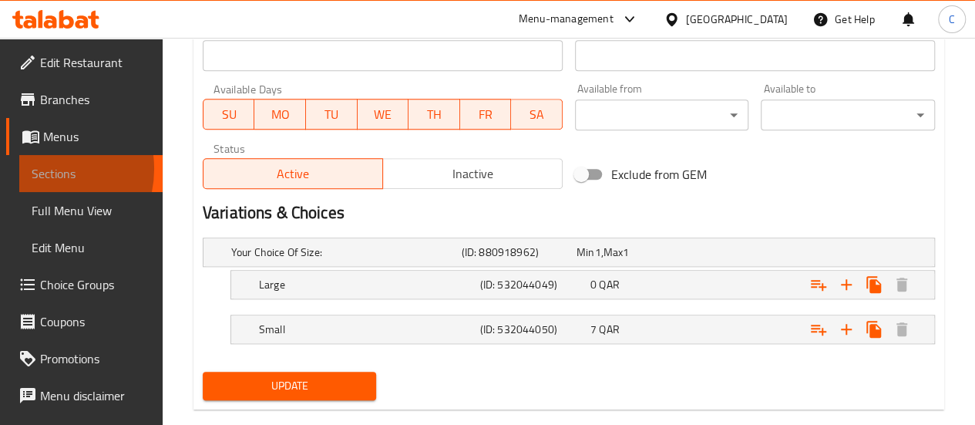
click at [39, 169] on span "Sections" at bounding box center [91, 173] width 119 height 18
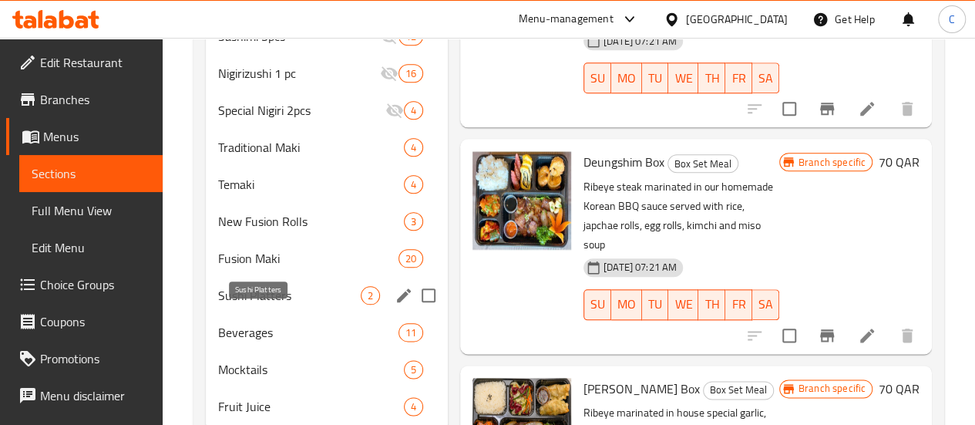
scroll to position [838, 0]
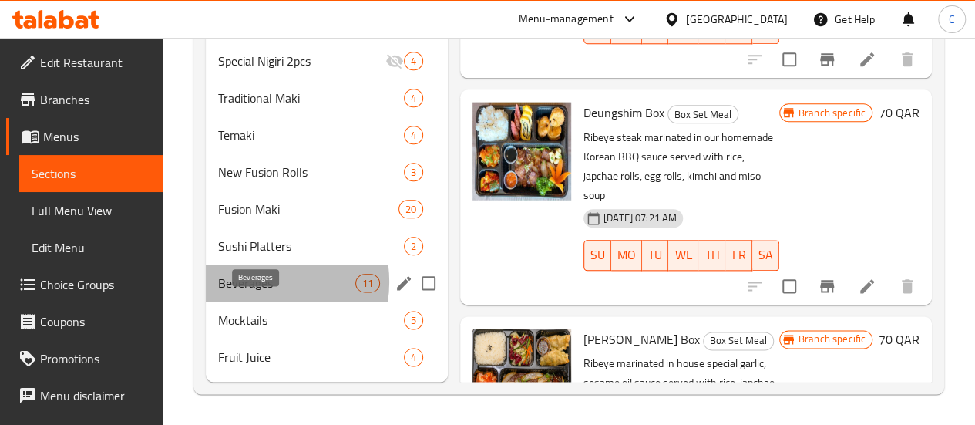
click at [256, 282] on span "Beverages" at bounding box center [286, 283] width 137 height 18
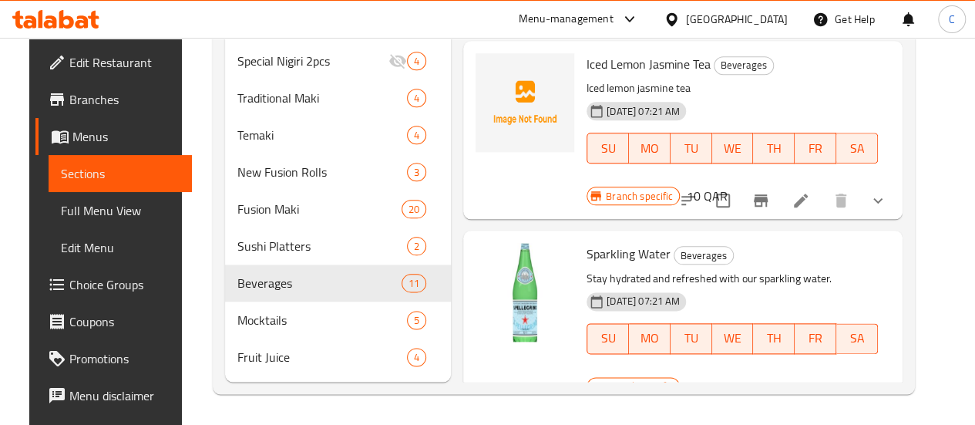
scroll to position [866, 0]
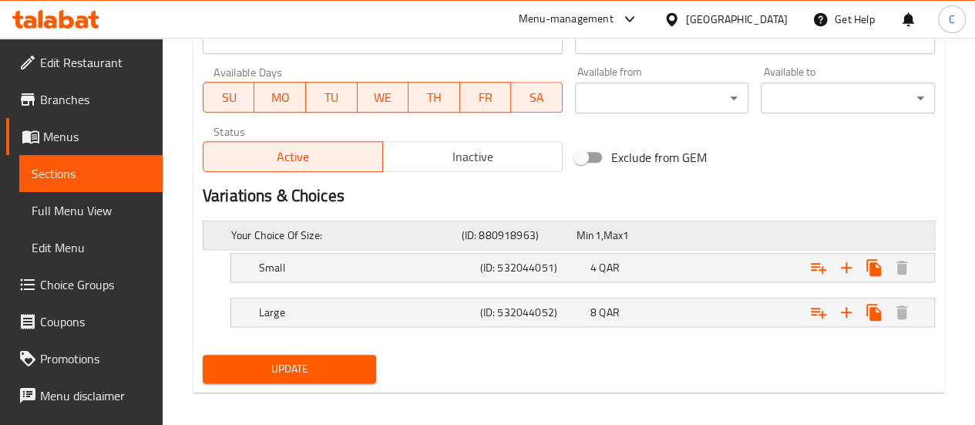
scroll to position [719, 0]
